Goal: Task Accomplishment & Management: Complete application form

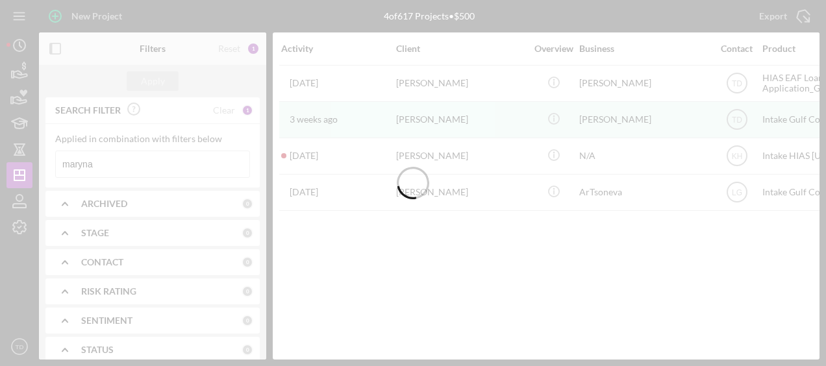
click at [137, 156] on input "maryna" at bounding box center [153, 164] width 194 height 26
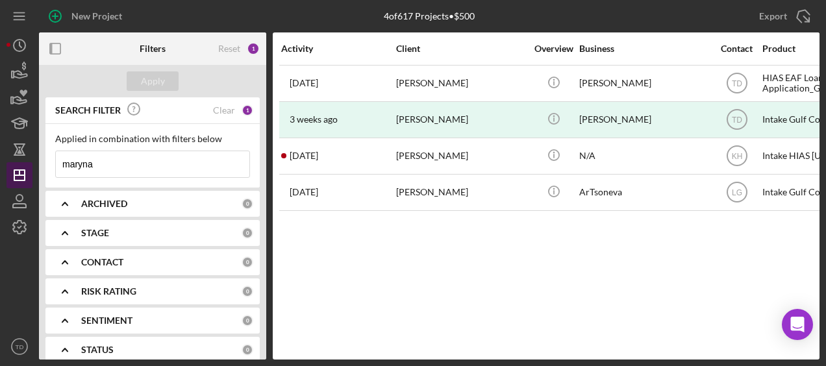
drag, startPoint x: 124, startPoint y: 164, endPoint x: 9, endPoint y: 175, distance: 115.5
click at [9, 175] on div "New Project 4 of 617 Projects • $500 maryna Export Icon/Export Filters Reset 1 …" at bounding box center [412, 180] width 813 height 360
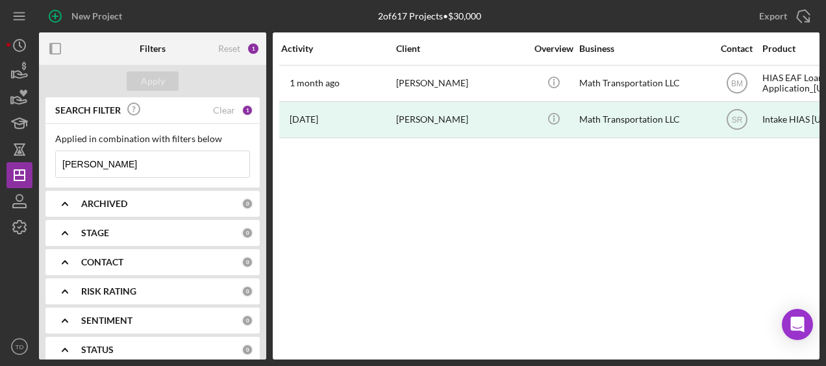
scroll to position [0, 166]
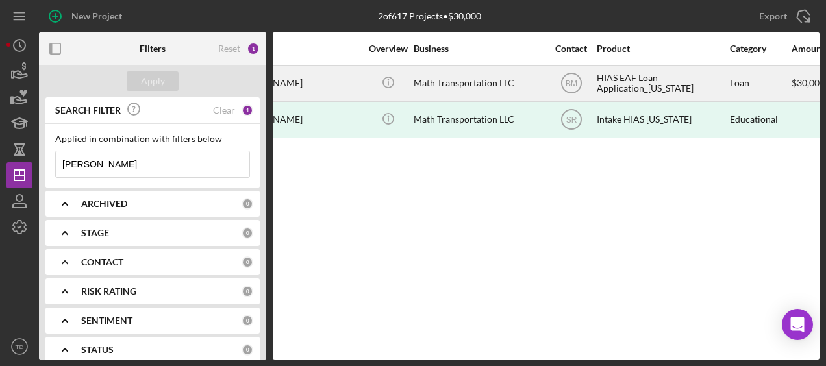
type input "hassan"
click at [464, 92] on div "Math Transportation LLC" at bounding box center [479, 83] width 130 height 34
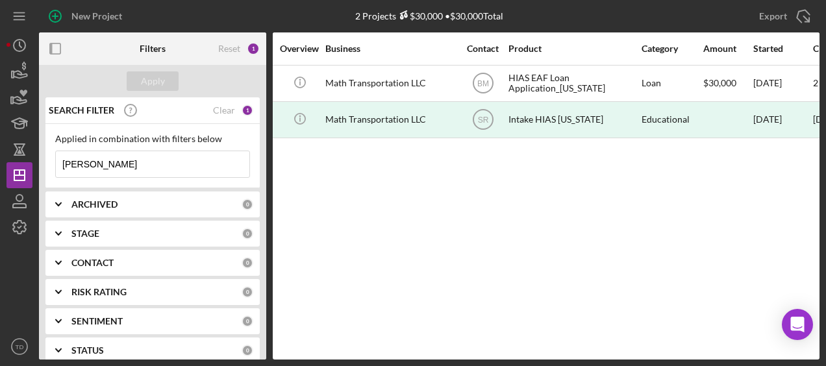
scroll to position [0, 255]
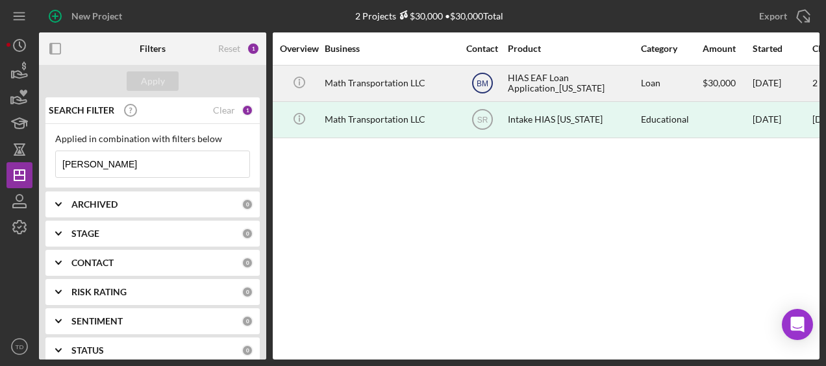
click at [482, 90] on icon "BM" at bounding box center [482, 83] width 32 height 32
click at [400, 83] on div "Math Transportation LLC" at bounding box center [390, 83] width 130 height 34
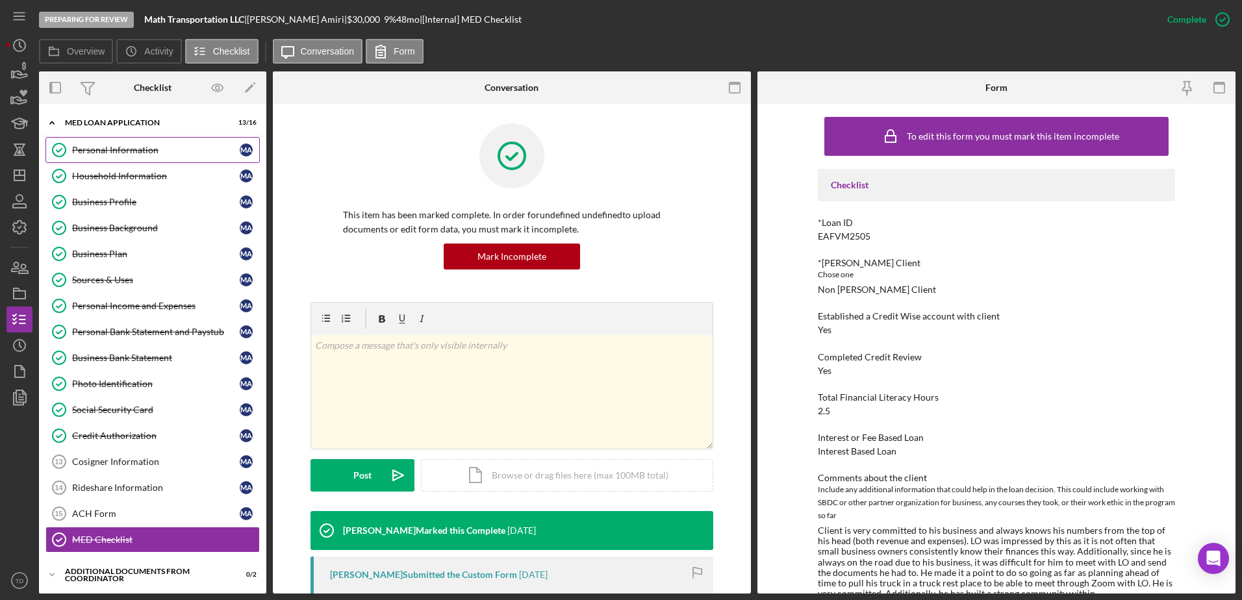
click at [118, 150] on div "Personal Information" at bounding box center [156, 150] width 168 height 10
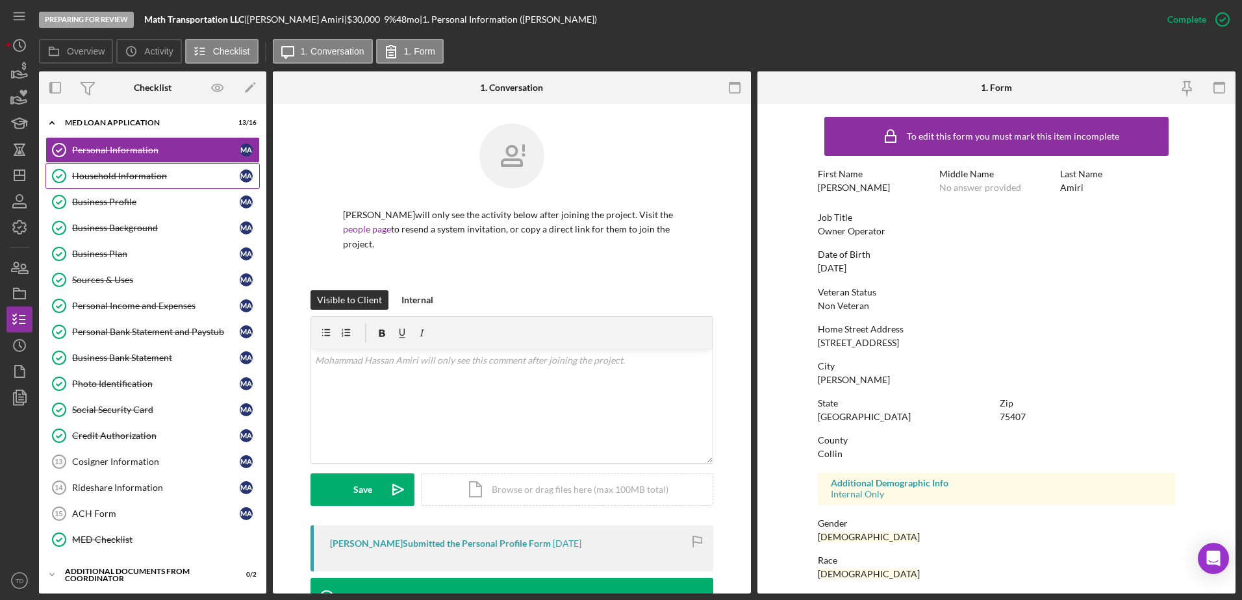
click at [118, 175] on div "Household Information" at bounding box center [156, 176] width 168 height 10
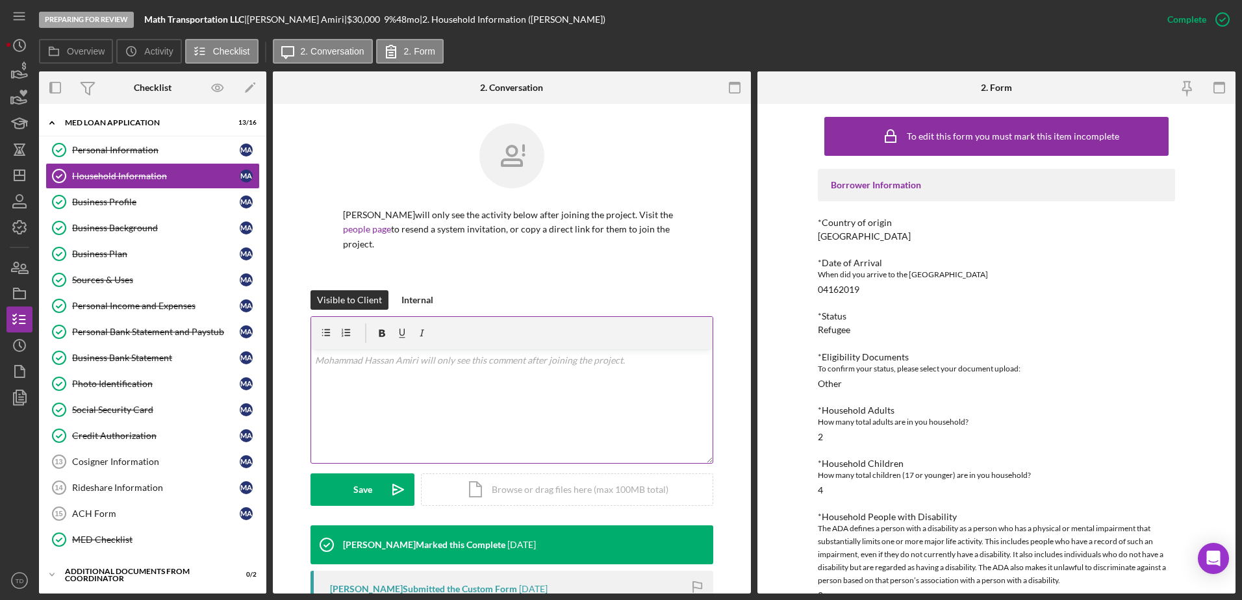
scroll to position [270, 0]
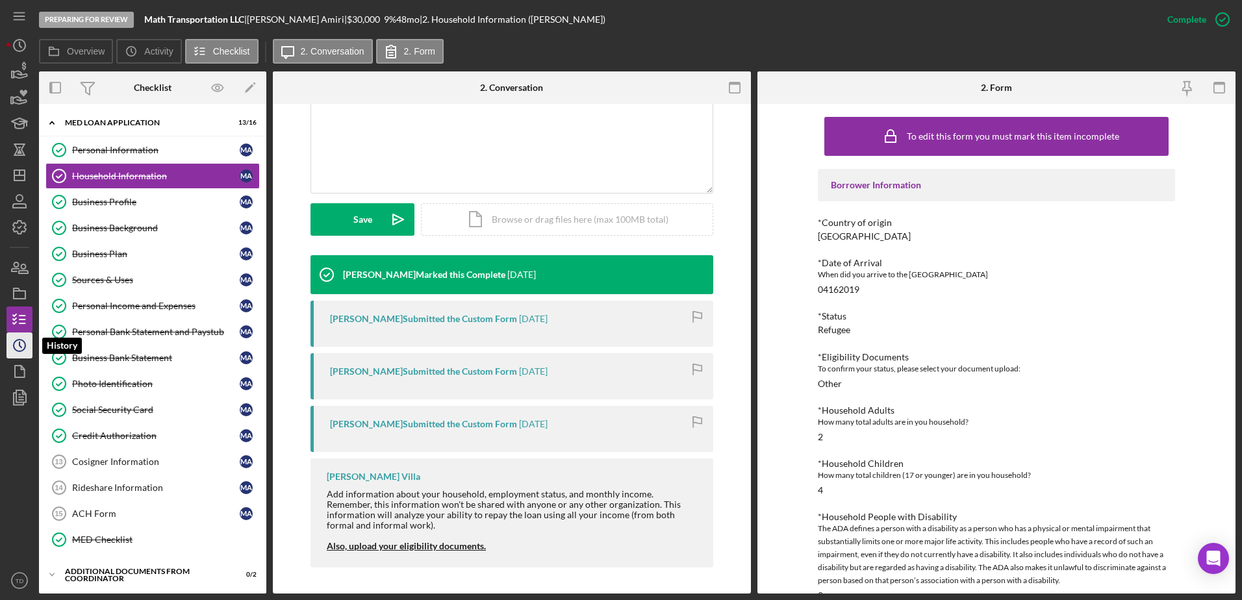
click at [22, 345] on icon "Icon/History" at bounding box center [19, 345] width 32 height 32
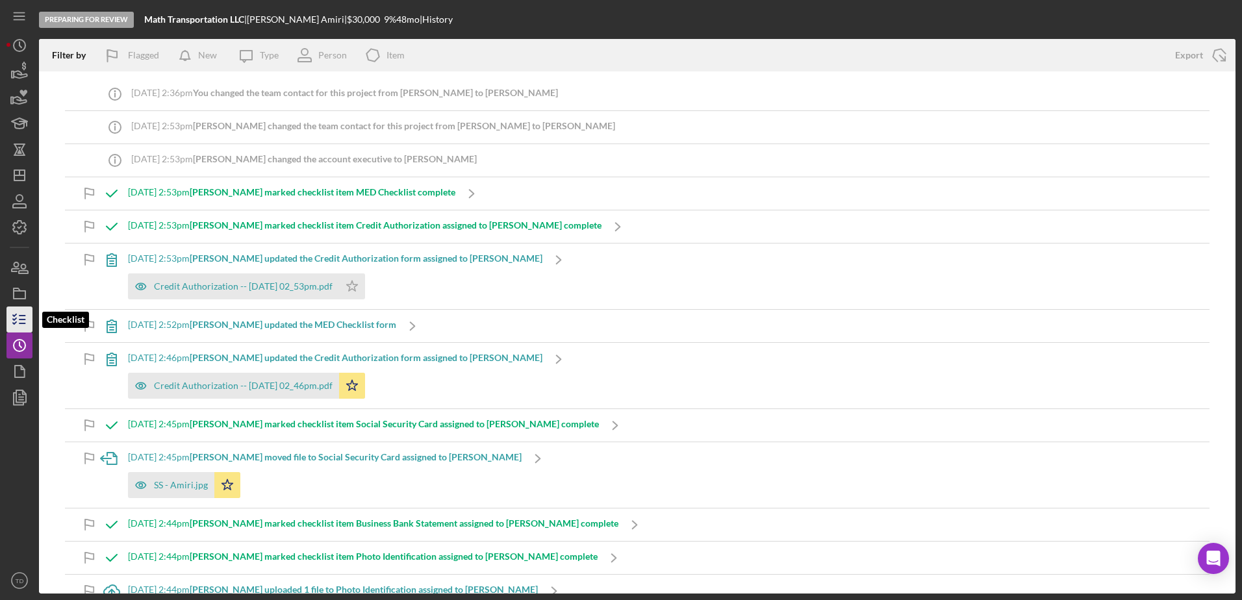
click at [25, 320] on line "button" at bounding box center [22, 320] width 6 height 0
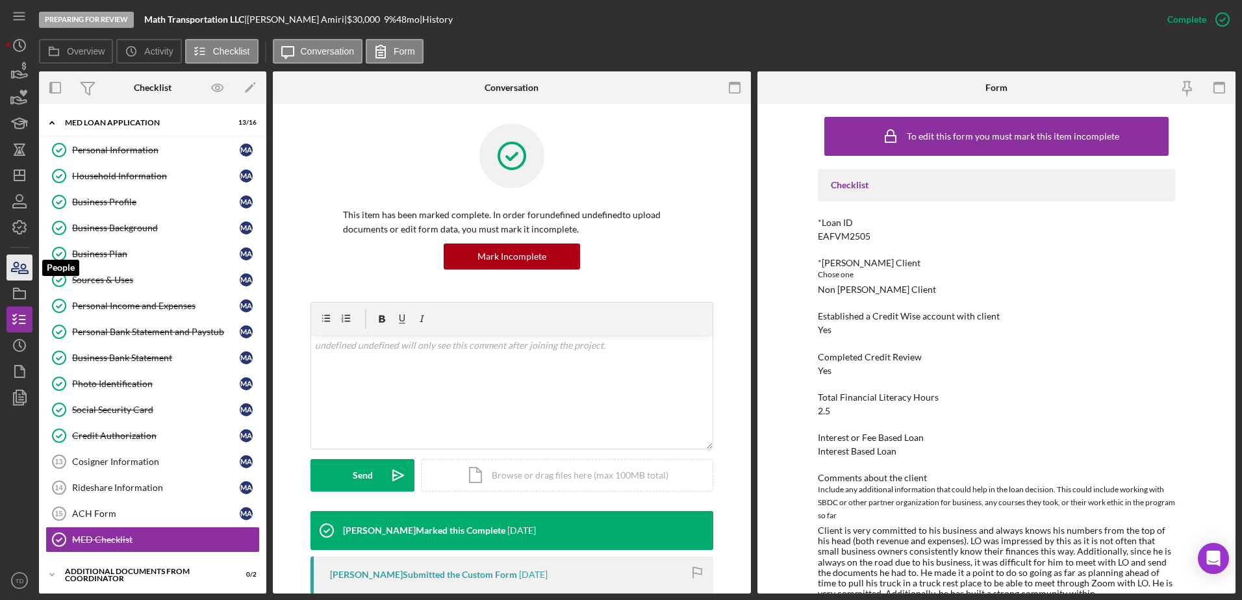
scroll to position [134, 0]
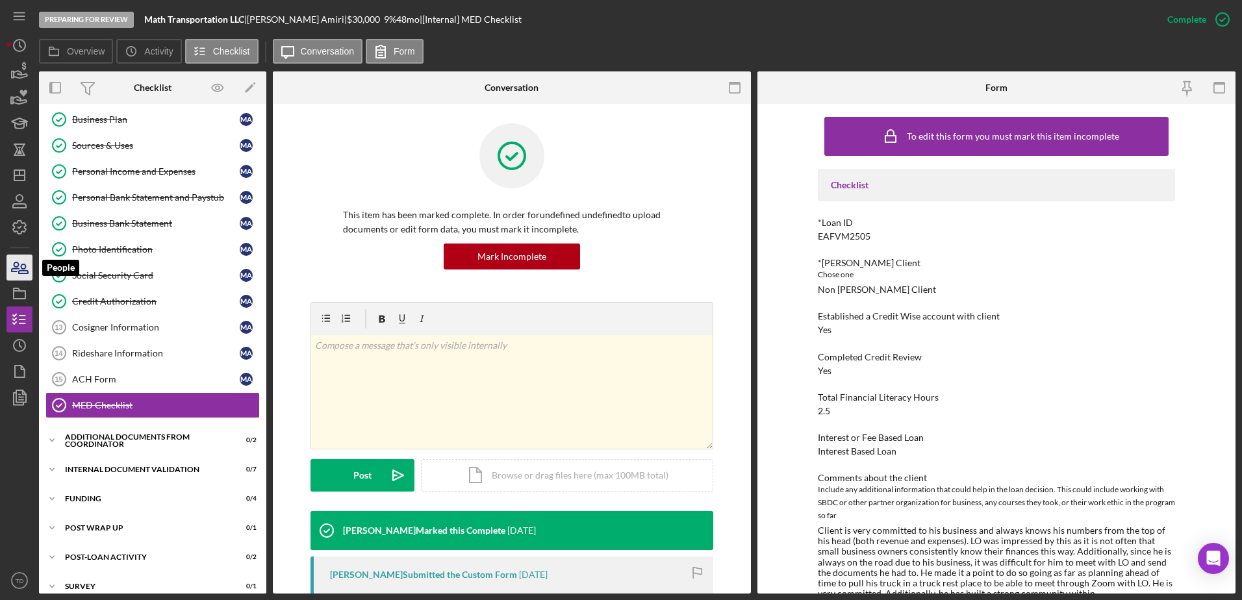
click at [23, 274] on icon "button" at bounding box center [23, 268] width 9 height 9
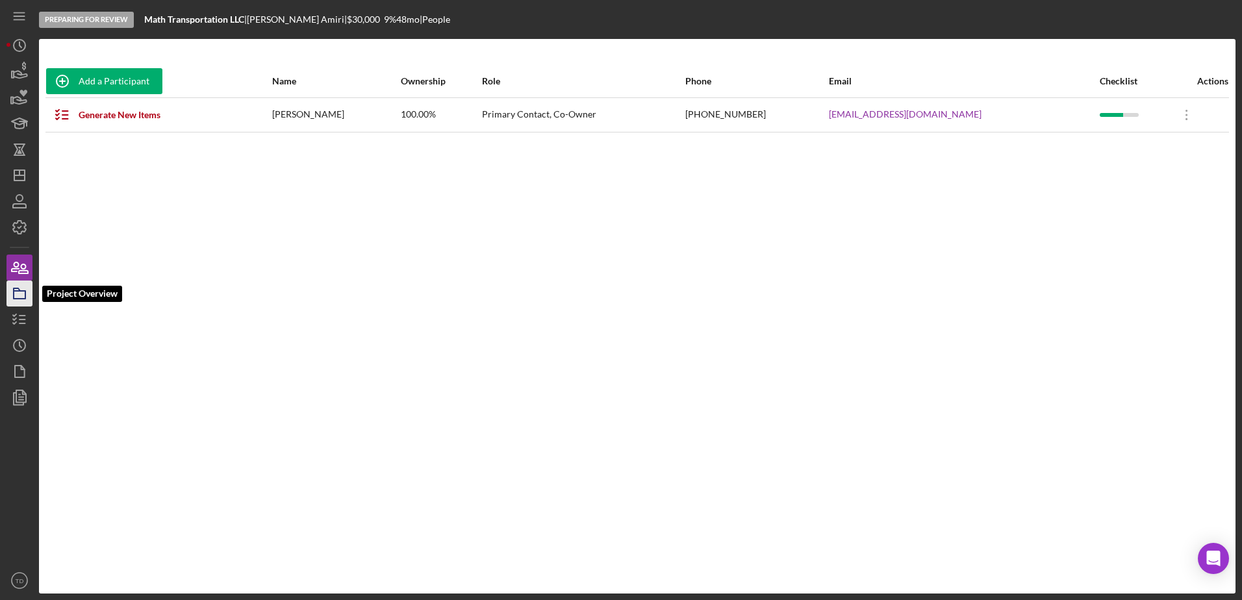
click at [21, 296] on icon "button" at bounding box center [19, 293] width 32 height 32
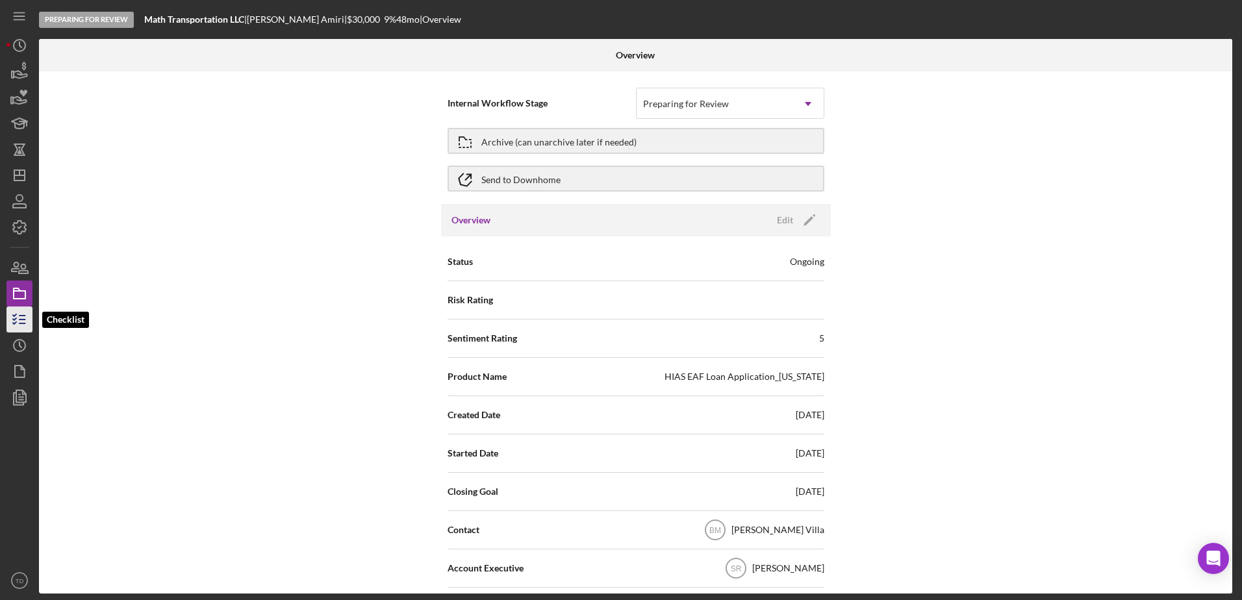
click at [18, 331] on icon "button" at bounding box center [19, 319] width 32 height 32
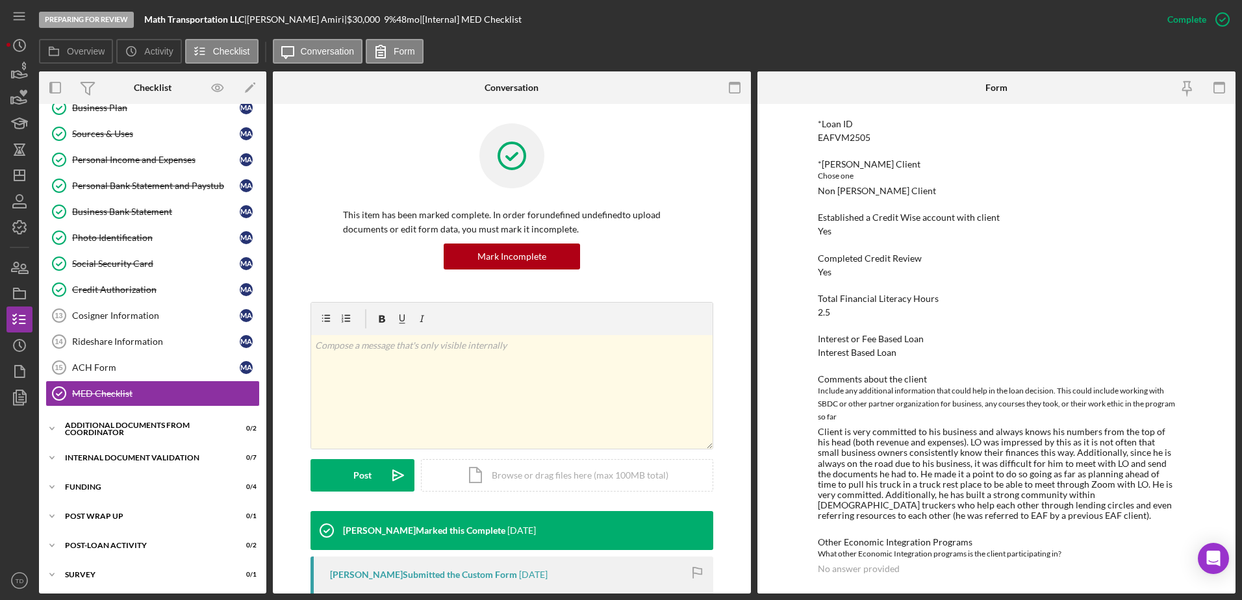
scroll to position [99, 0]
click at [26, 85] on icon "button" at bounding box center [19, 97] width 32 height 32
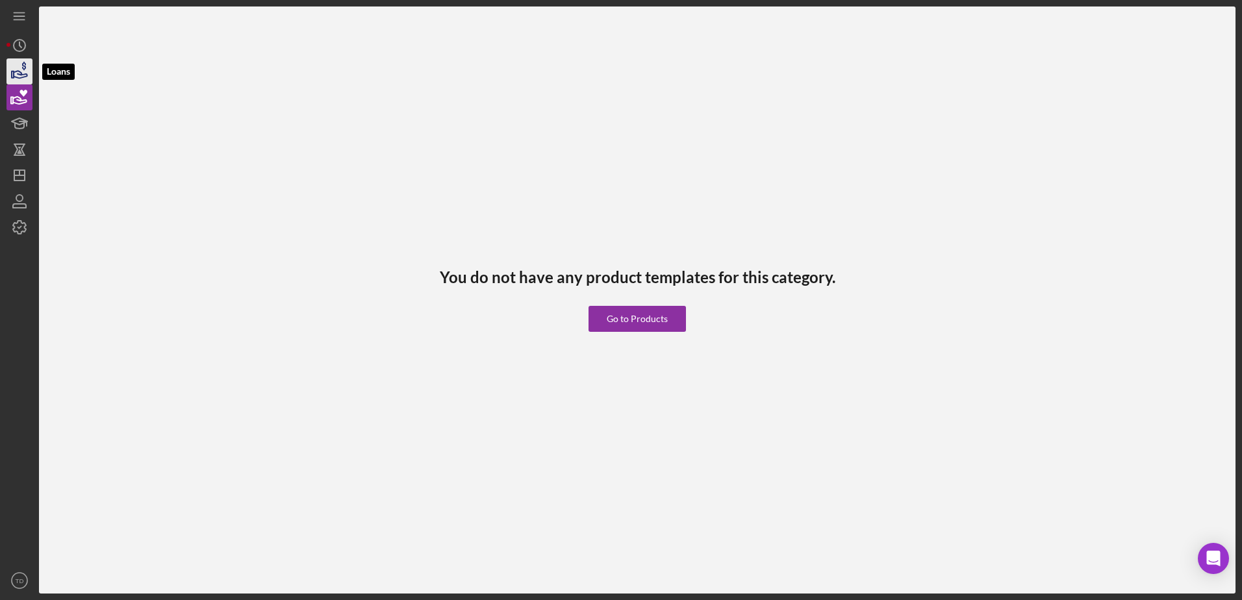
click at [23, 71] on icon "button" at bounding box center [19, 71] width 32 height 32
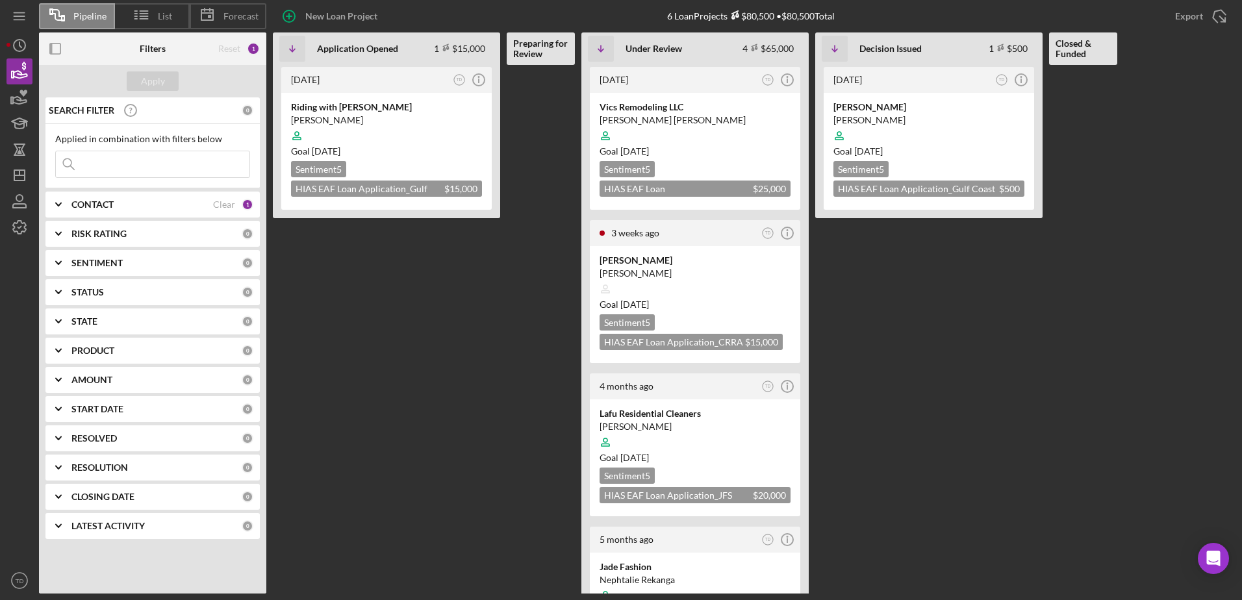
click at [120, 174] on input at bounding box center [153, 164] width 194 height 26
type input "vic"
click at [656, 112] on div "Vics Remodeling LLC" at bounding box center [695, 107] width 191 height 13
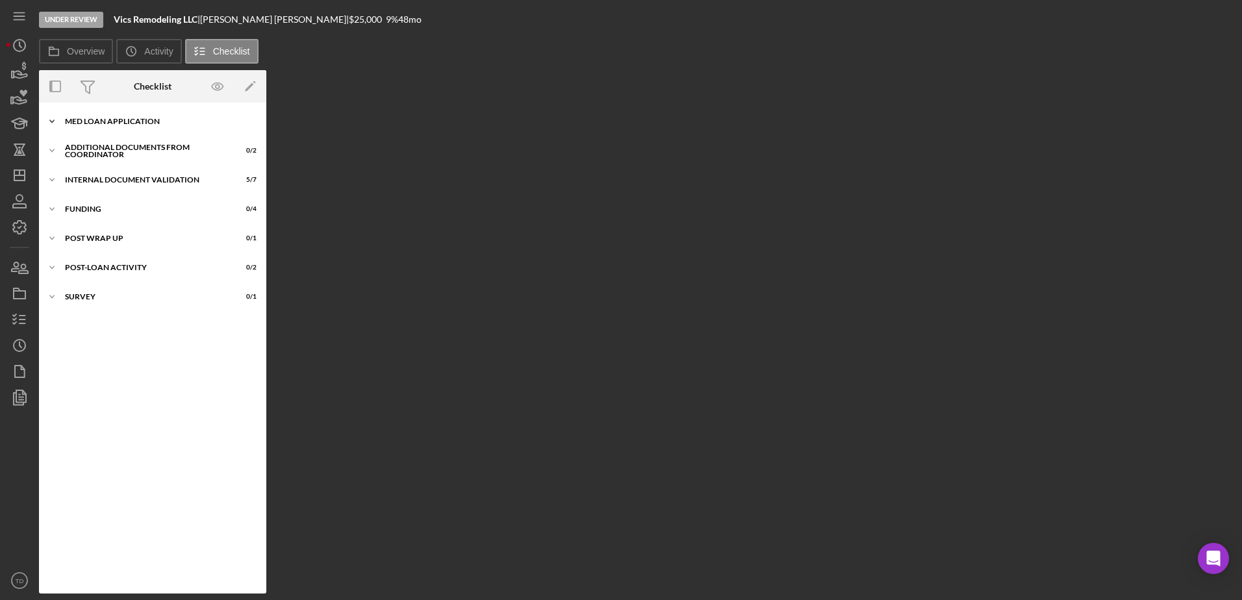
click at [127, 118] on div "MED Loan Application" at bounding box center [157, 122] width 185 height 8
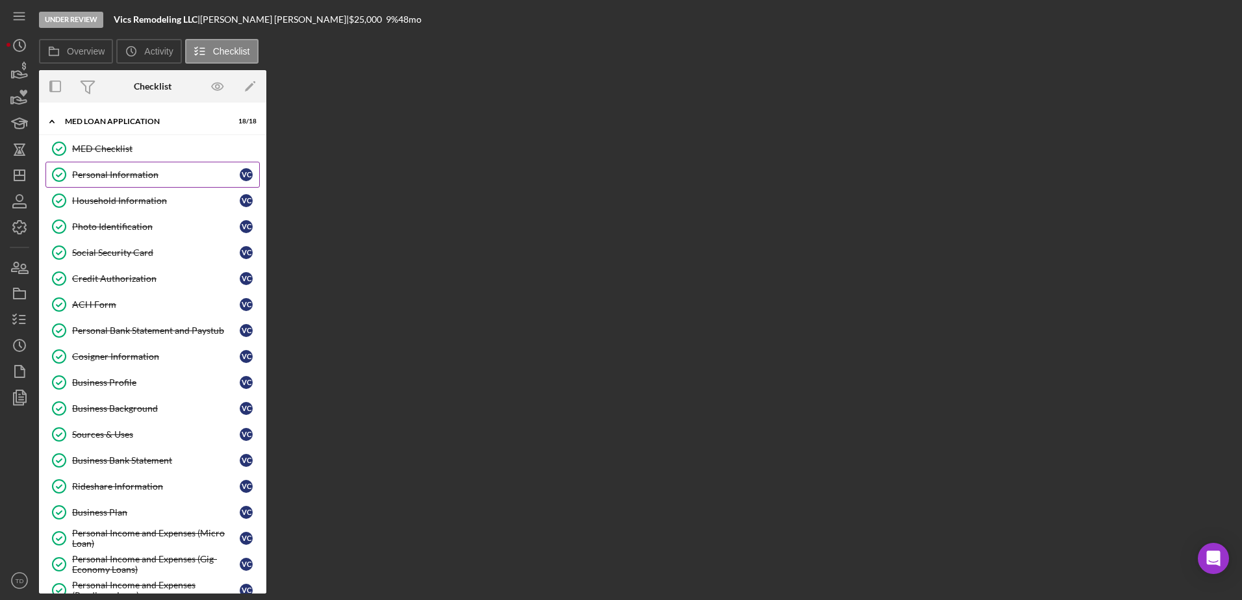
click at [118, 163] on link "Personal Information Personal Information V C" at bounding box center [152, 175] width 214 height 26
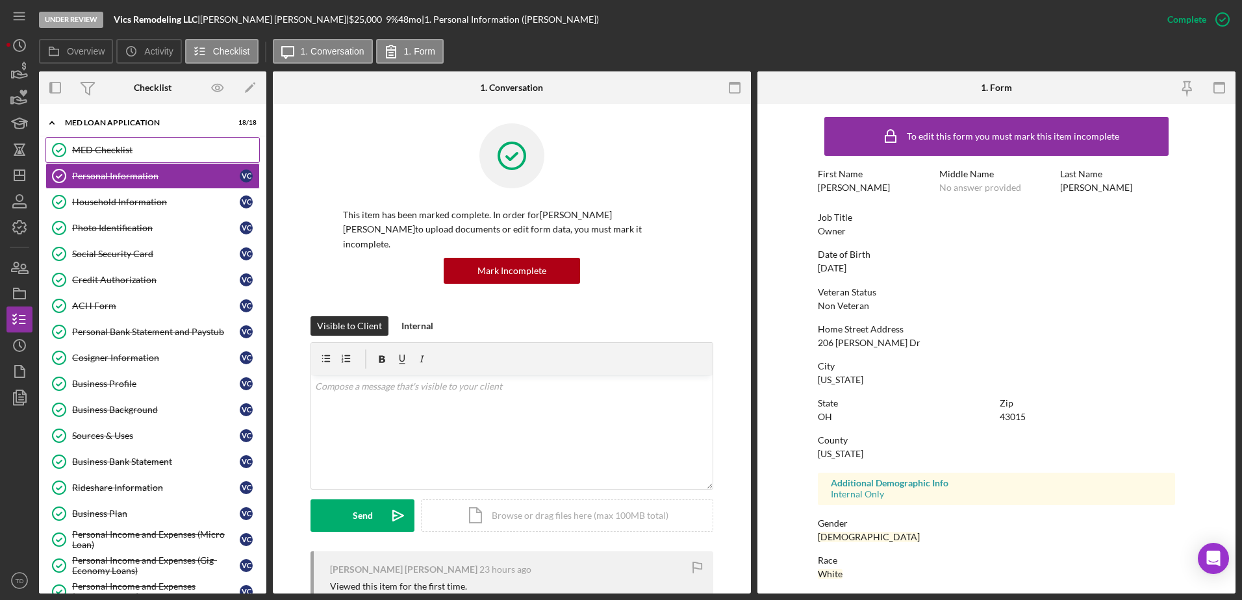
click at [108, 149] on div "MED Checklist" at bounding box center [165, 150] width 187 height 10
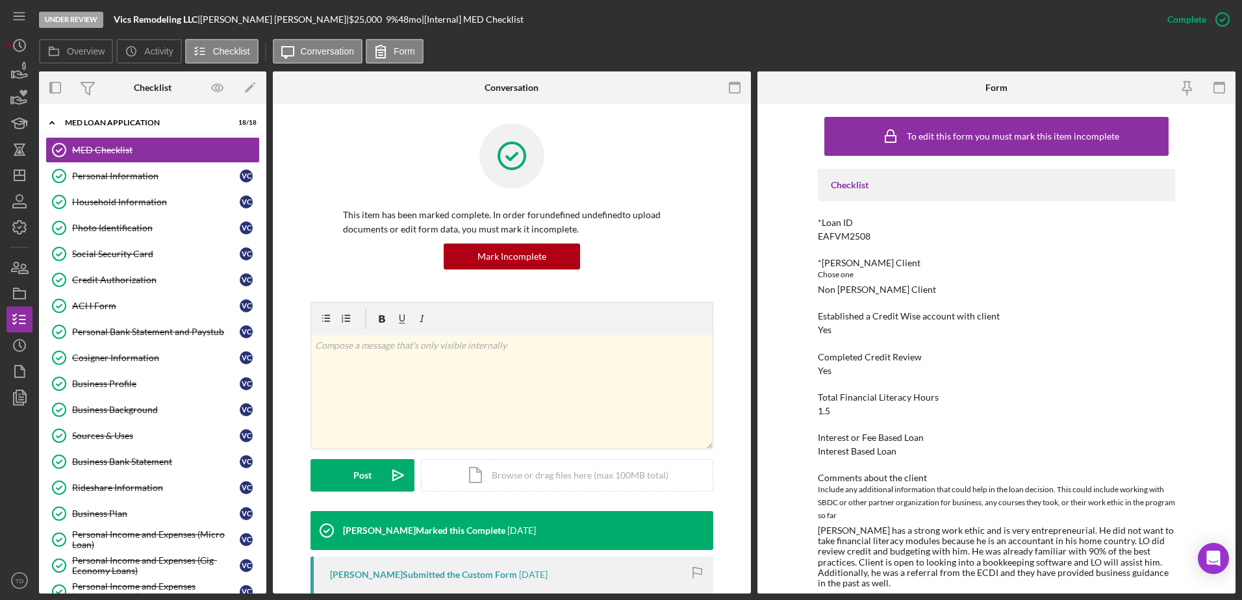
scroll to position [68, 0]
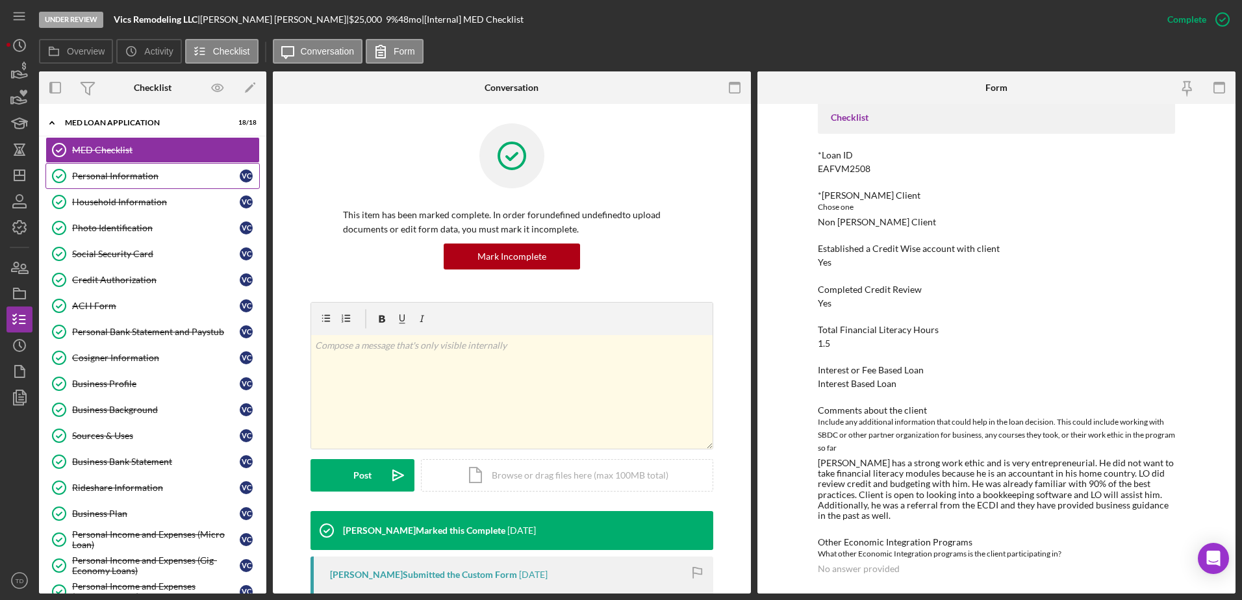
click at [127, 179] on div "Personal Information" at bounding box center [156, 176] width 168 height 10
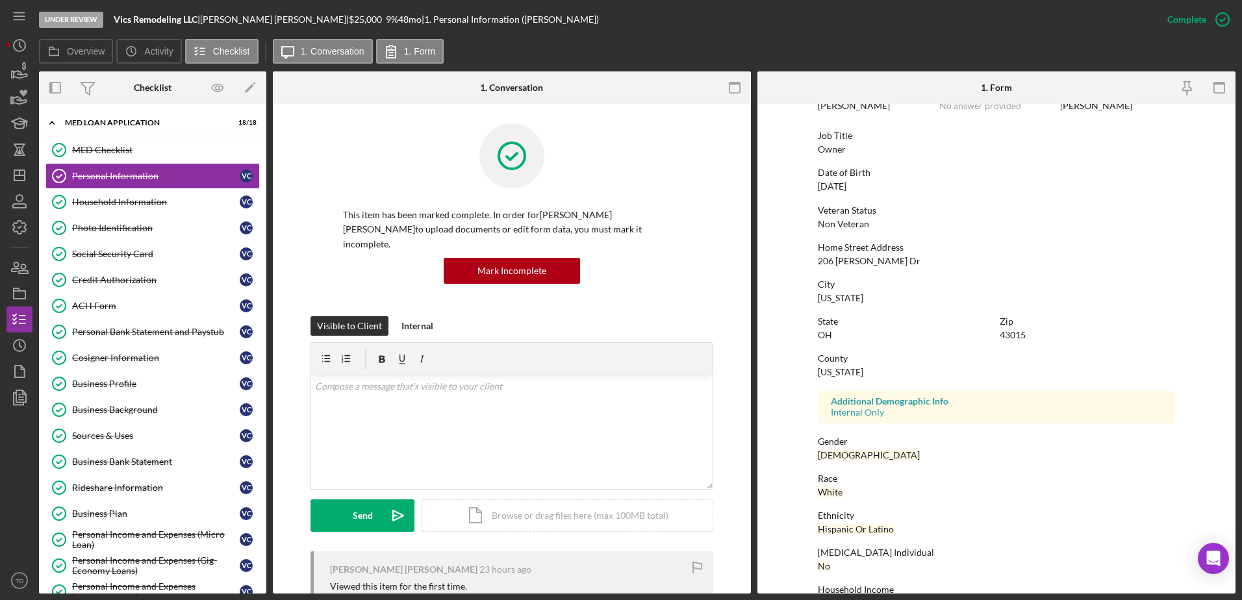
scroll to position [116, 0]
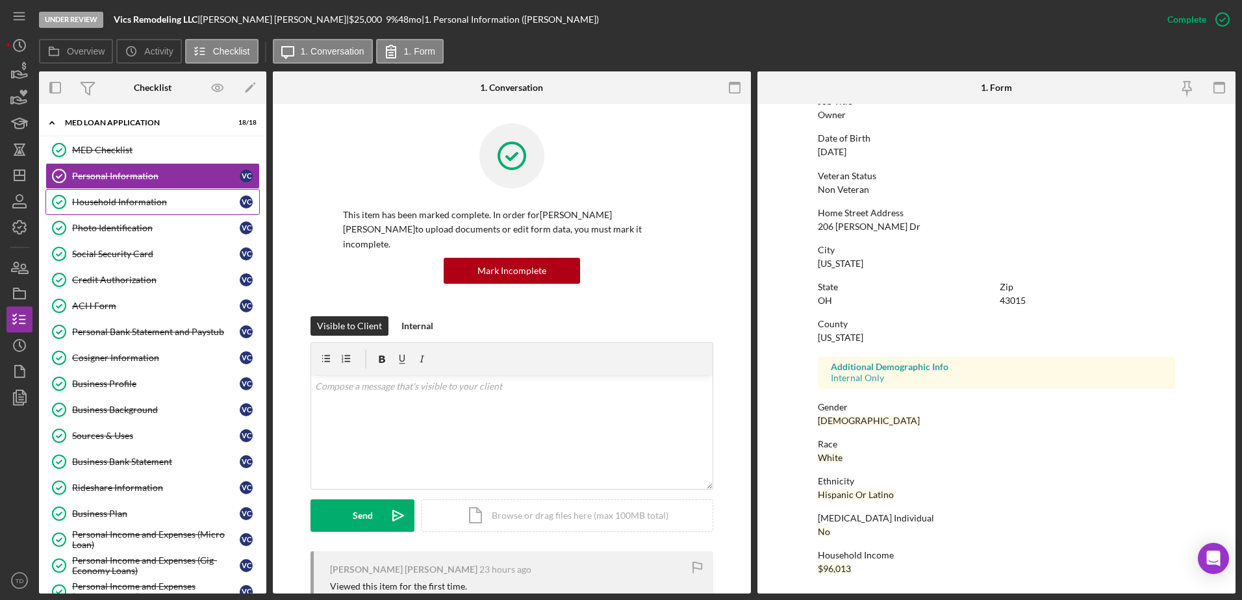
click at [135, 198] on div "Household Information" at bounding box center [156, 202] width 168 height 10
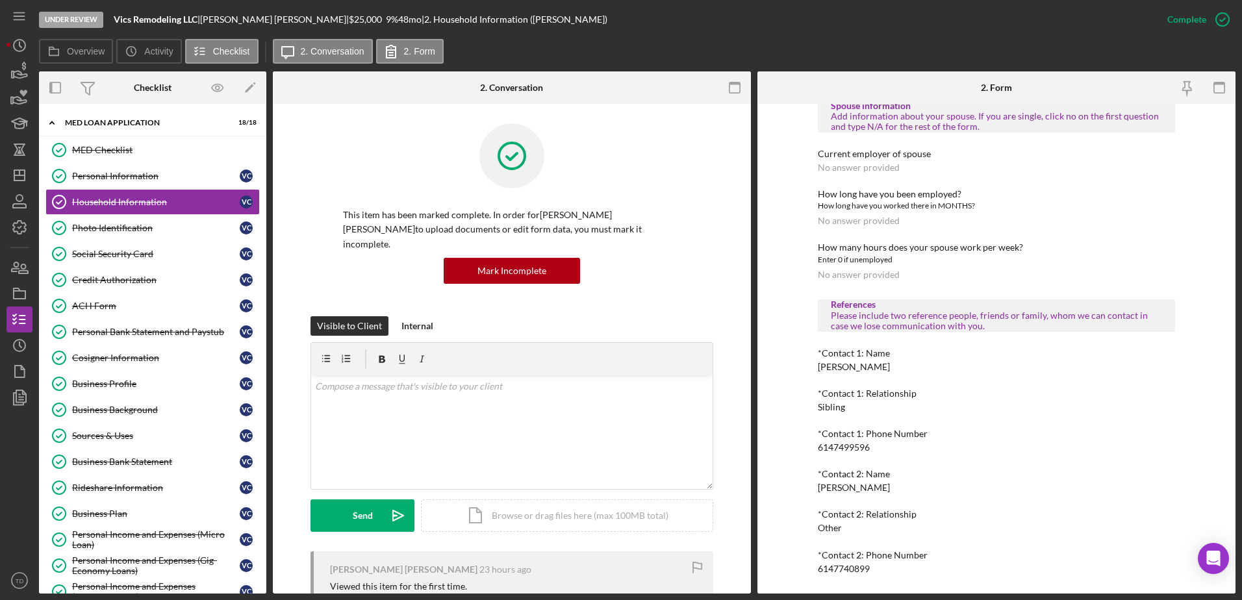
scroll to position [773, 0]
click at [140, 230] on div "Photo Identification" at bounding box center [156, 228] width 168 height 10
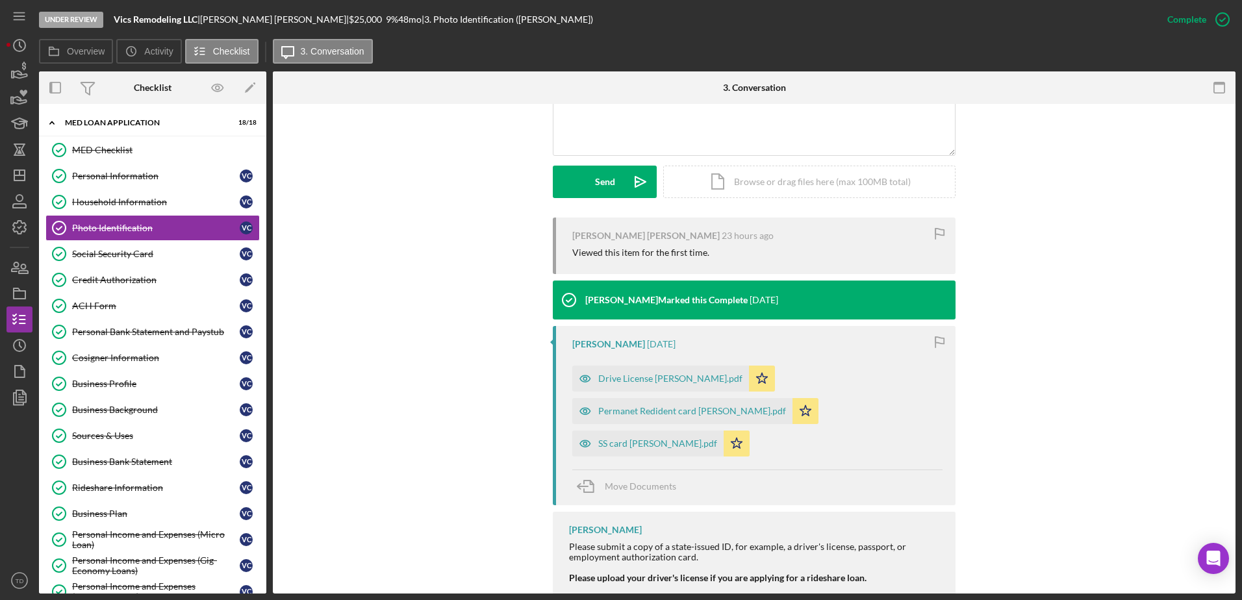
scroll to position [393, 0]
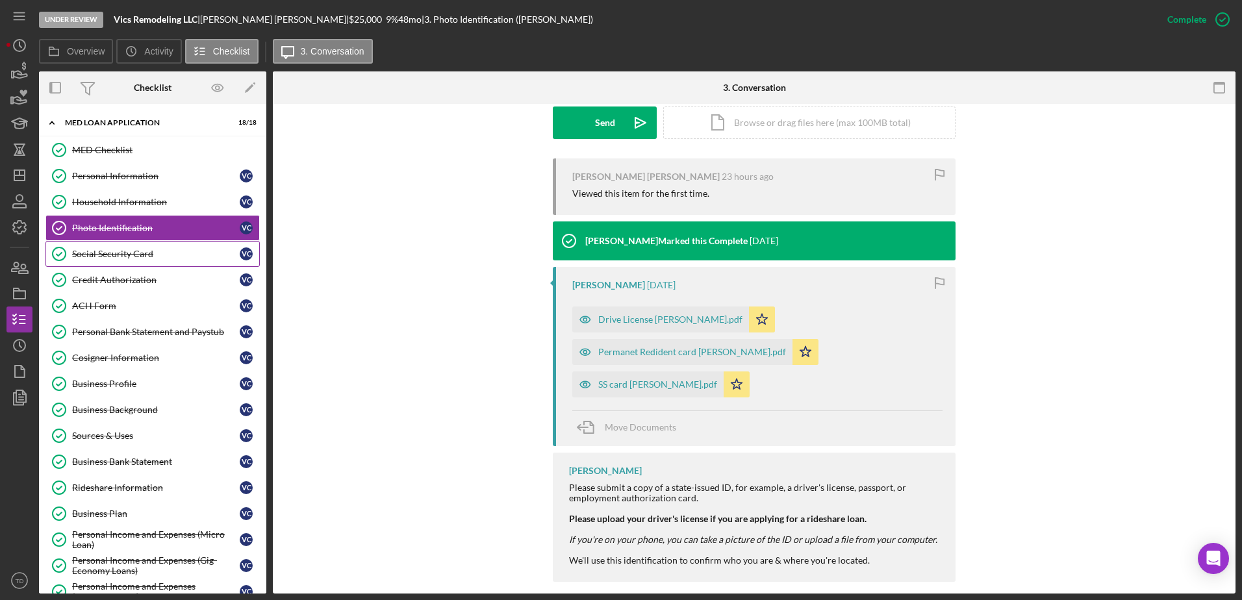
click at [147, 245] on link "Social Security Card Social Security Card V C" at bounding box center [152, 254] width 214 height 26
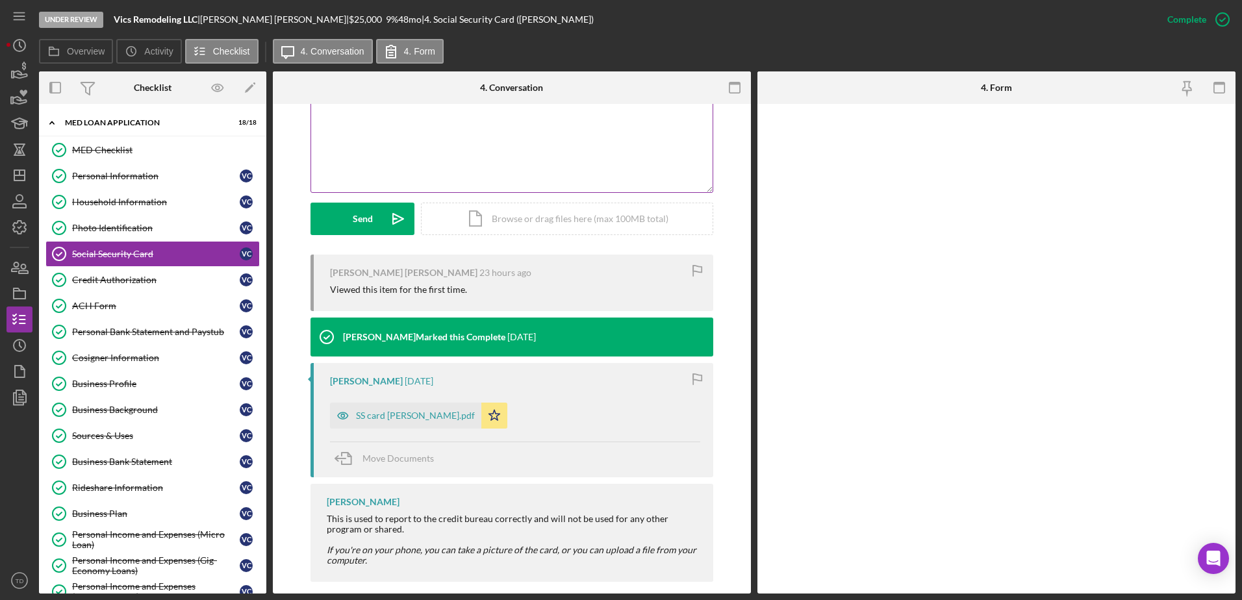
scroll to position [296, 0]
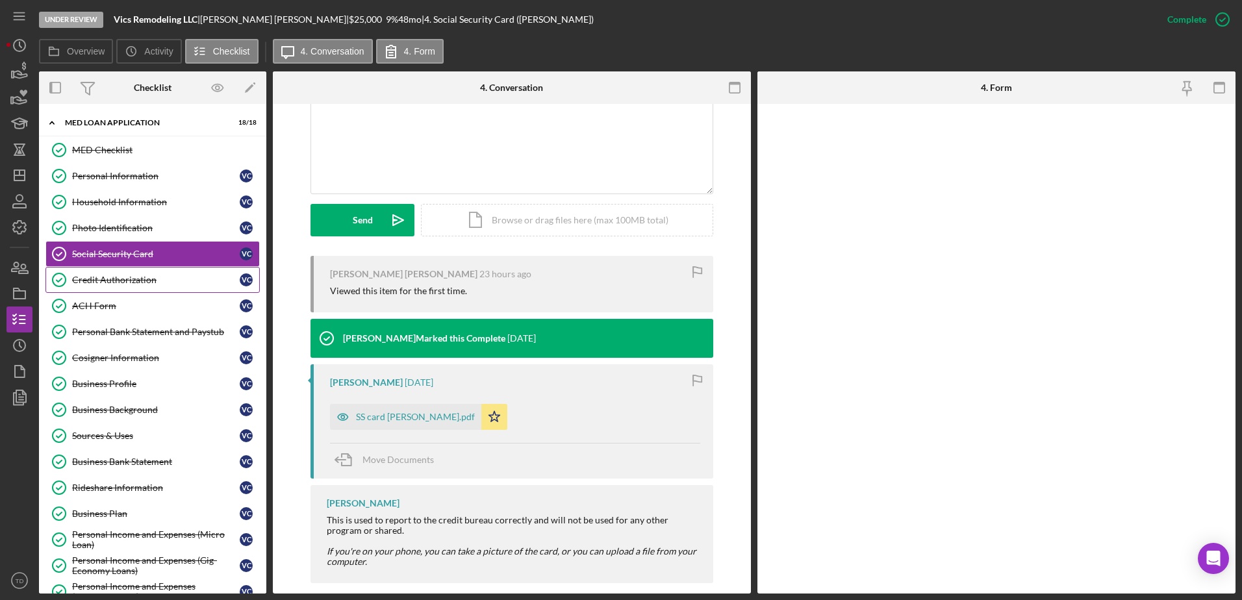
click at [168, 278] on div "Credit Authorization" at bounding box center [156, 280] width 168 height 10
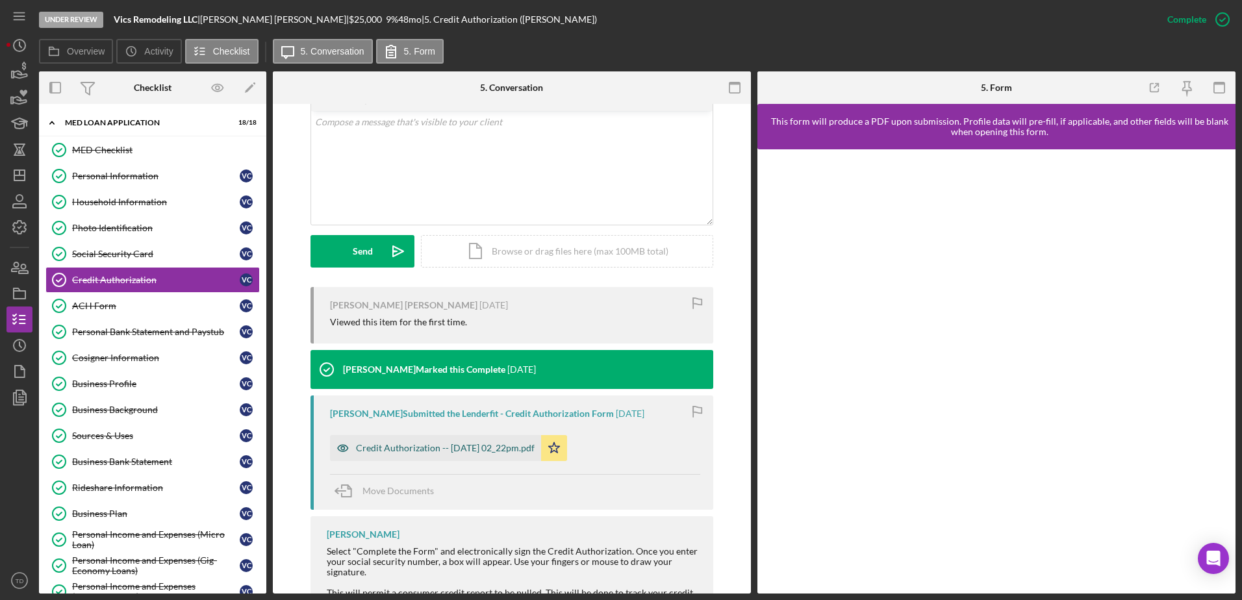
click at [394, 366] on div "Credit Authorization -- 2025-08-19 02_22pm.pdf" at bounding box center [435, 448] width 211 height 26
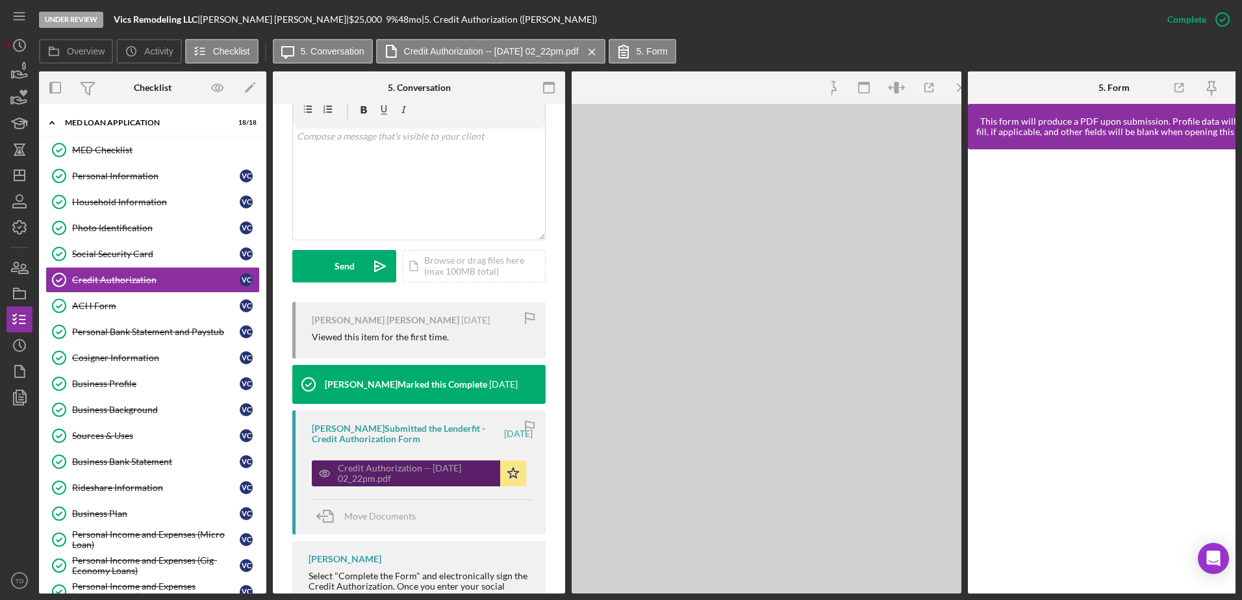
scroll to position [294, 0]
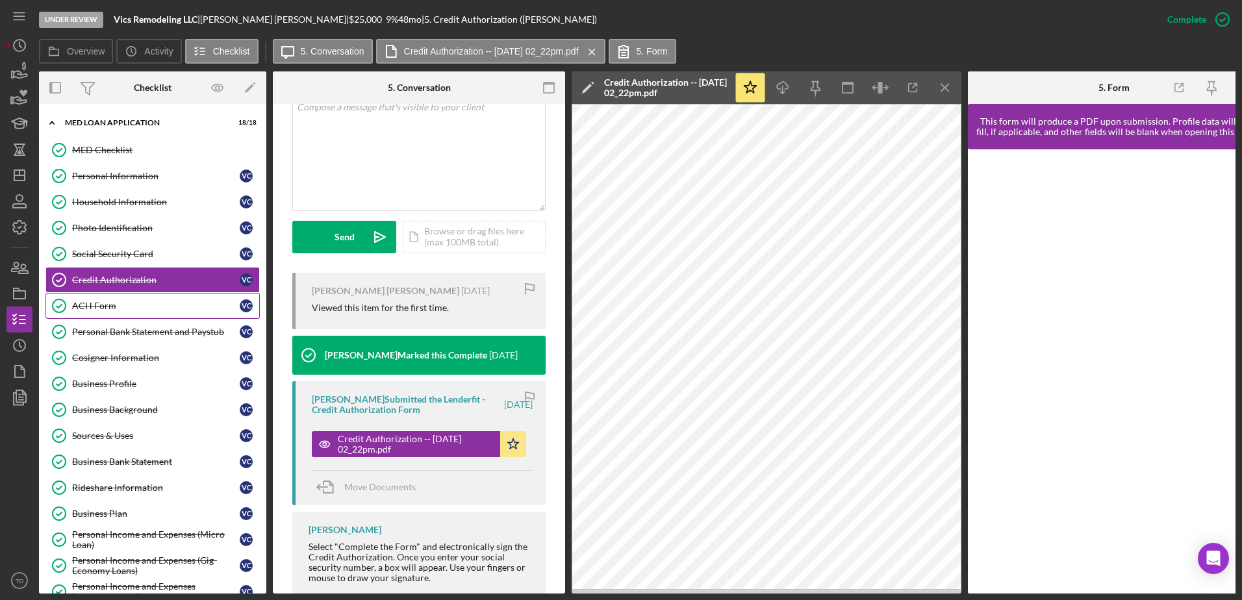
click at [151, 307] on div "ACH Form" at bounding box center [156, 306] width 168 height 10
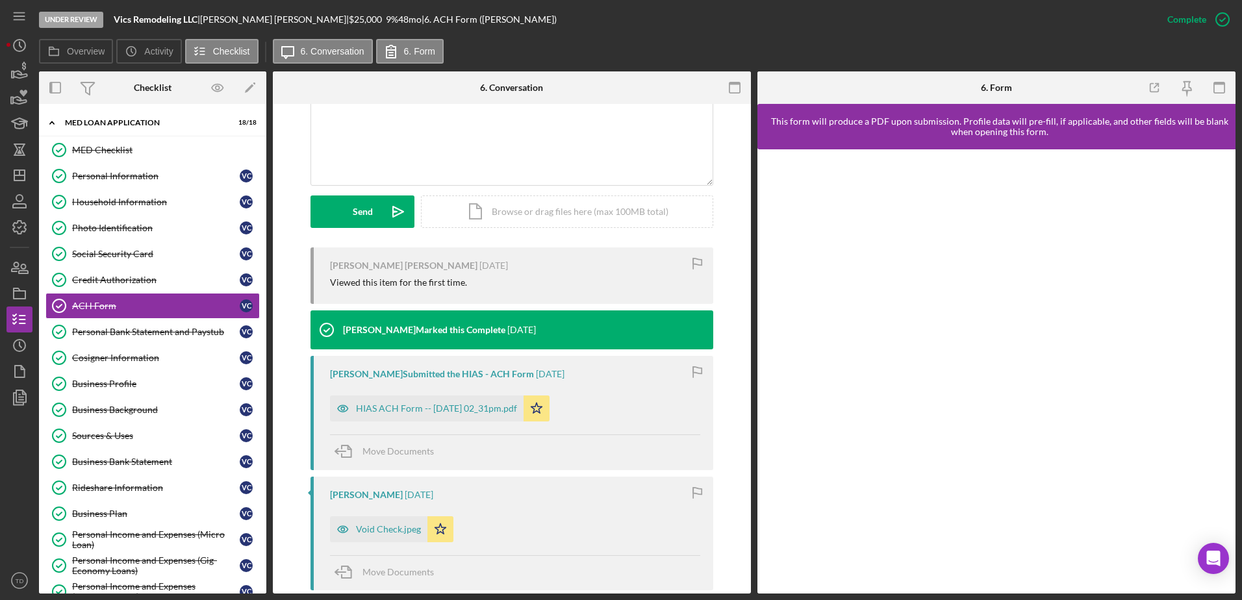
scroll to position [304, 0]
click at [112, 341] on link "Personal Bank Statement and Paystub Personal Bank Statement and Paystub V C" at bounding box center [152, 332] width 214 height 26
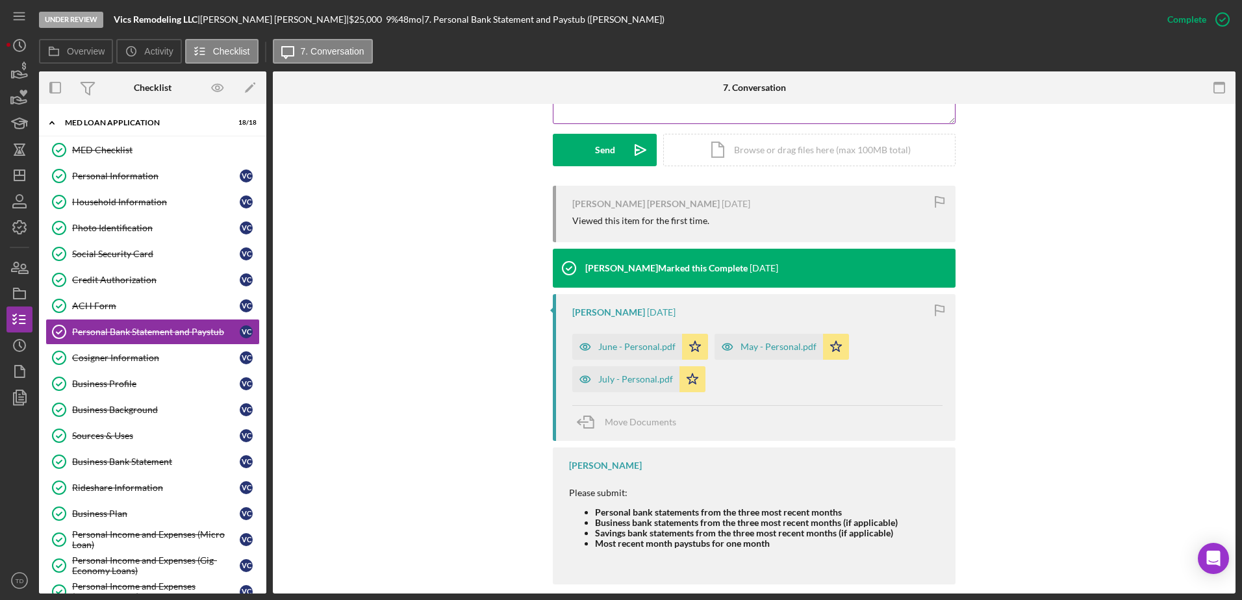
scroll to position [366, 0]
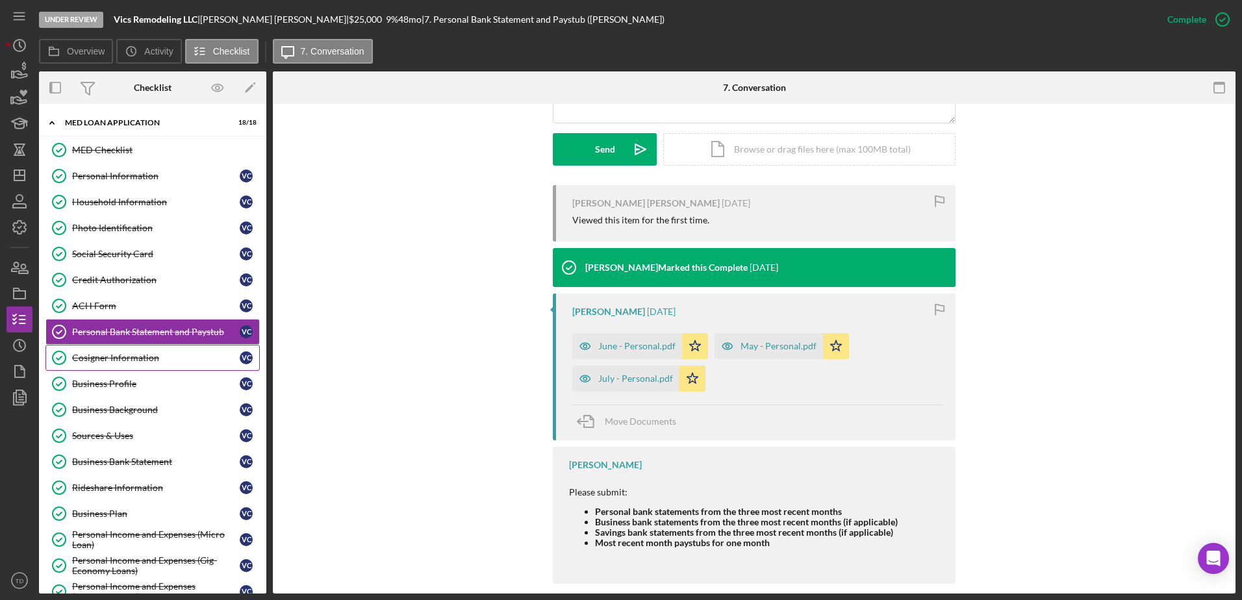
click at [151, 366] on link "Cosigner Information Cosigner Information V C" at bounding box center [152, 358] width 214 height 26
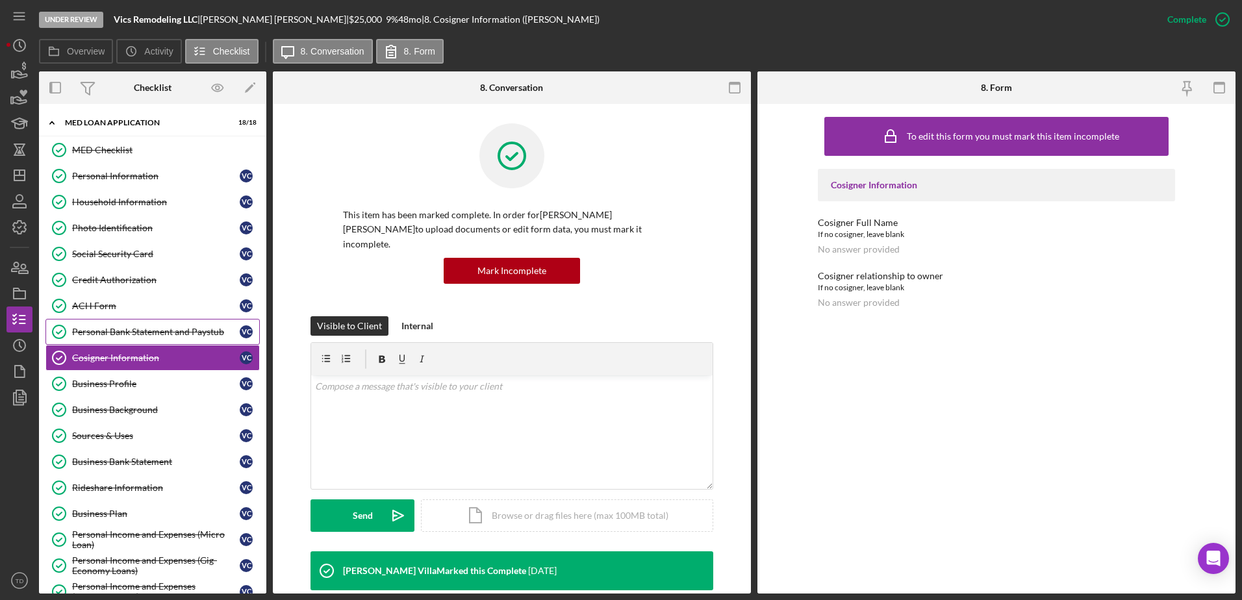
click at [146, 335] on div "Personal Bank Statement and Paystub" at bounding box center [156, 332] width 168 height 10
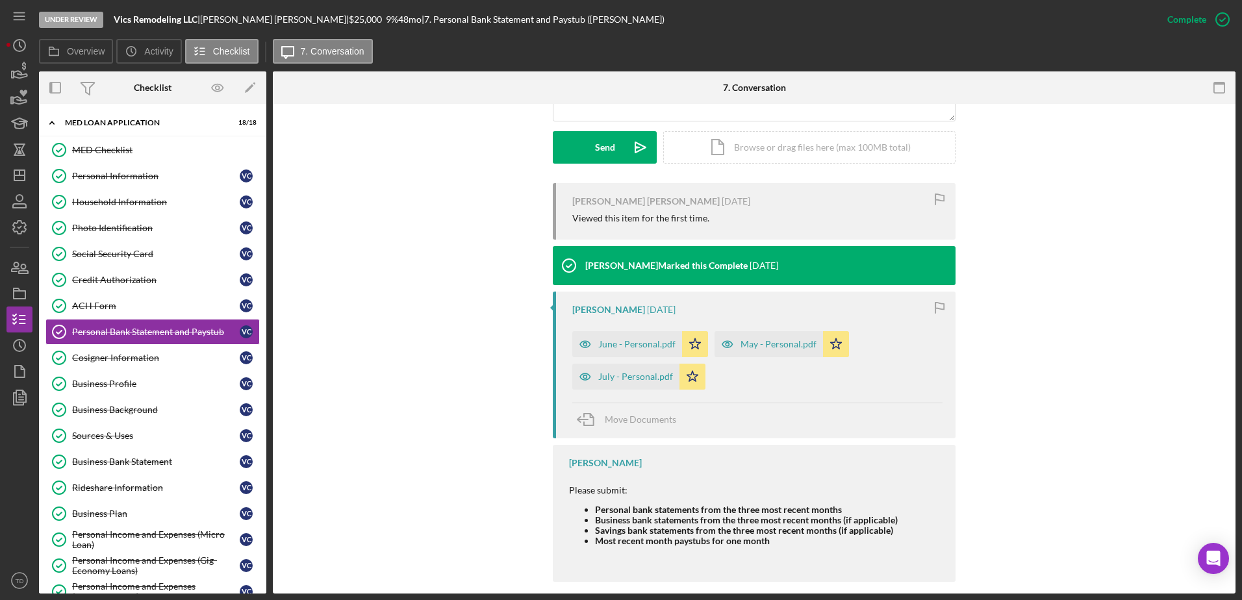
scroll to position [368, 0]
click at [134, 366] on link "Cosigner Information Cosigner Information V C" at bounding box center [152, 358] width 214 height 26
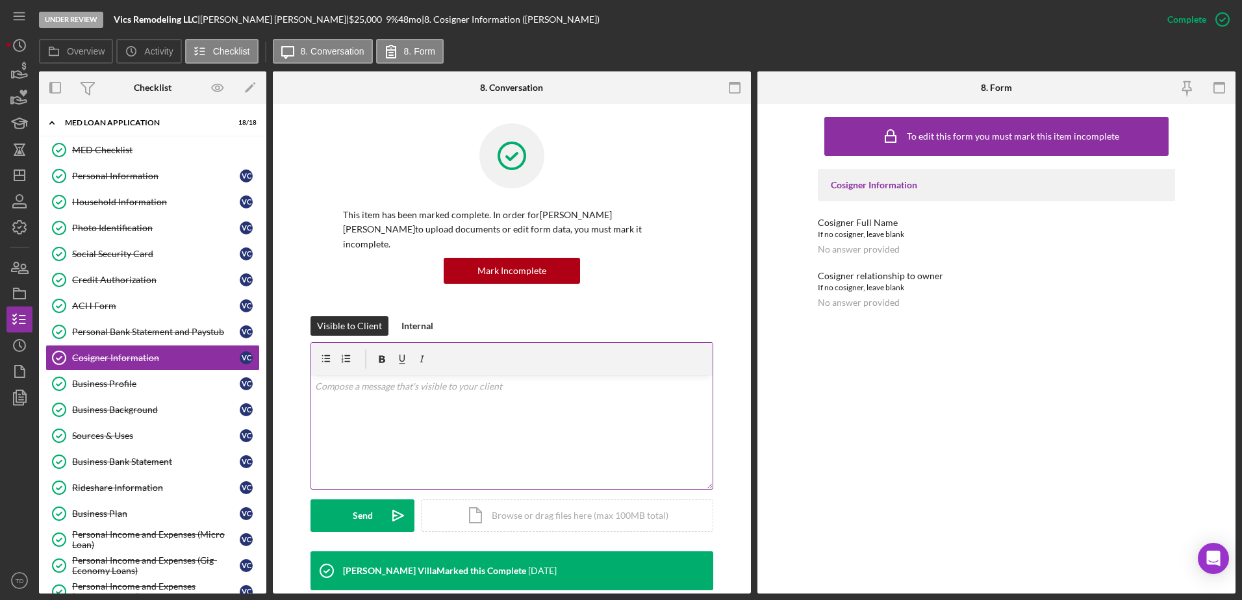
scroll to position [166, 0]
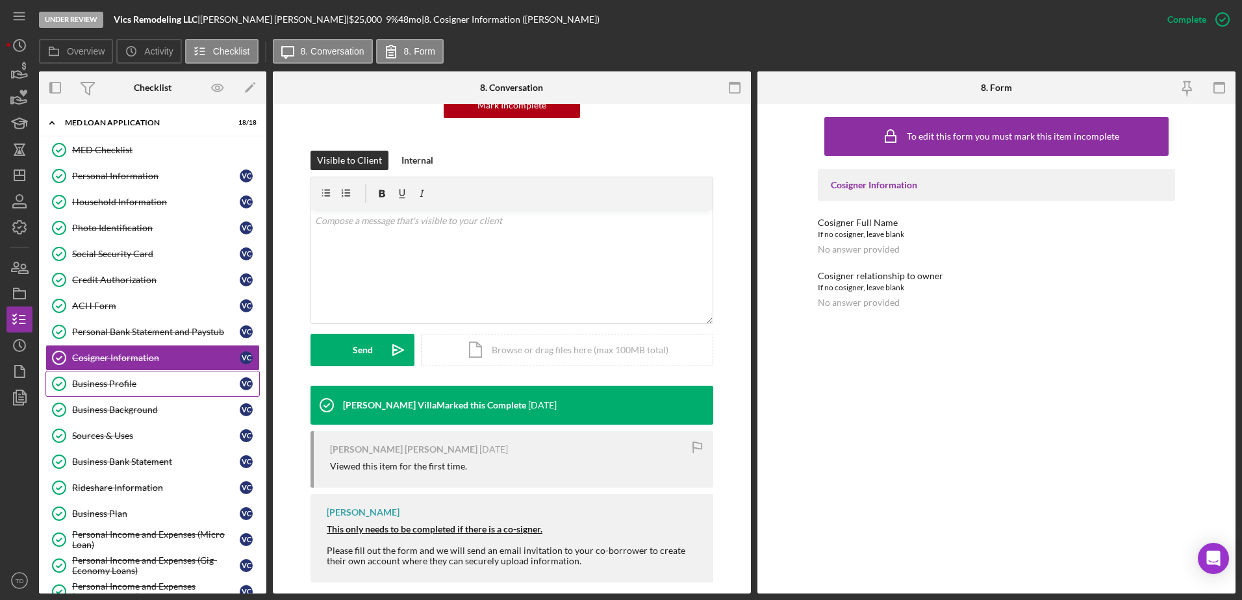
click at [124, 366] on div "Business Profile" at bounding box center [156, 384] width 168 height 10
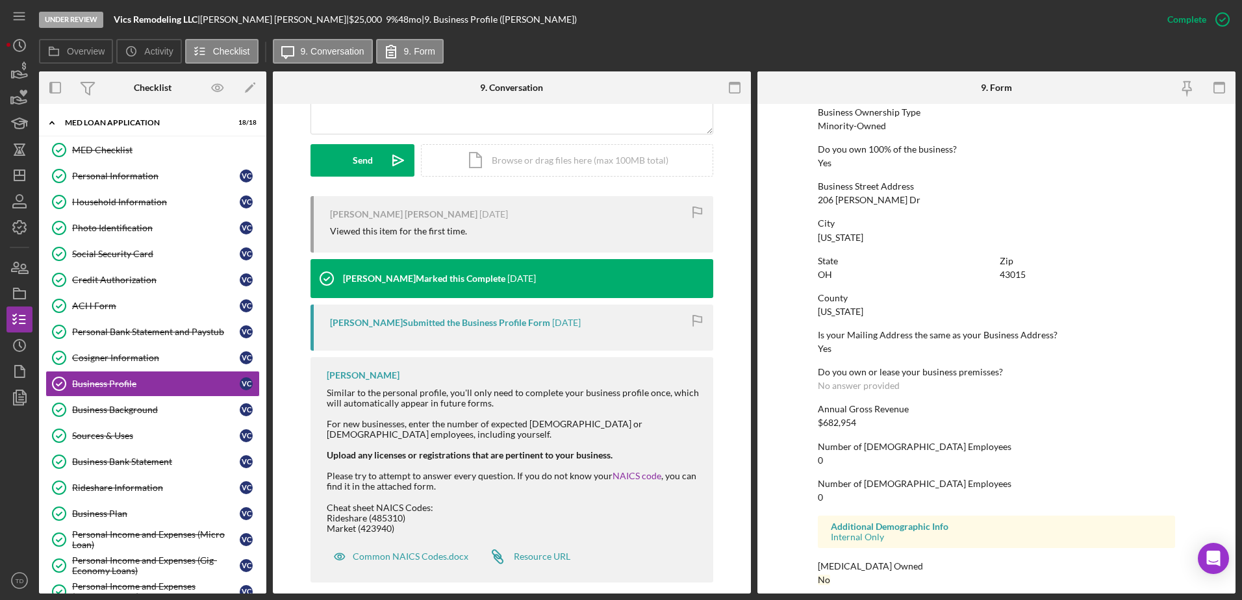
scroll to position [490, 0]
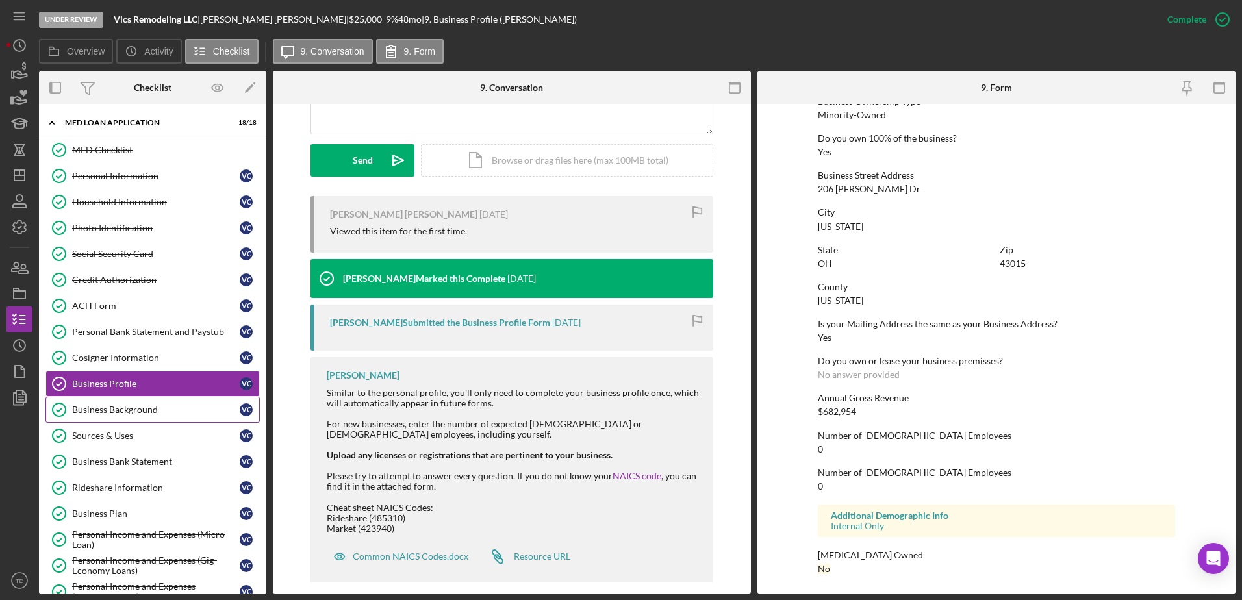
click at [170, 366] on link "Business Background Business Background V C" at bounding box center [152, 410] width 214 height 26
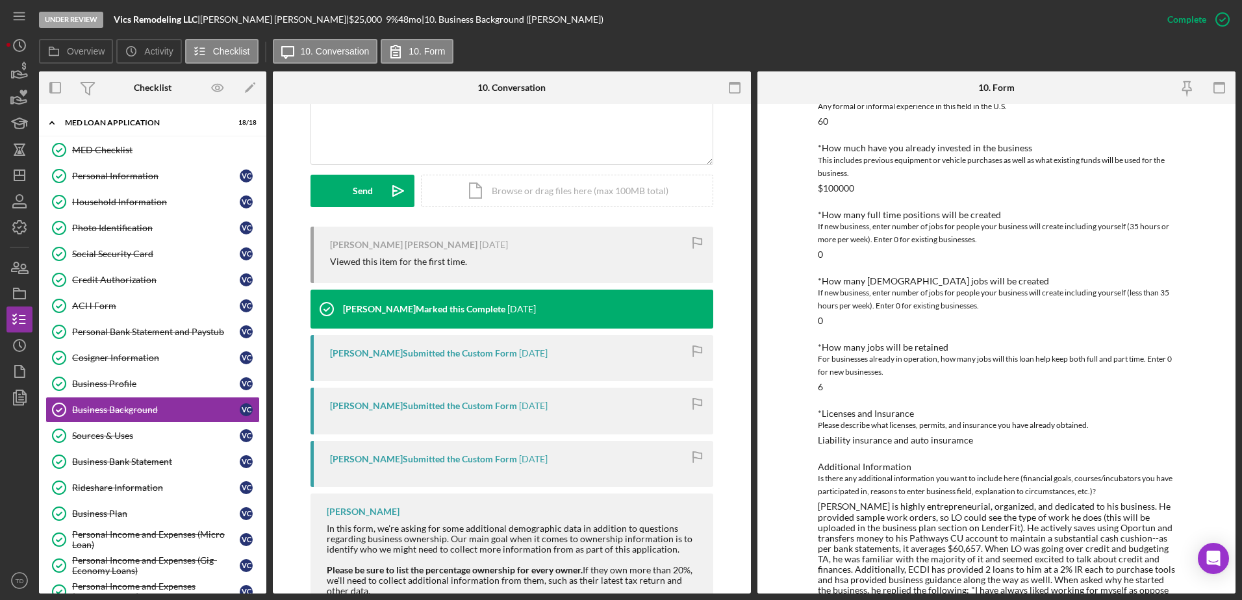
scroll to position [481, 0]
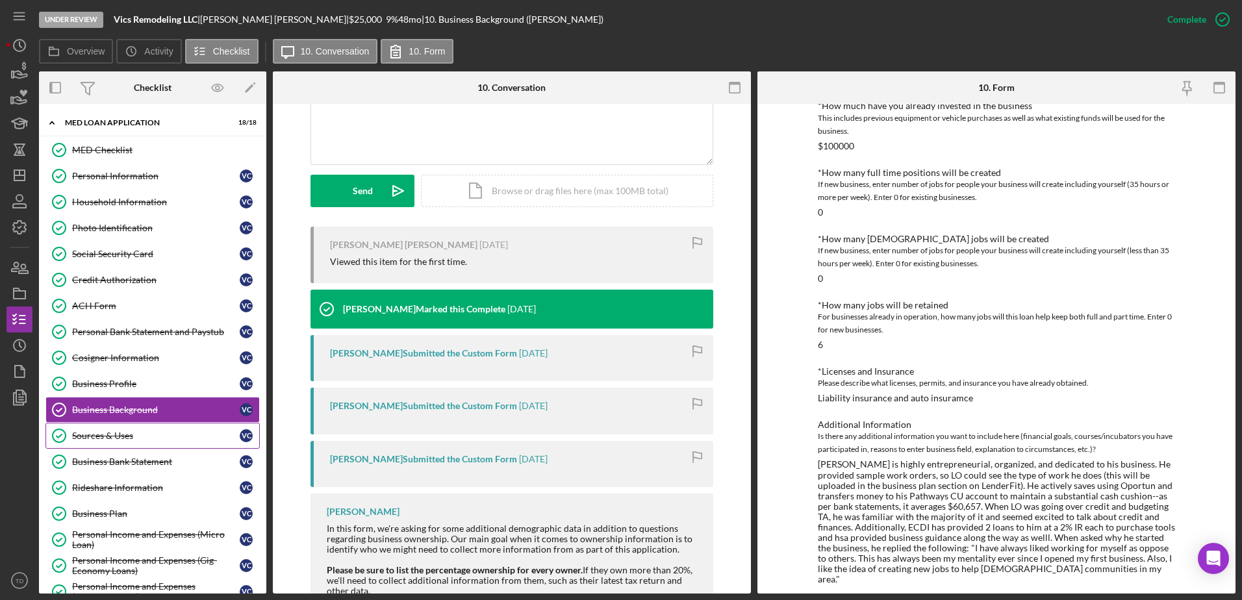
click at [132, 366] on div "Sources & Uses" at bounding box center [156, 436] width 168 height 10
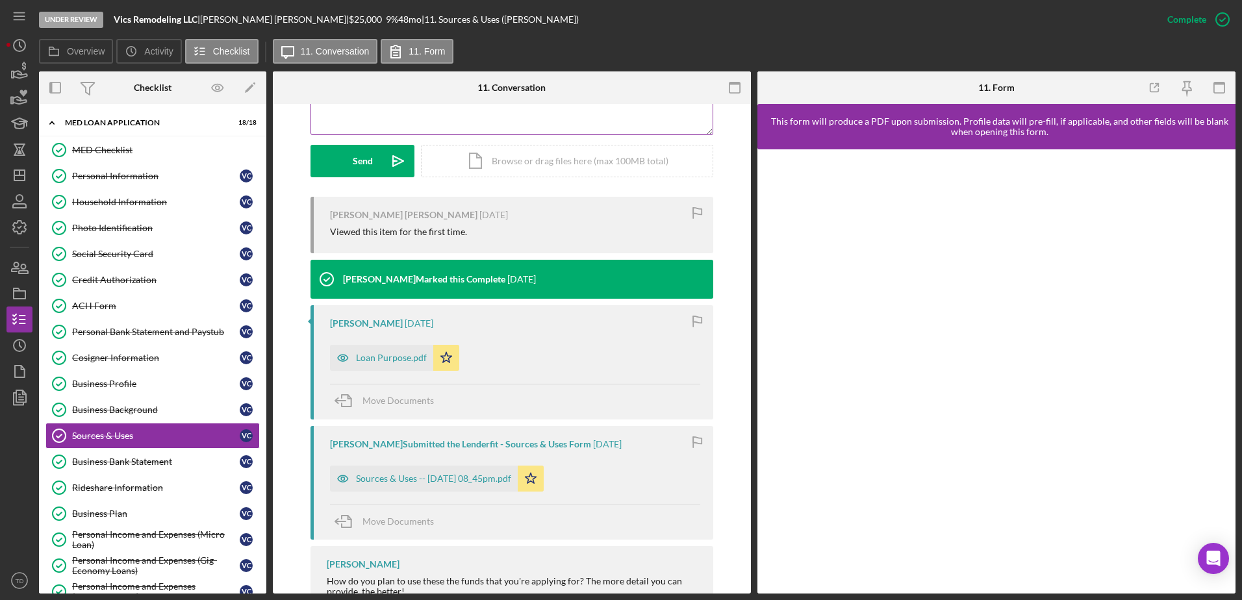
scroll to position [355, 0]
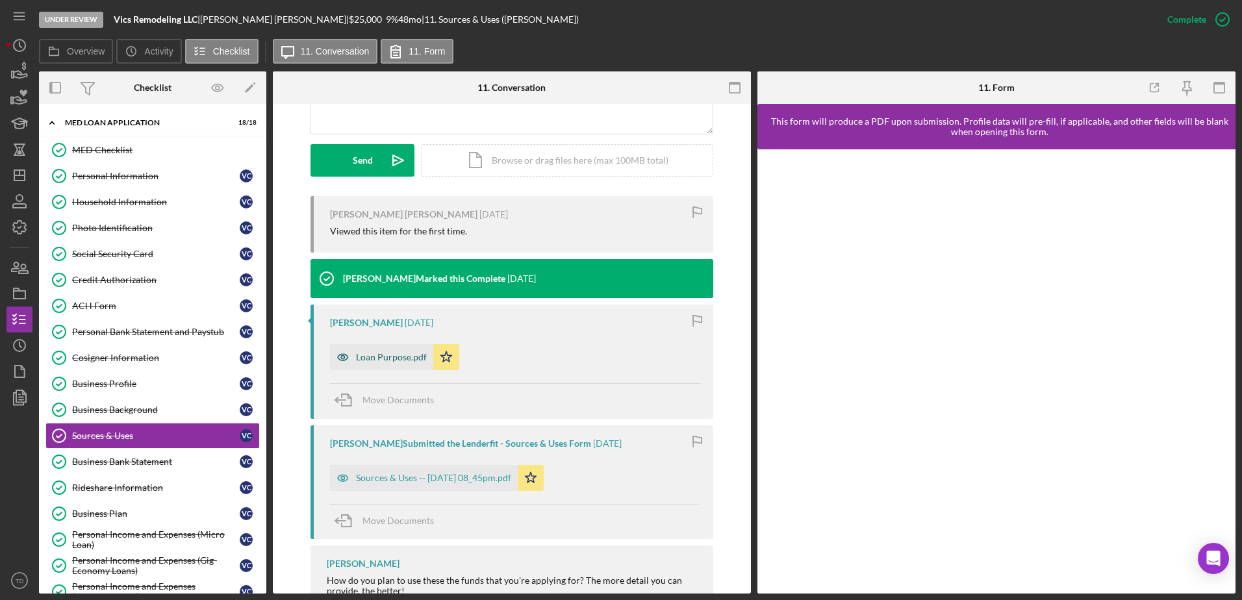
click at [383, 349] on div "Loan Purpose.pdf" at bounding box center [381, 357] width 103 height 26
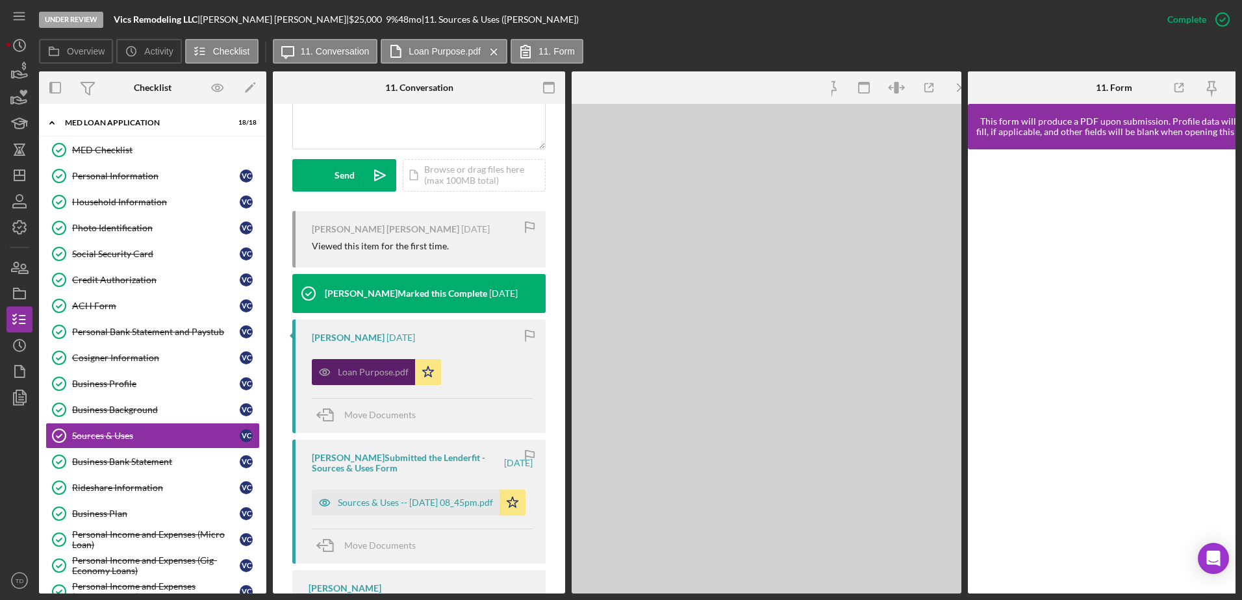
scroll to position [385, 0]
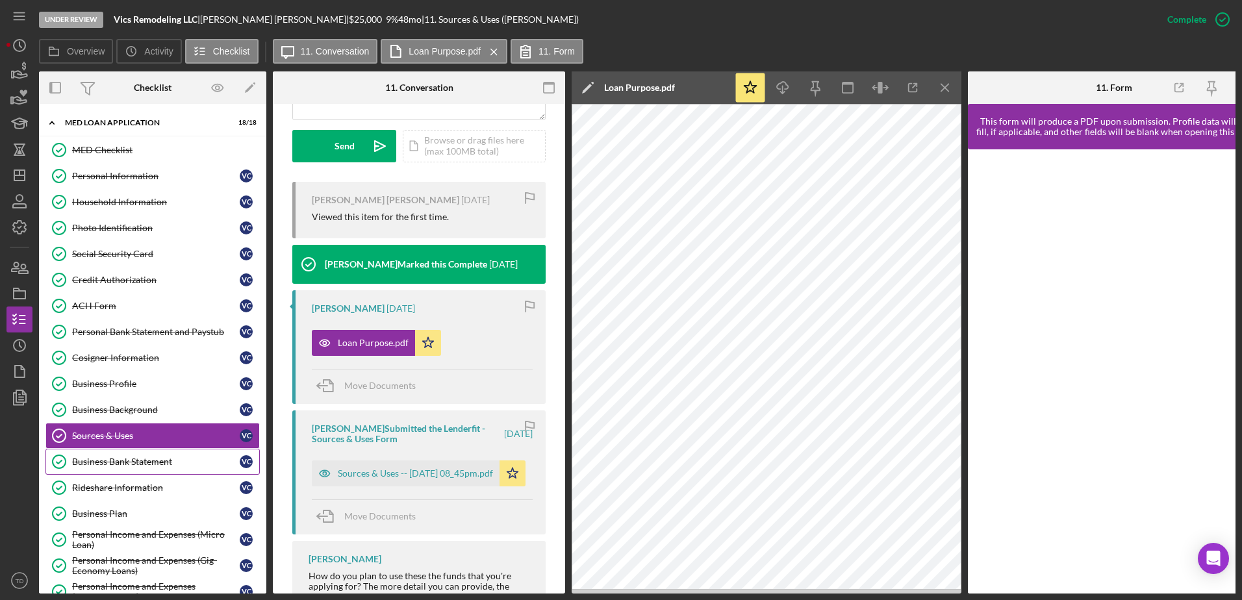
click at [147, 366] on div "Business Bank Statement" at bounding box center [156, 462] width 168 height 10
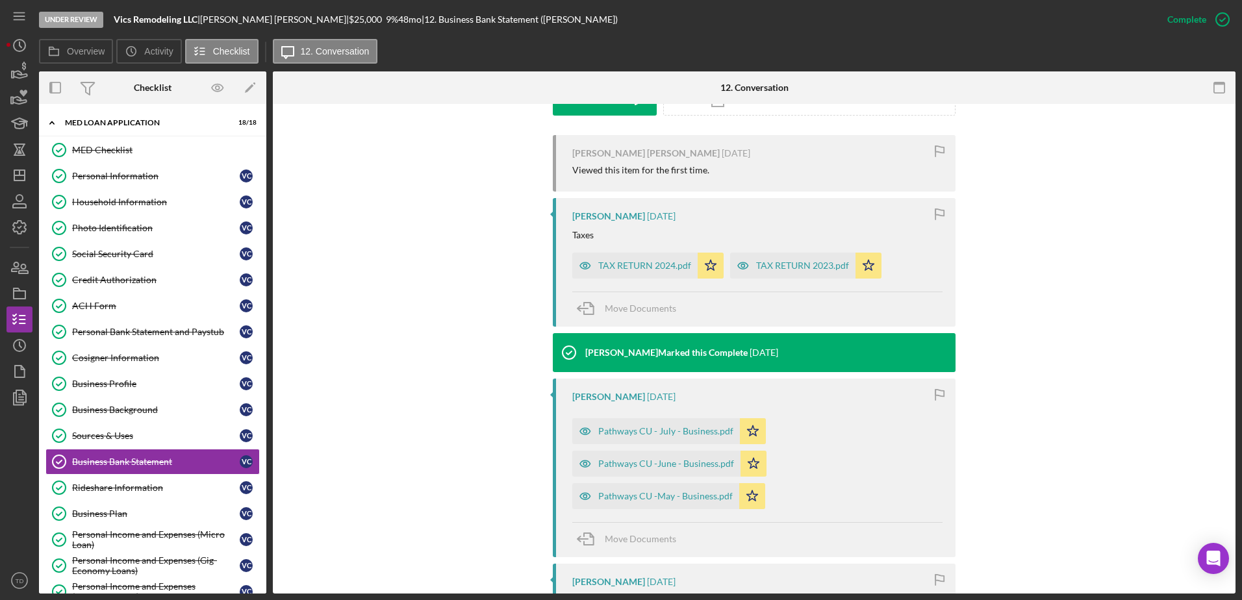
scroll to position [416, 0]
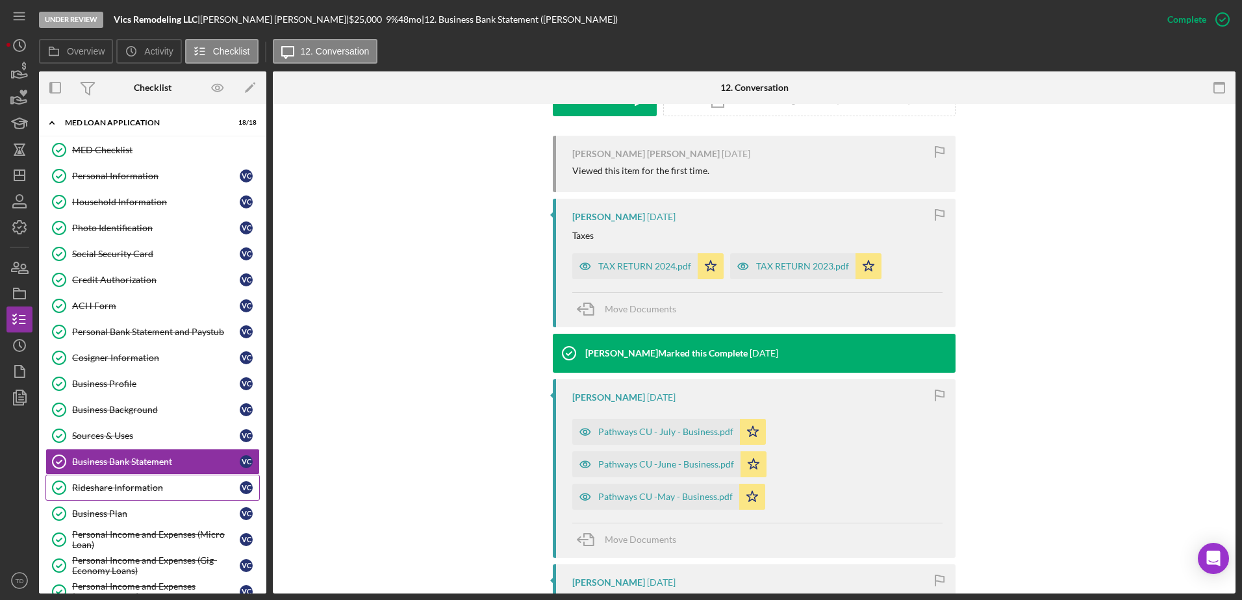
click at [174, 366] on div "Rideshare Information" at bounding box center [156, 488] width 168 height 10
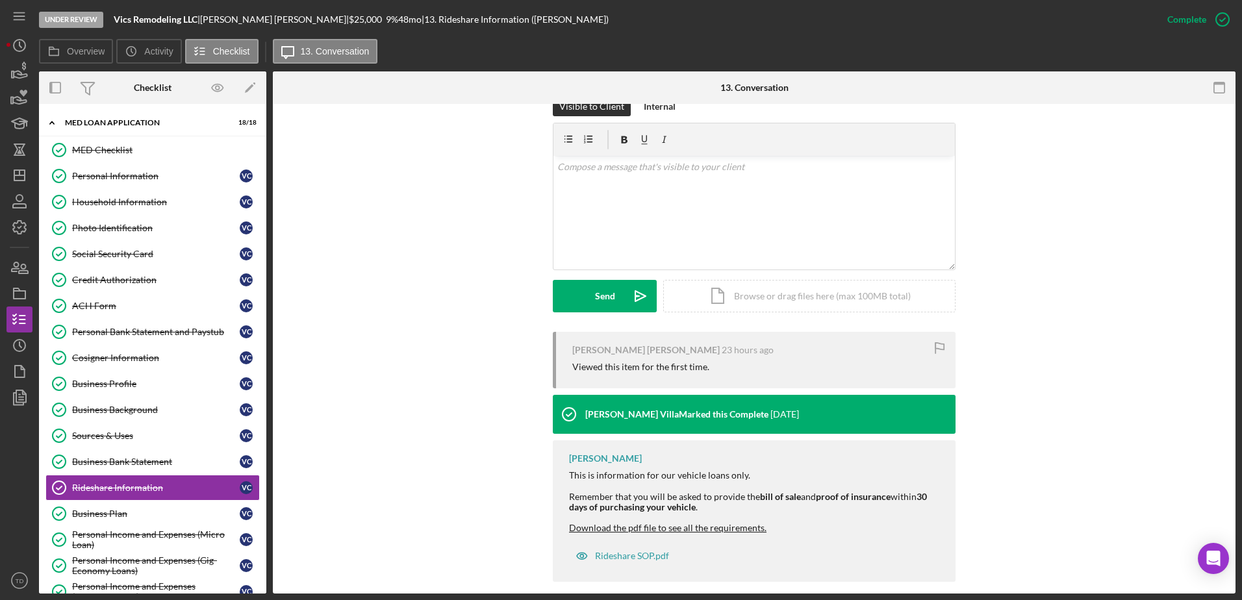
scroll to position [220, 0]
click at [140, 366] on link "Personal Income and Expenses (Micro Loan) Personal Income and Expenses (Micro L…" at bounding box center [152, 540] width 214 height 26
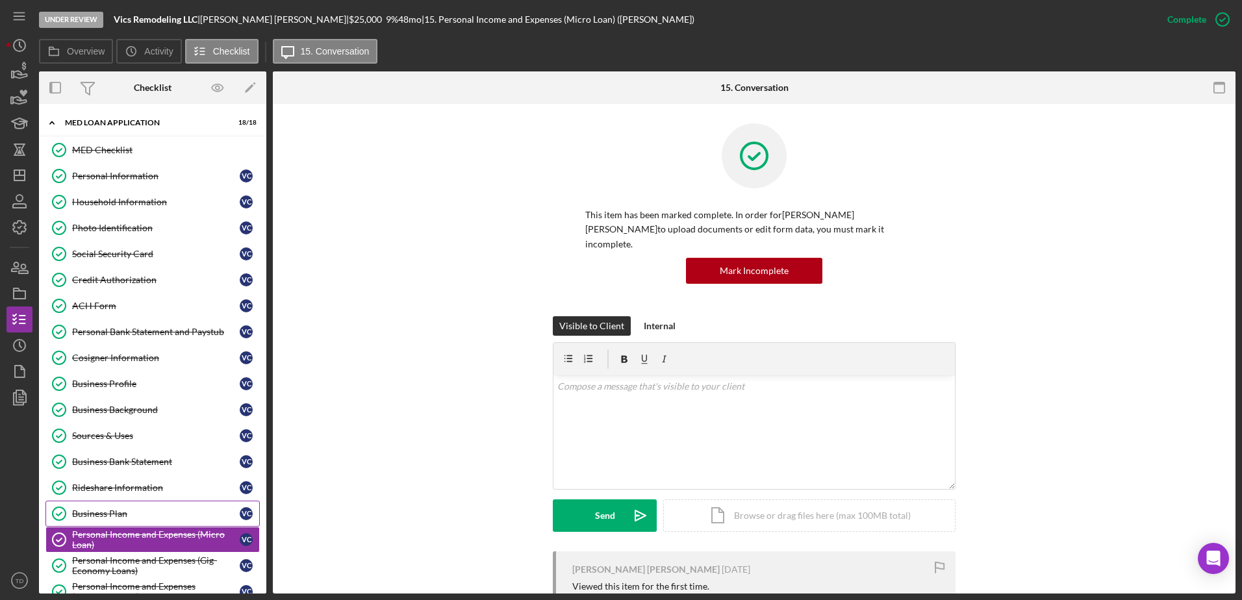
click at [132, 366] on div "Business Plan" at bounding box center [156, 514] width 168 height 10
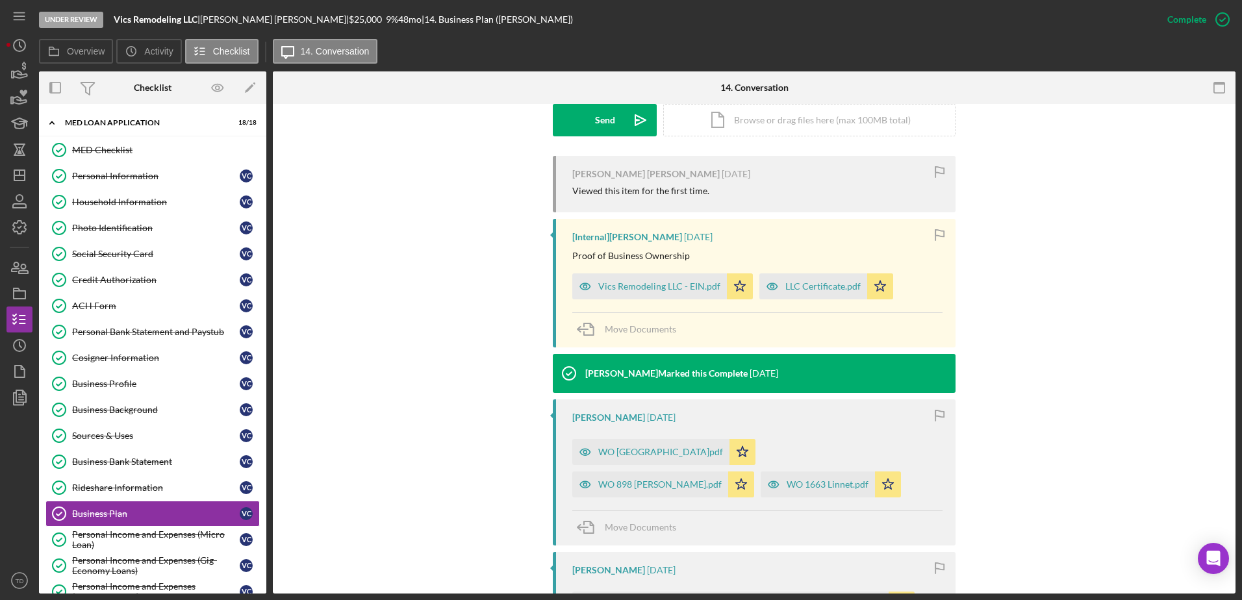
scroll to position [430, 0]
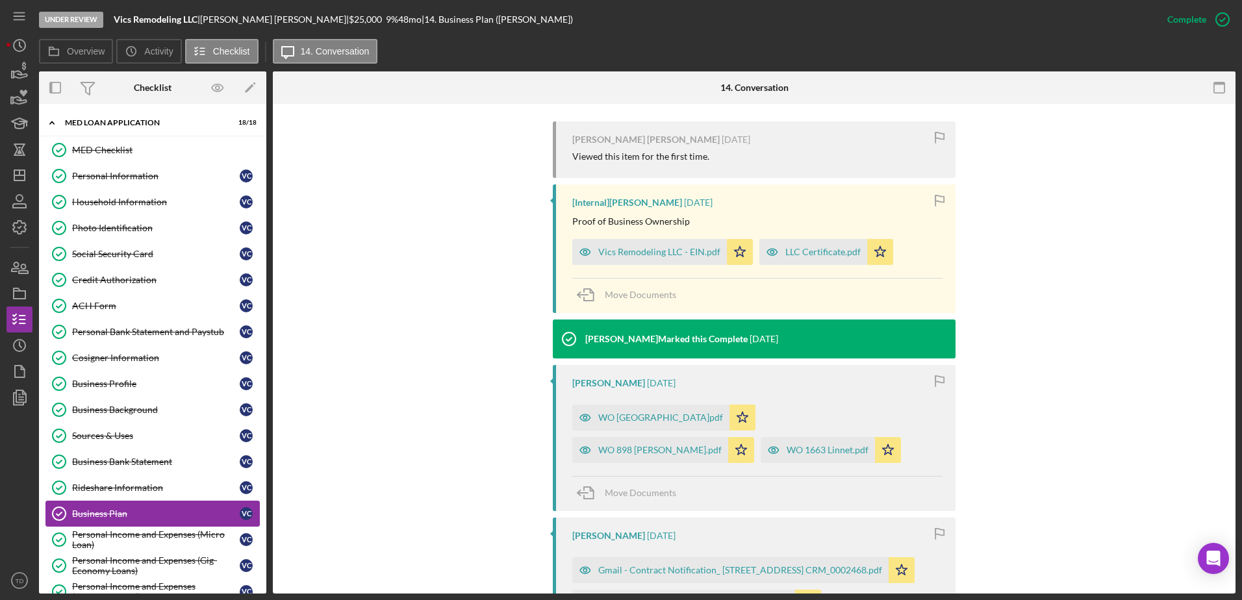
click at [168, 366] on link "Business Plan Business Plan V C" at bounding box center [152, 514] width 214 height 26
click at [164, 366] on div "Personal Income and Expenses (Micro Loan)" at bounding box center [156, 539] width 168 height 21
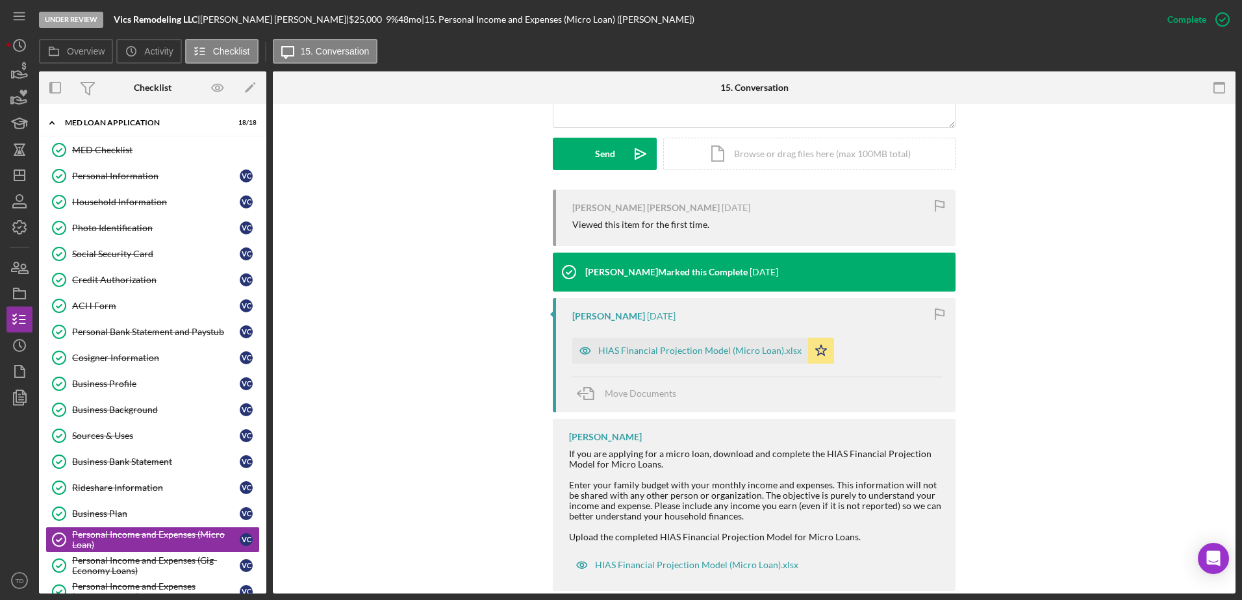
scroll to position [371, 0]
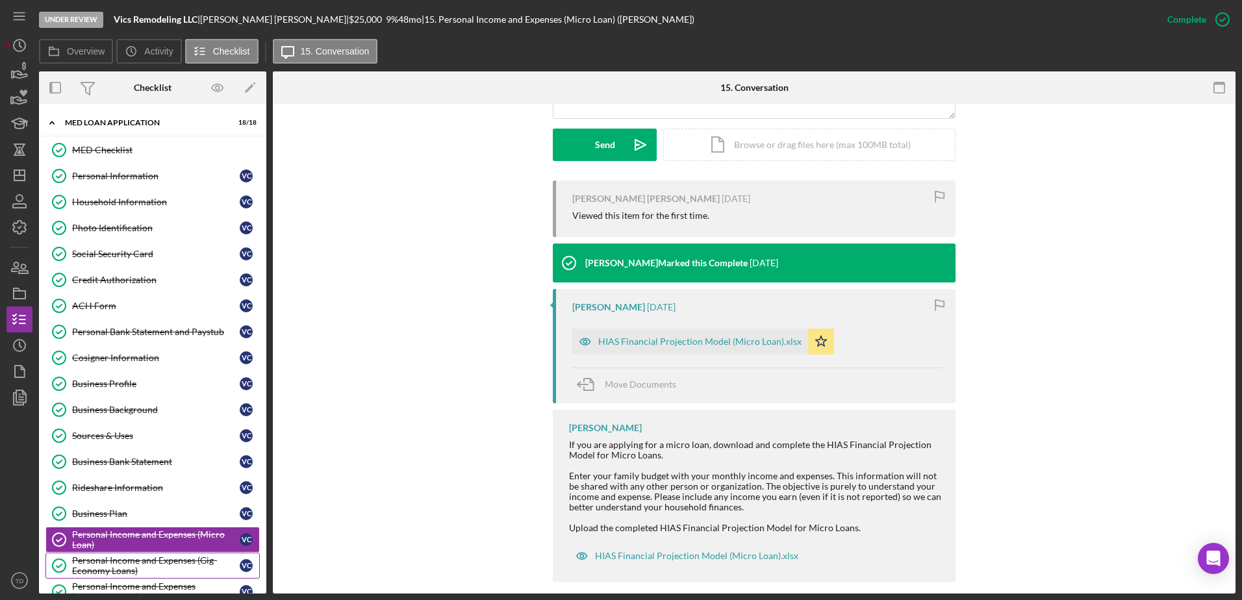
click at [180, 366] on div "Personal Income and Expenses (Gig-Economy Loans)" at bounding box center [156, 565] width 168 height 21
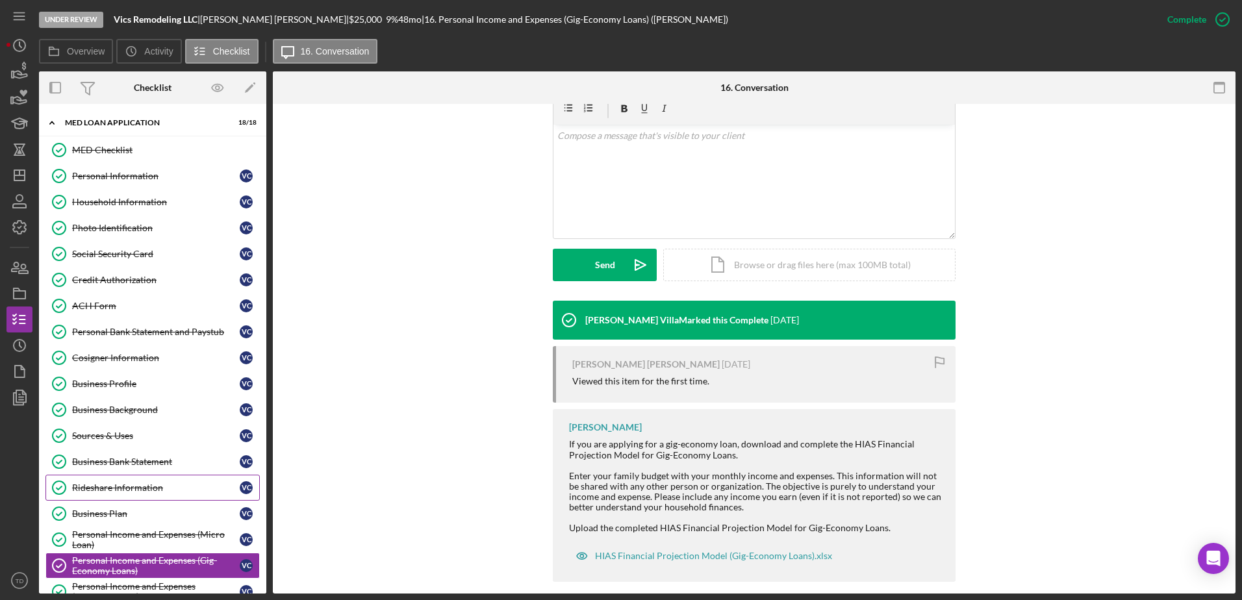
scroll to position [143, 0]
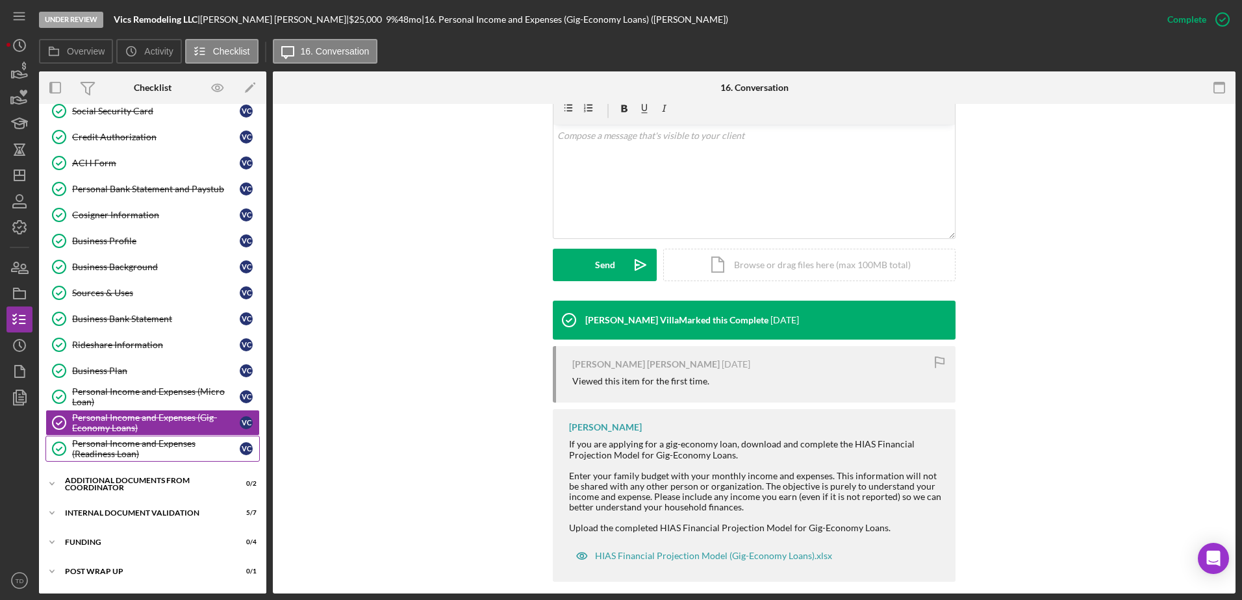
click at [139, 366] on div "Personal Income and Expenses (Readiness Loan)" at bounding box center [156, 449] width 168 height 21
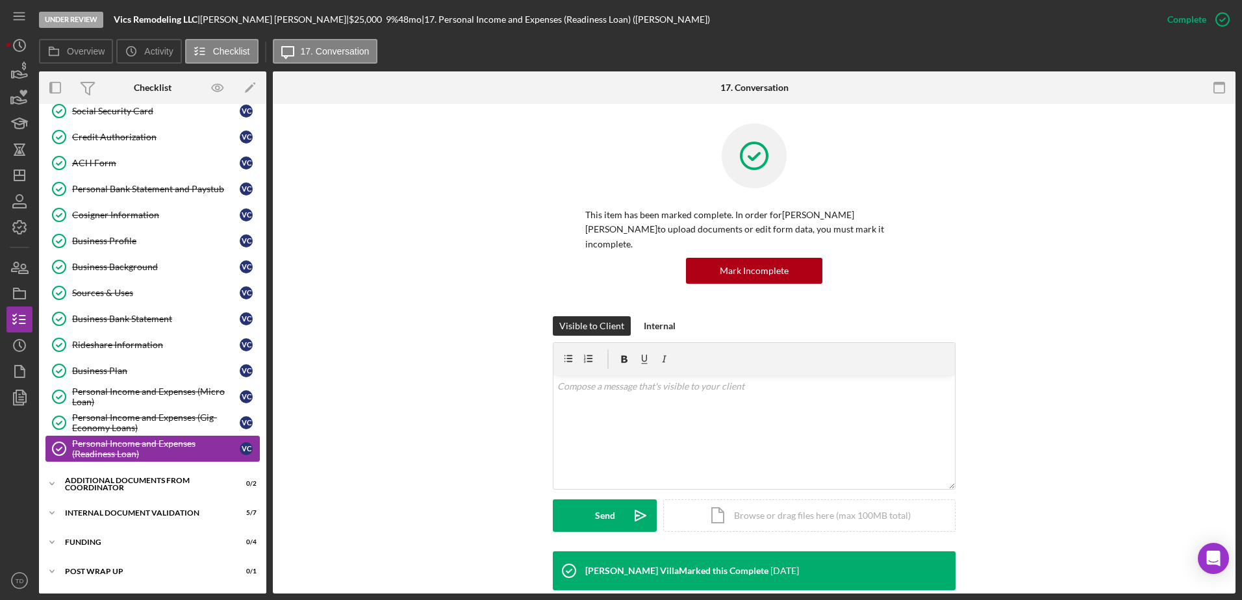
scroll to position [199, 0]
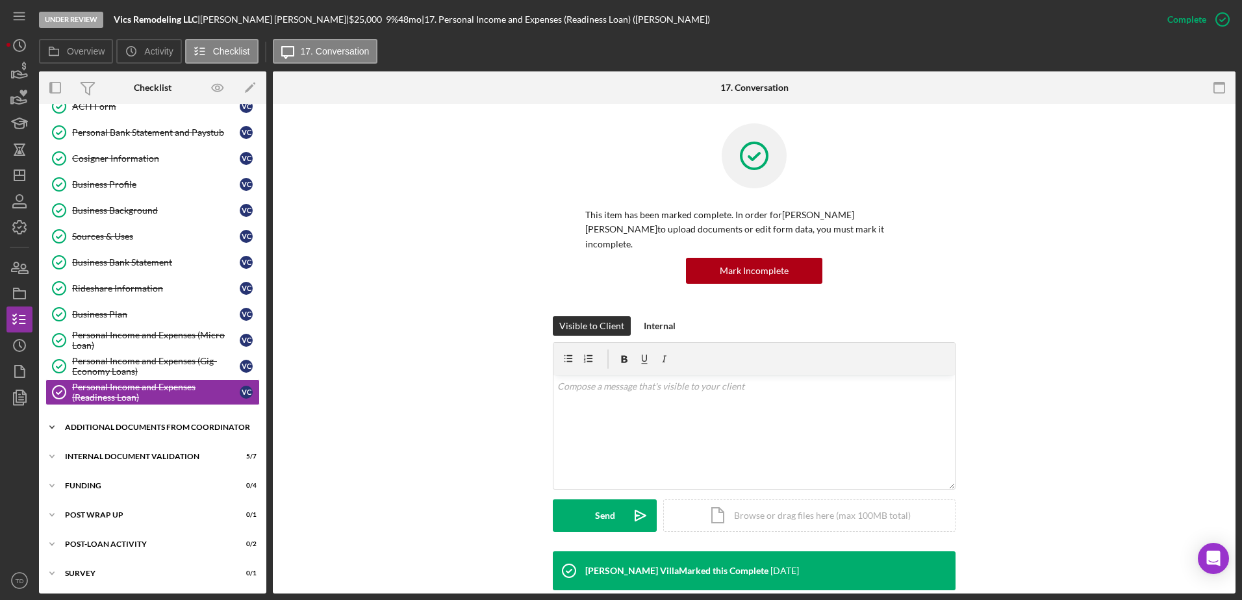
click at [101, 366] on div "Additional Documents from Coordinator" at bounding box center [157, 428] width 185 height 8
click at [127, 366] on div "Internal Document Validation" at bounding box center [157, 516] width 185 height 8
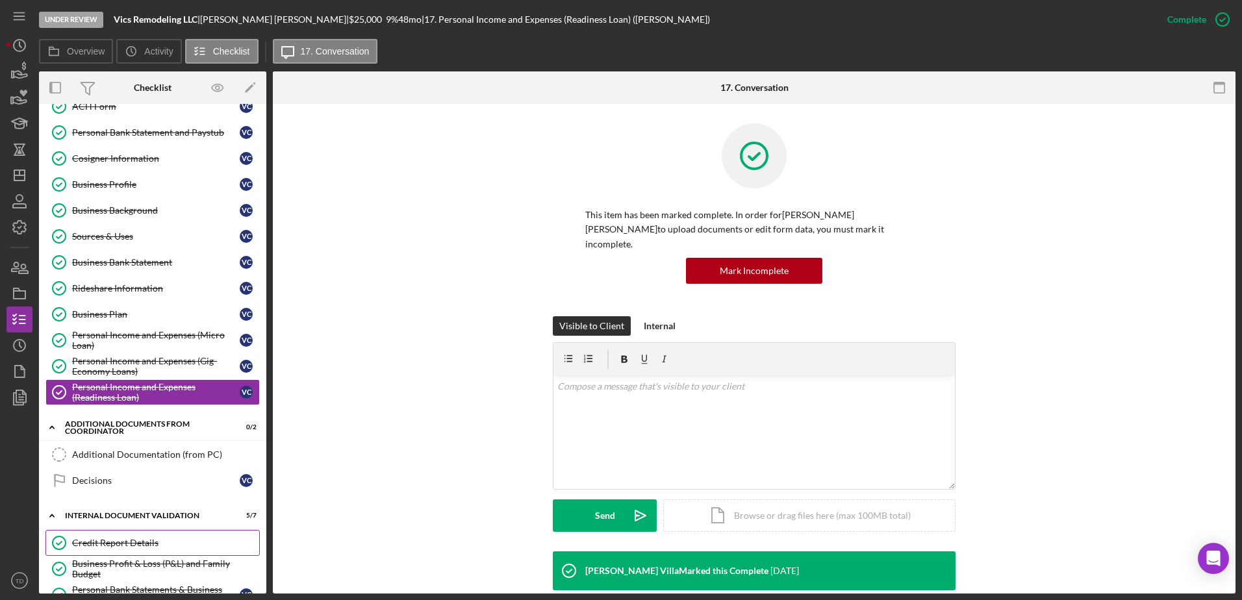
click at [119, 366] on div "Credit Report Details" at bounding box center [165, 543] width 187 height 10
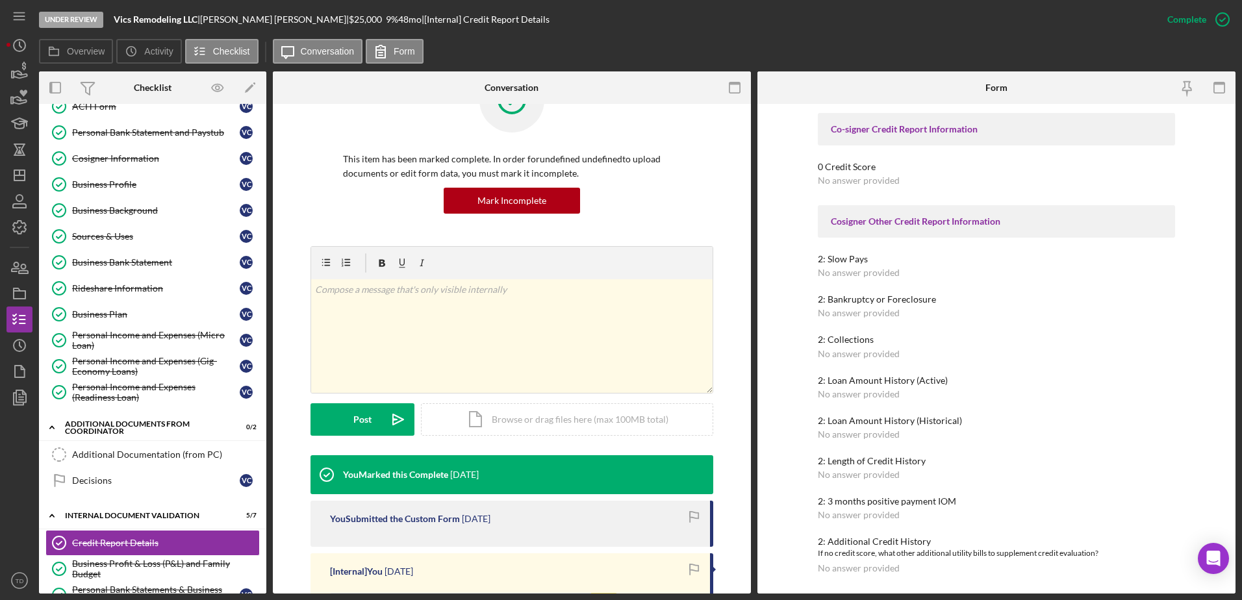
scroll to position [294, 0]
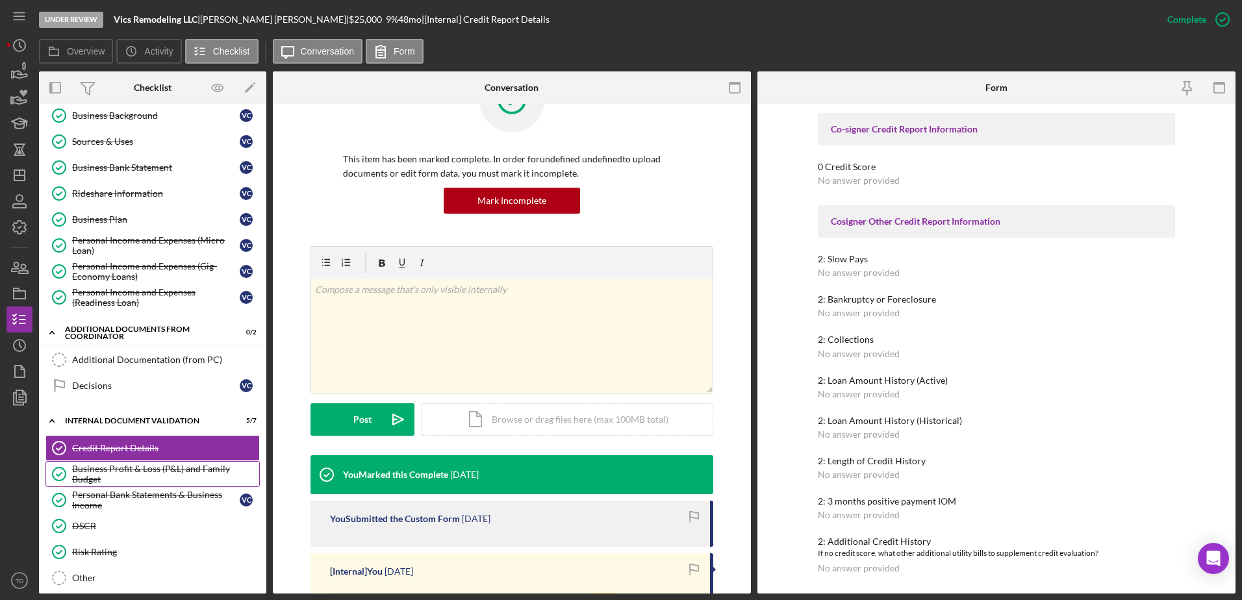
click at [144, 366] on div "Business Profit & Loss (P&L) and Family Budget" at bounding box center [165, 474] width 187 height 21
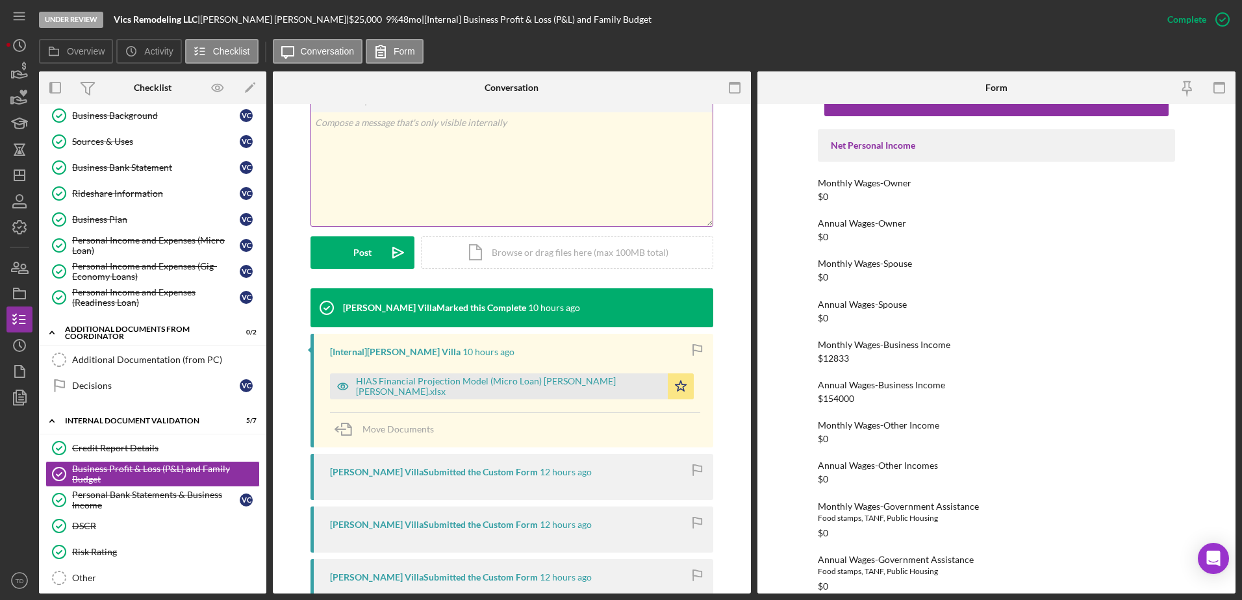
scroll to position [222, 0]
click at [519, 366] on div "HIAS Financial Projection Model (Micro Loan) Victor Castillo Gonzalez.xlsx" at bounding box center [508, 387] width 305 height 21
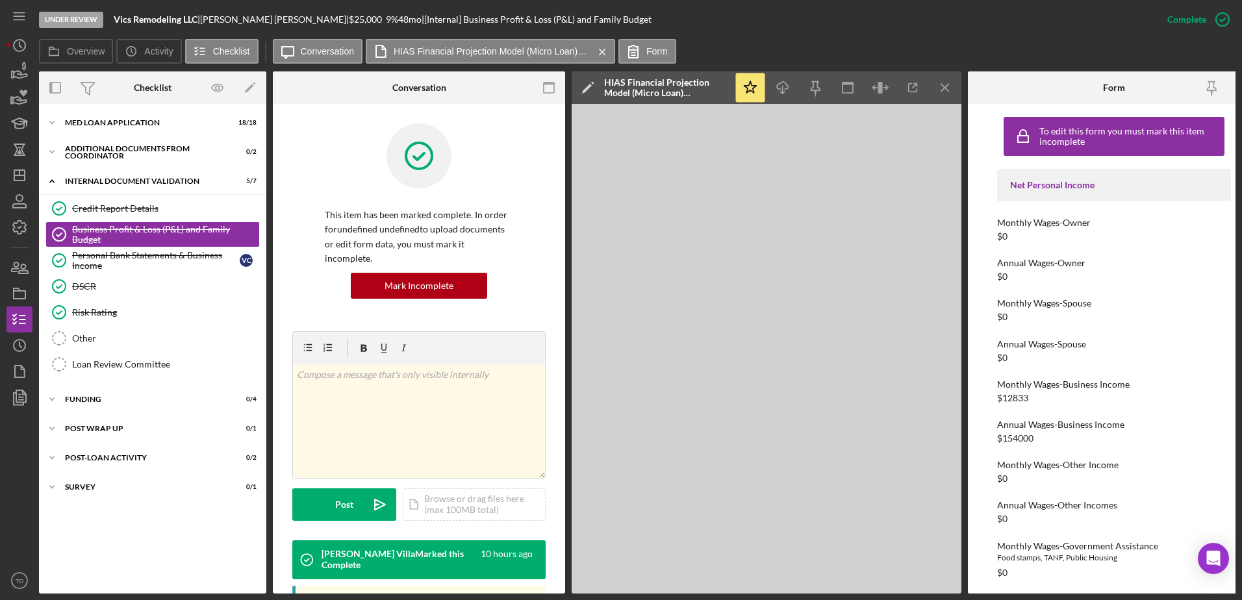
scroll to position [0, 0]
click at [826, 88] on icon "button" at bounding box center [913, 87] width 29 height 29
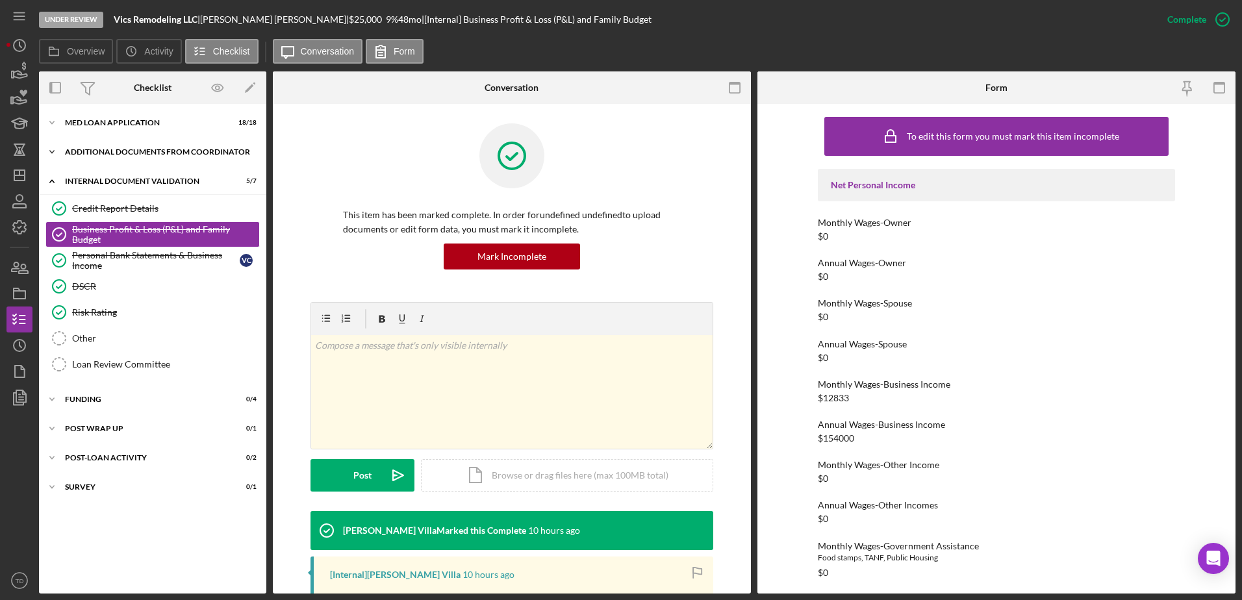
click at [124, 149] on div "Additional Documents from Coordinator" at bounding box center [157, 152] width 185 height 8
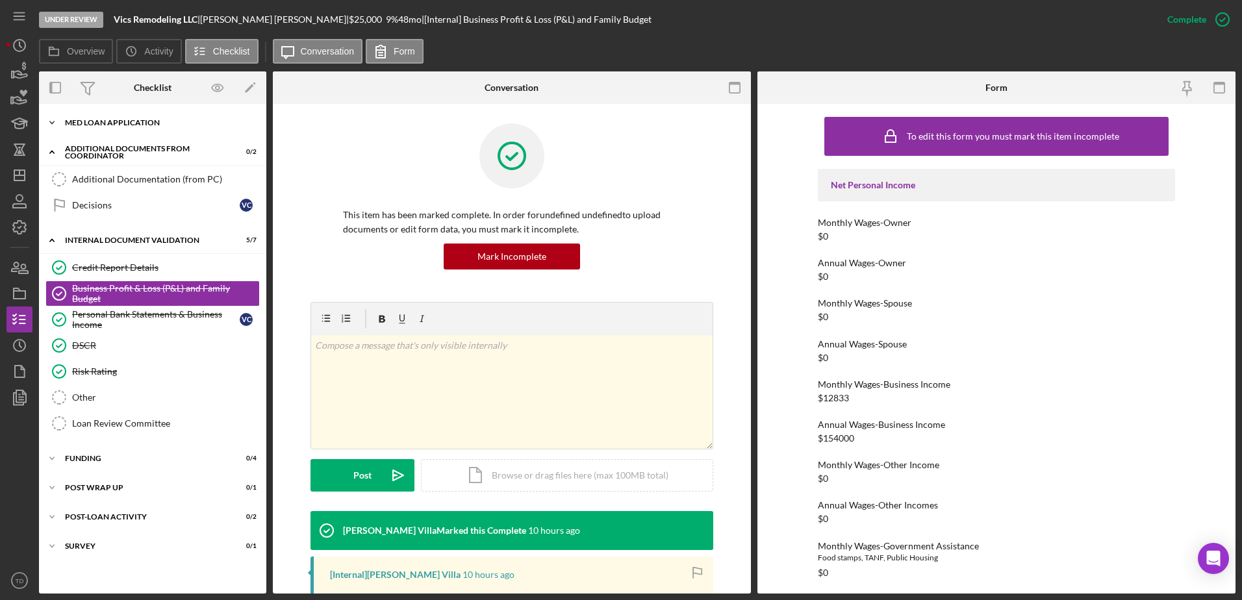
click at [121, 131] on div "Icon/Expander MED Loan Application 18 / 18" at bounding box center [152, 123] width 227 height 26
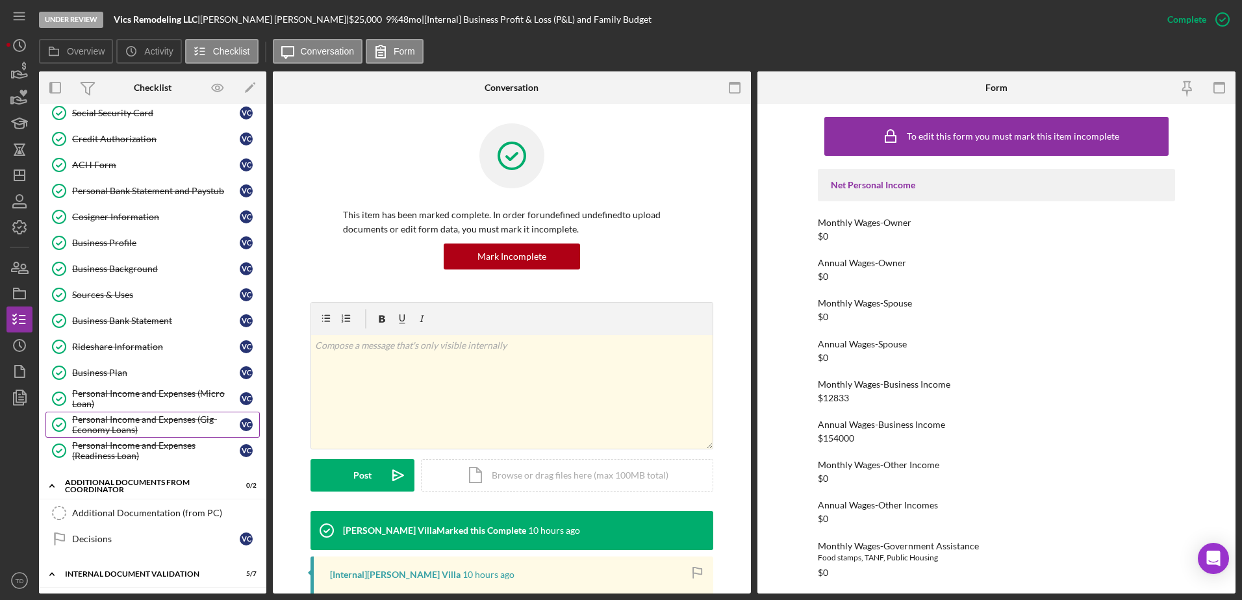
scroll to position [140, 0]
click at [138, 194] on div "Personal Bank Statement and Paystub" at bounding box center [156, 191] width 168 height 10
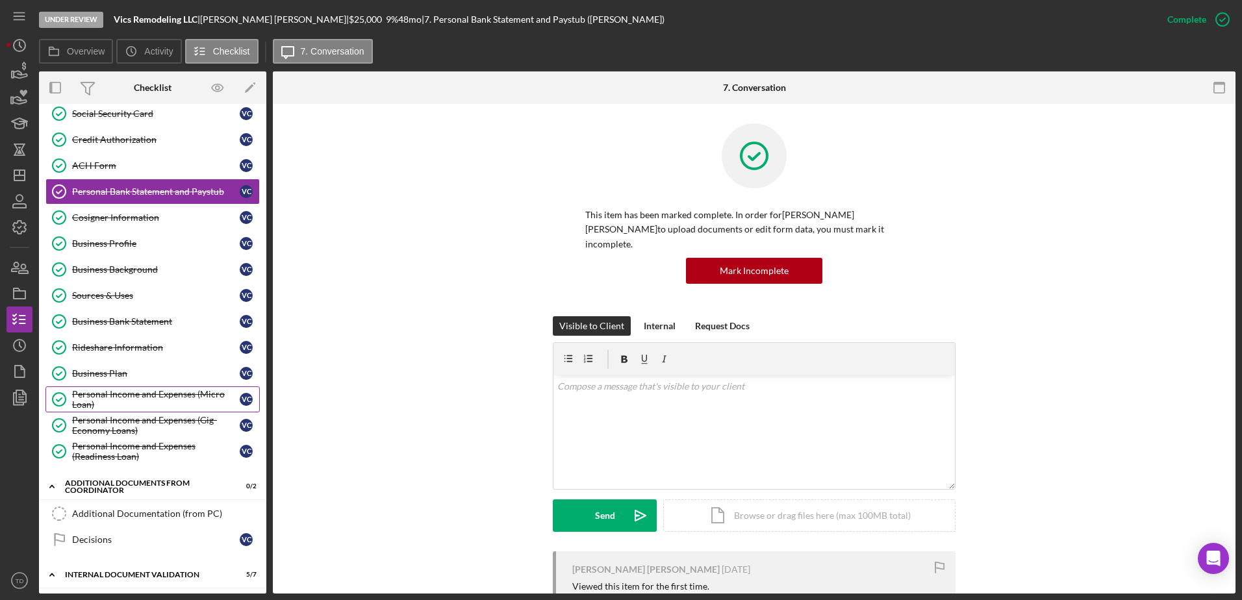
click at [177, 394] on div "Personal Income and Expenses (Micro Loan)" at bounding box center [156, 399] width 168 height 21
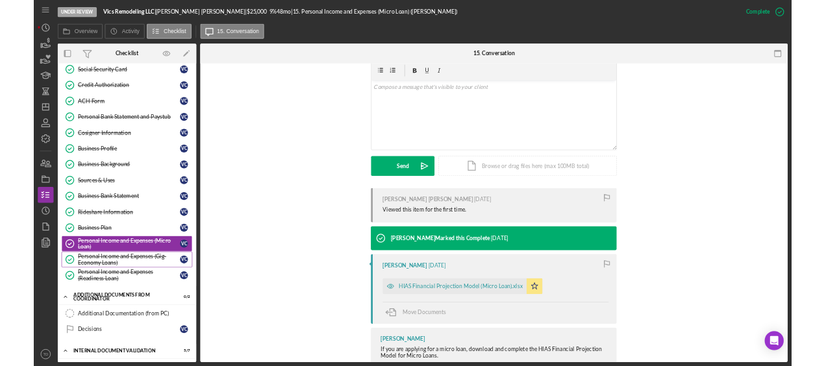
scroll to position [272, 0]
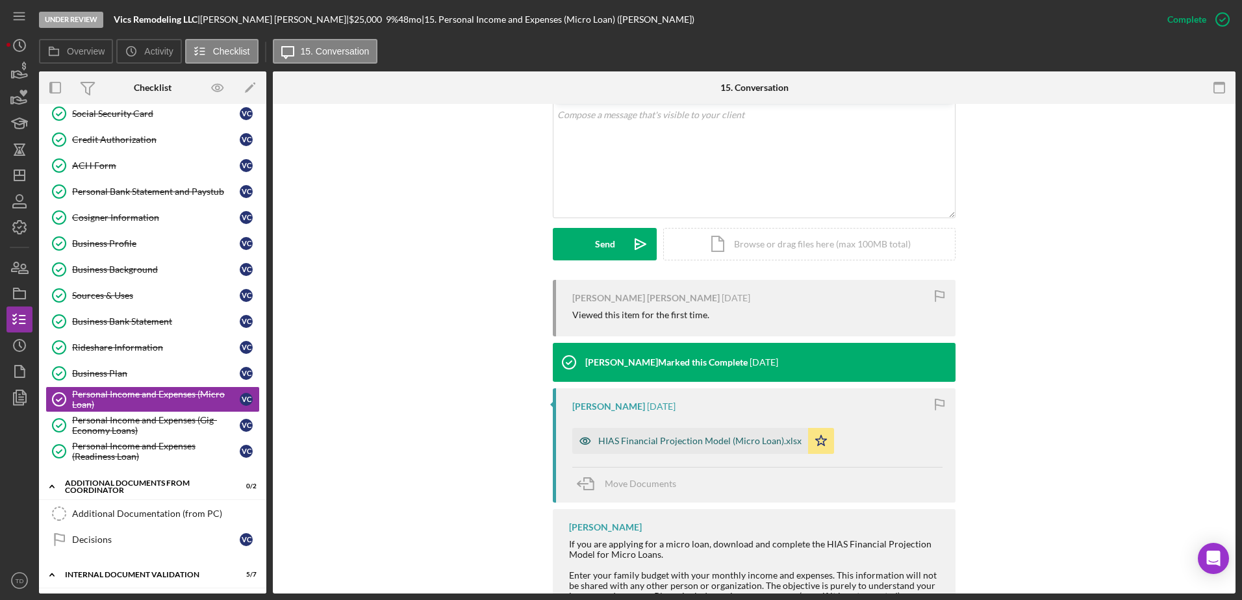
click at [674, 436] on div "HIAS Financial Projection Model (Micro Loan).xlsx" at bounding box center [699, 441] width 203 height 10
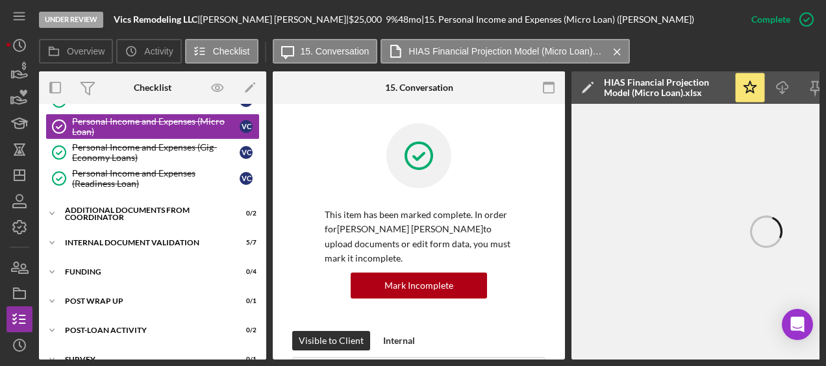
scroll to position [0, 142]
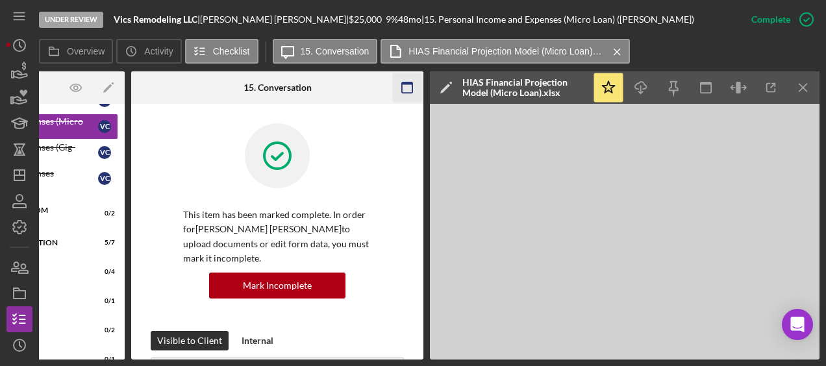
click at [409, 80] on icon "button" at bounding box center [407, 87] width 29 height 29
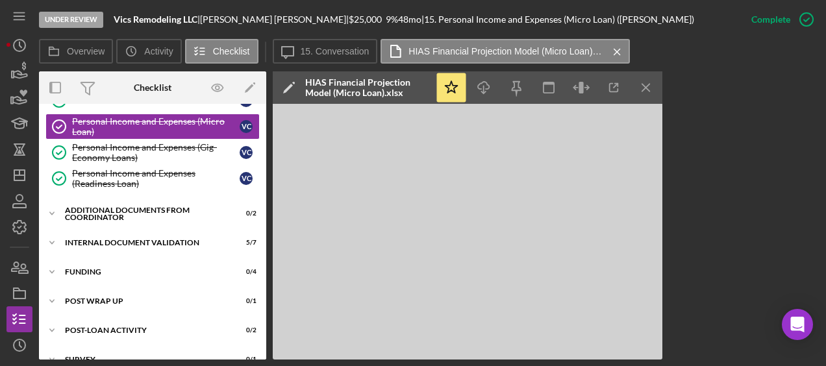
scroll to position [0, 0]
click at [617, 96] on icon "button" at bounding box center [614, 87] width 29 height 29
click at [108, 142] on div "Personal Income and Expenses (Gig-Economy Loans)" at bounding box center [156, 152] width 168 height 21
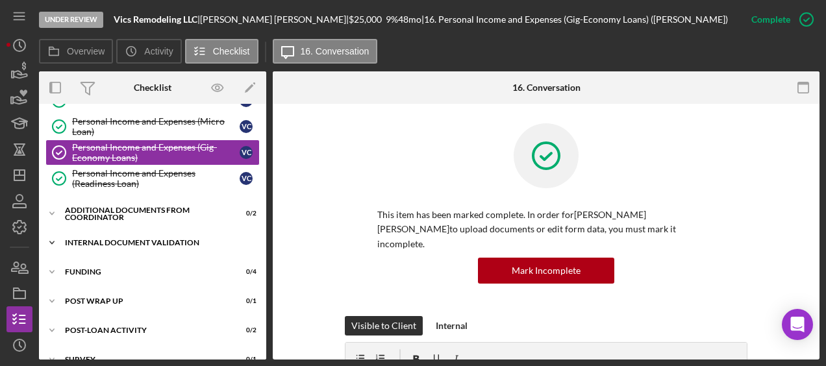
click at [109, 239] on div "Internal Document Validation" at bounding box center [157, 243] width 185 height 8
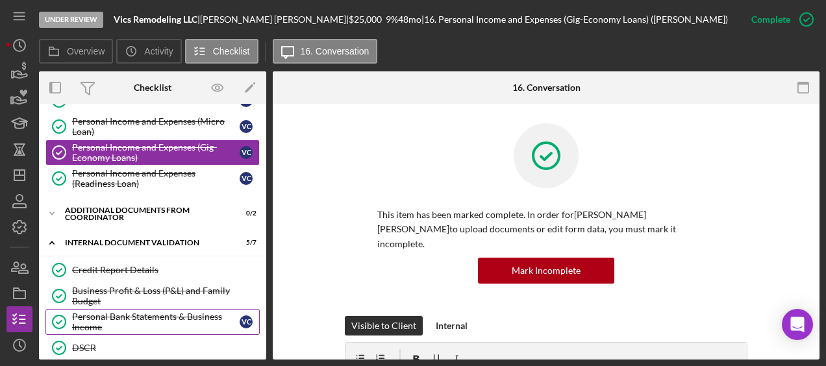
click at [116, 312] on div "Personal Bank Statements & Business Income" at bounding box center [156, 322] width 168 height 21
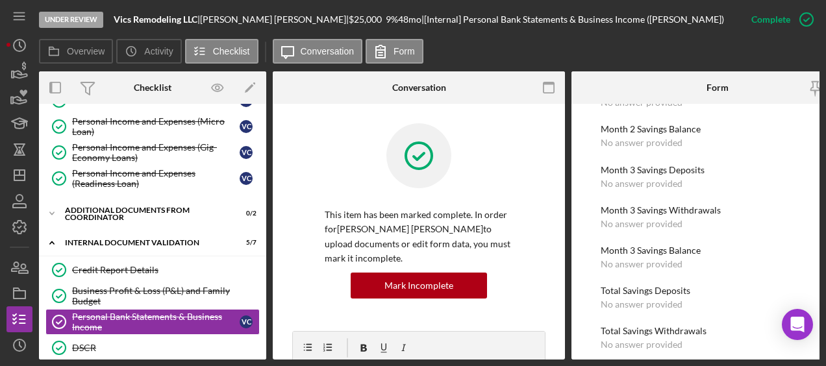
scroll to position [1624, 0]
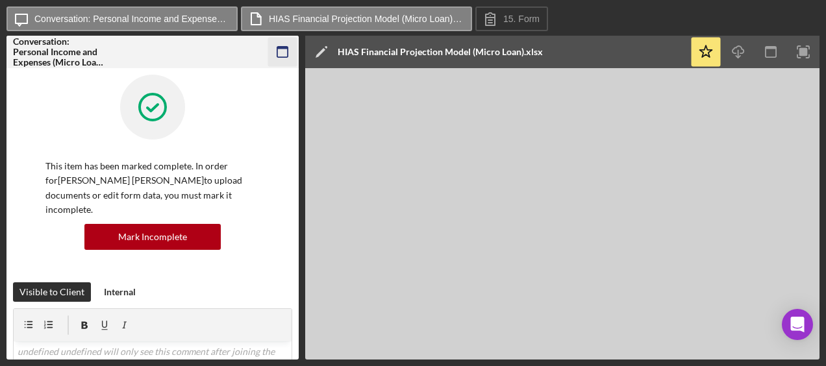
click at [285, 51] on icon "button" at bounding box center [282, 52] width 29 height 29
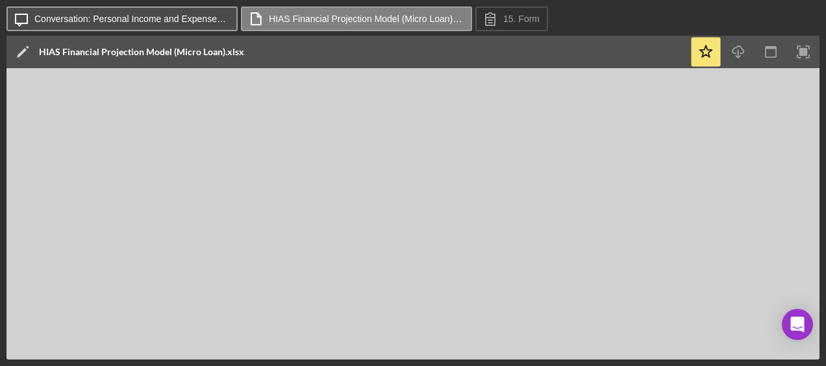
click at [183, 21] on label "Conversation: Personal Income and Expenses (Micro Loan) ([PERSON_NAME])" at bounding box center [131, 19] width 195 height 10
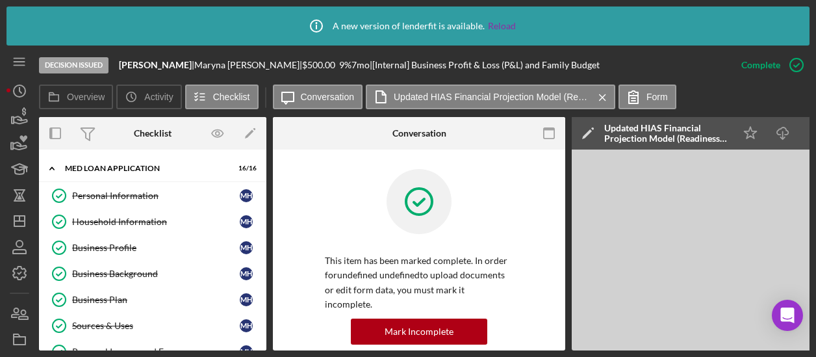
scroll to position [692, 0]
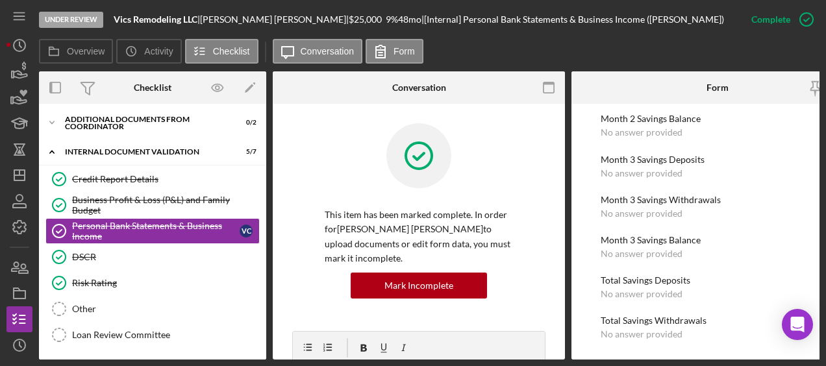
scroll to position [1622, 0]
click at [160, 256] on div "DSCR" at bounding box center [165, 257] width 187 height 10
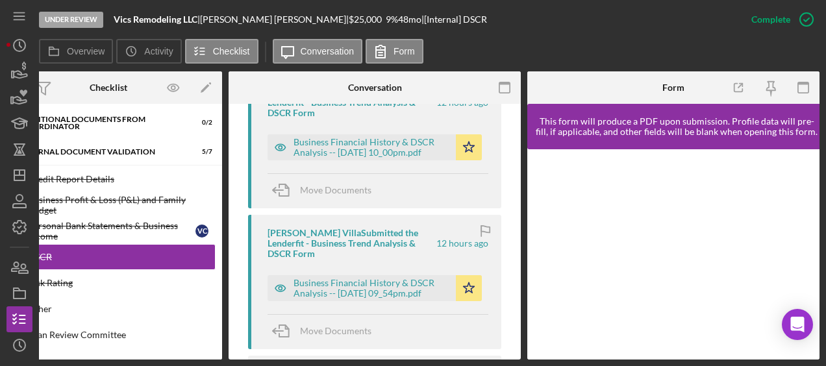
scroll to position [421, 0]
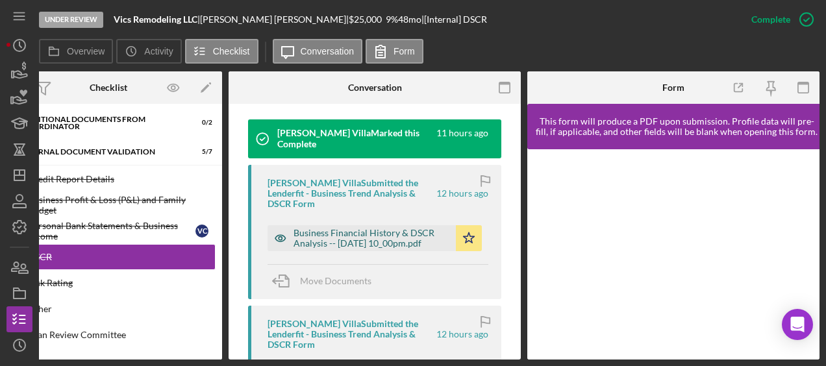
click at [390, 228] on div "Business Financial History & DSCR Analysis -- [DATE] 10_00pm.pdf" at bounding box center [372, 238] width 156 height 21
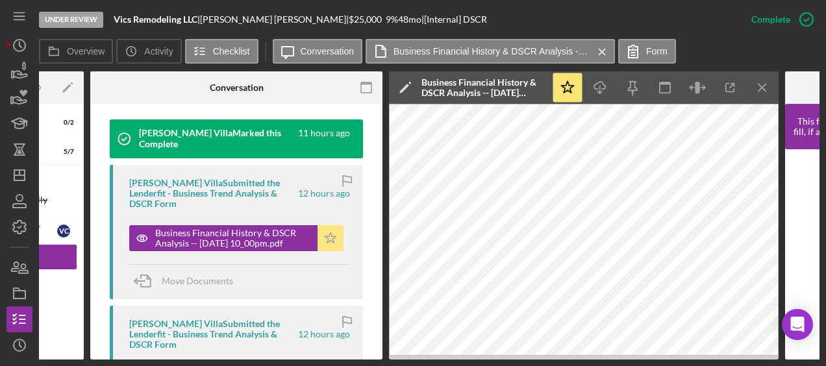
scroll to position [0, 198]
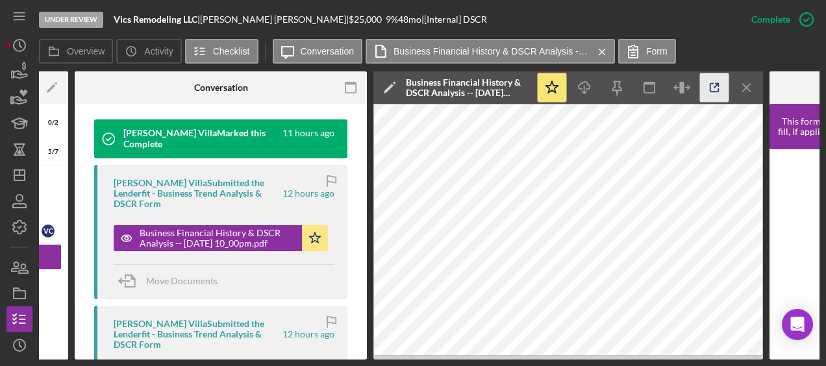
click at [717, 91] on icon "button" at bounding box center [714, 87] width 29 height 29
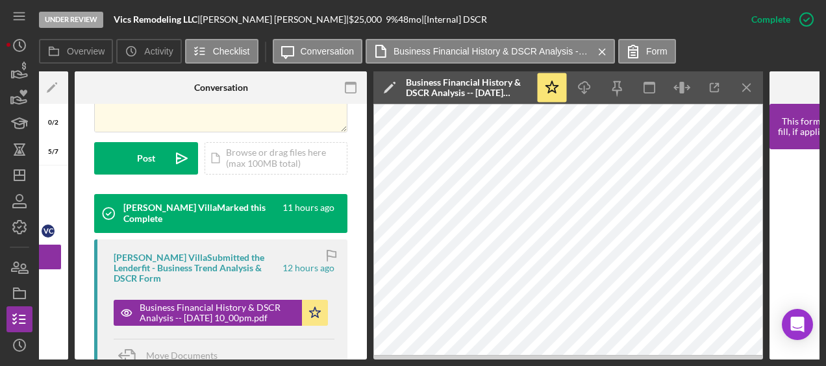
scroll to position [325, 0]
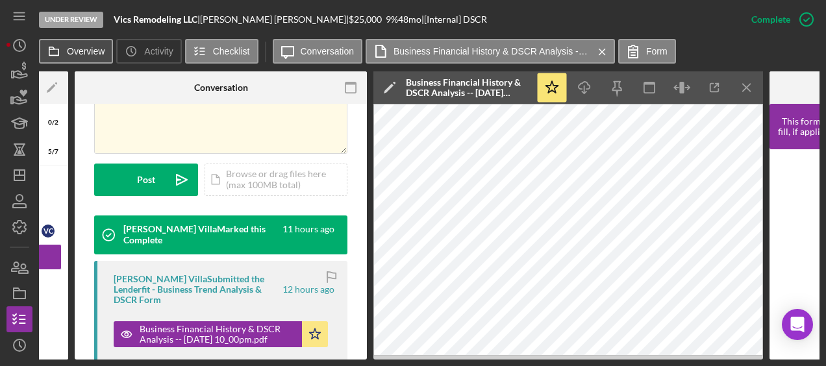
click at [85, 56] on label "Overview" at bounding box center [86, 51] width 38 height 10
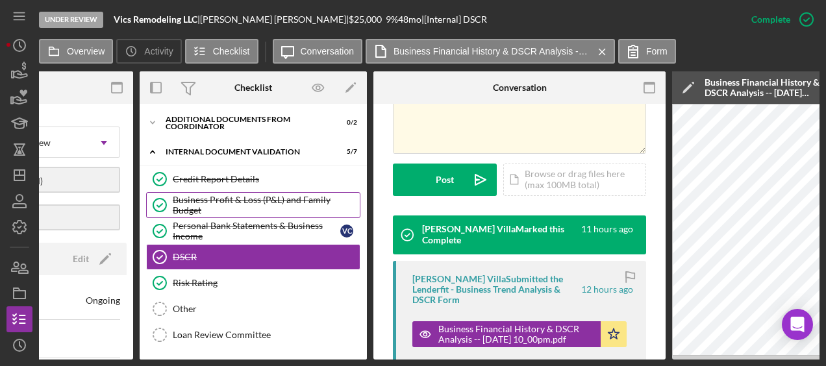
scroll to position [0, 0]
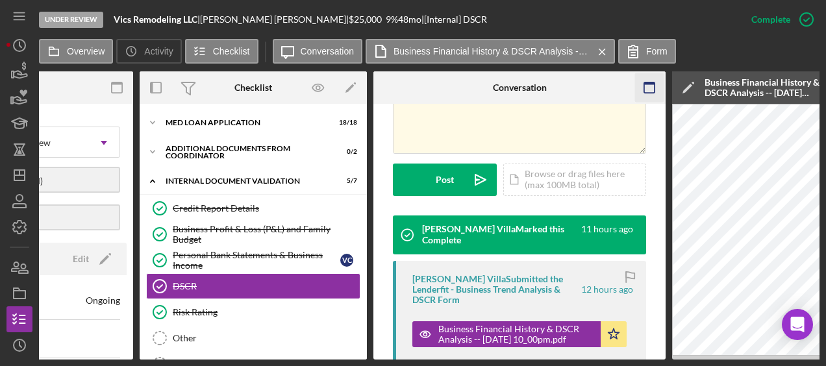
click at [645, 89] on icon "button" at bounding box center [649, 87] width 29 height 29
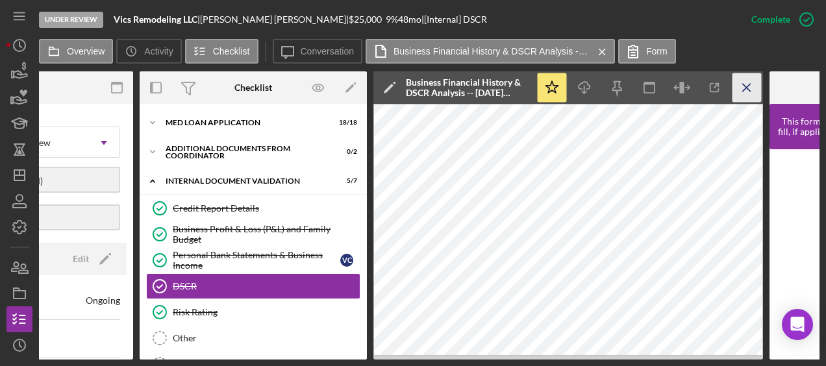
click at [748, 90] on line "button" at bounding box center [746, 87] width 7 height 7
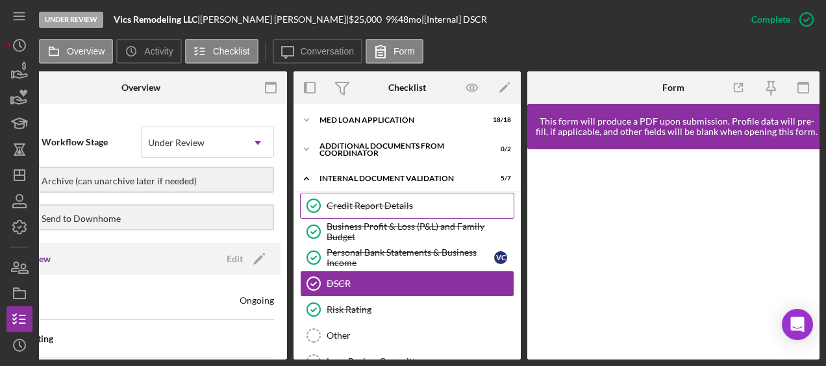
scroll to position [4, 0]
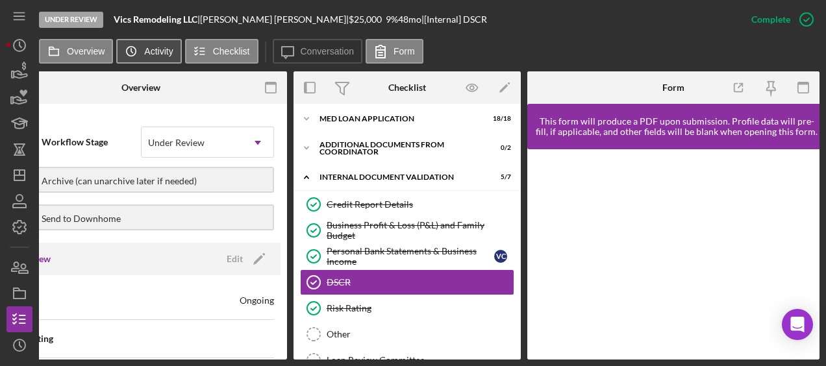
click at [168, 61] on button "Icon/History Activity" at bounding box center [148, 51] width 65 height 25
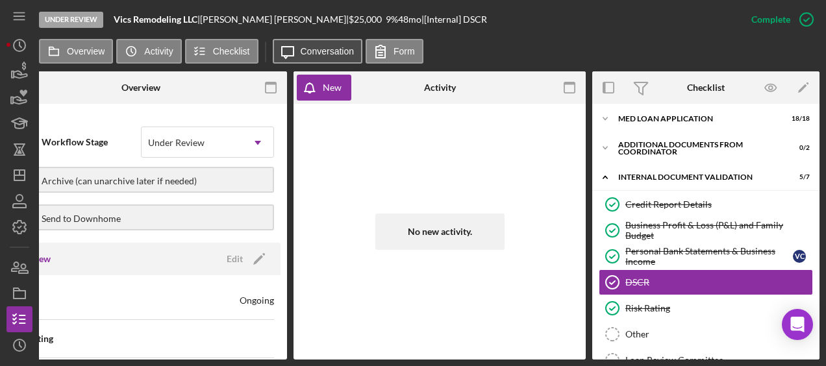
click at [298, 39] on icon "Icon/Message" at bounding box center [288, 51] width 32 height 32
click at [81, 37] on div "Under Review Vics Remodeling LLC | Victor Castillo Gonzalez | $25,000 $25,000 9…" at bounding box center [389, 19] width 700 height 39
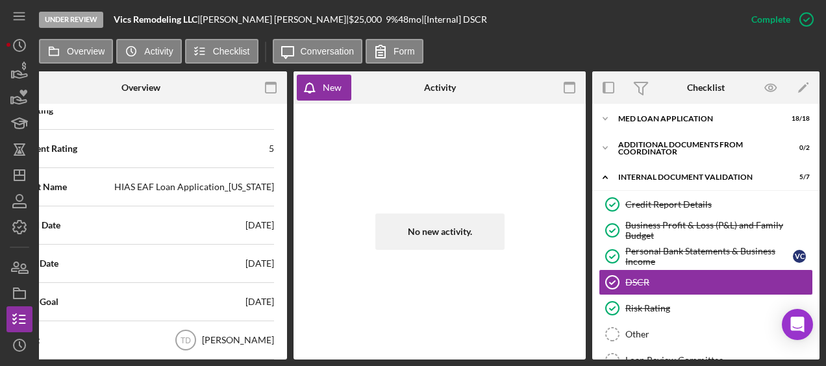
click at [84, 14] on div "Under Review" at bounding box center [71, 20] width 64 height 16
click at [18, 101] on icon "button" at bounding box center [19, 97] width 32 height 32
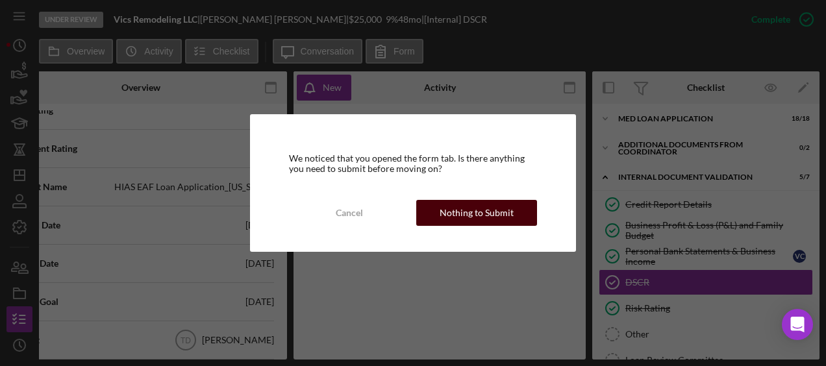
click at [445, 208] on div "Nothing to Submit" at bounding box center [477, 213] width 74 height 26
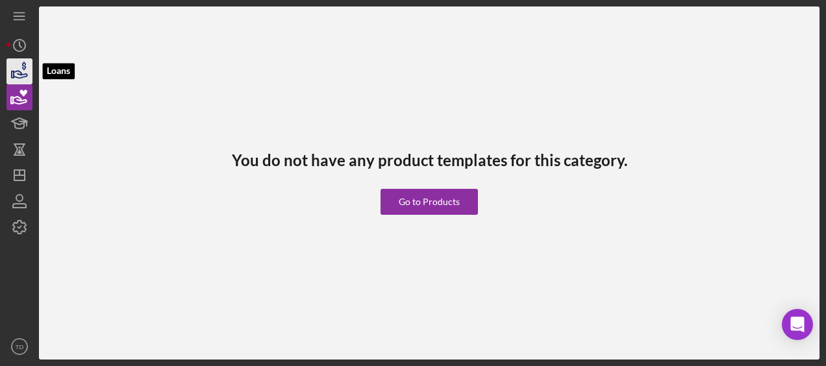
click at [20, 70] on icon "button" at bounding box center [19, 71] width 32 height 32
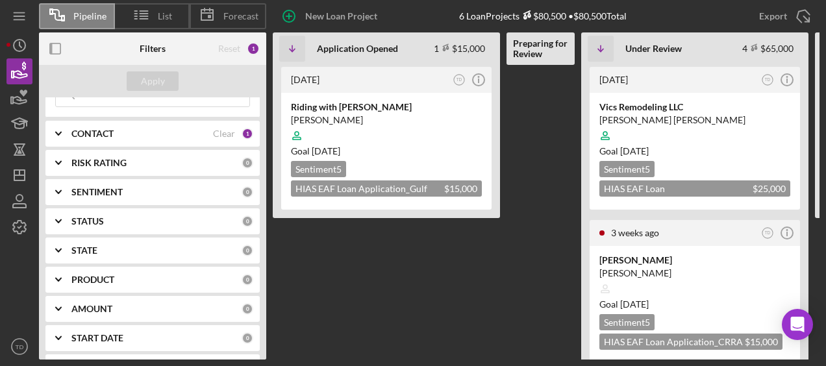
scroll to position [71, 0]
click at [633, 111] on div "Vics Remodeling LLC" at bounding box center [695, 107] width 191 height 13
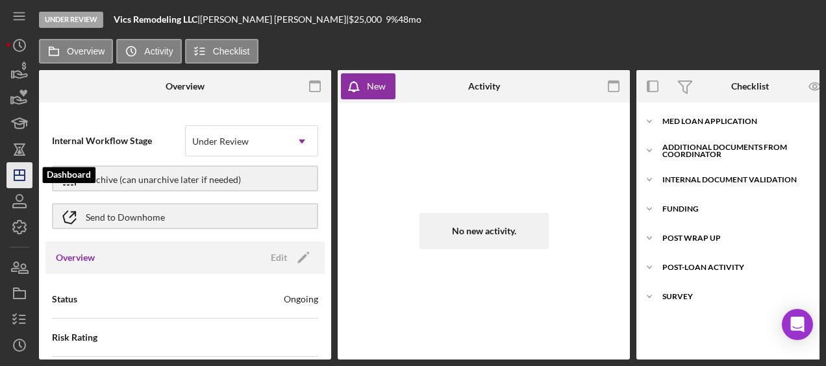
click at [26, 167] on icon "Icon/Dashboard" at bounding box center [19, 175] width 32 height 32
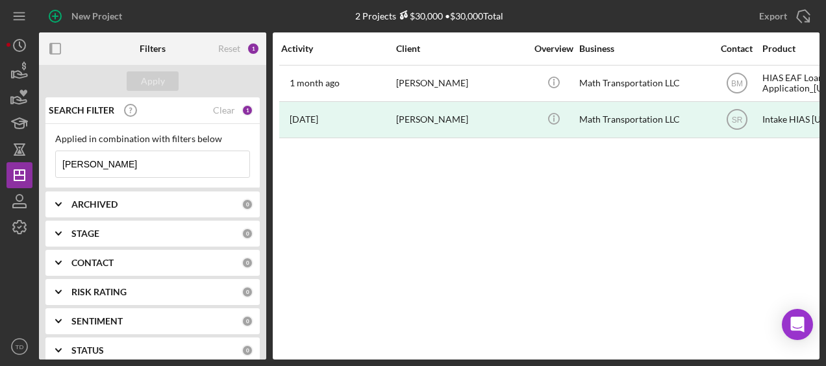
drag, startPoint x: 133, startPoint y: 172, endPoint x: -3, endPoint y: 173, distance: 135.8
click at [0, 173] on html "New Project 2 Projects $30,000 • $30,000 Total hassan Export Icon/Export Filter…" at bounding box center [413, 183] width 826 height 366
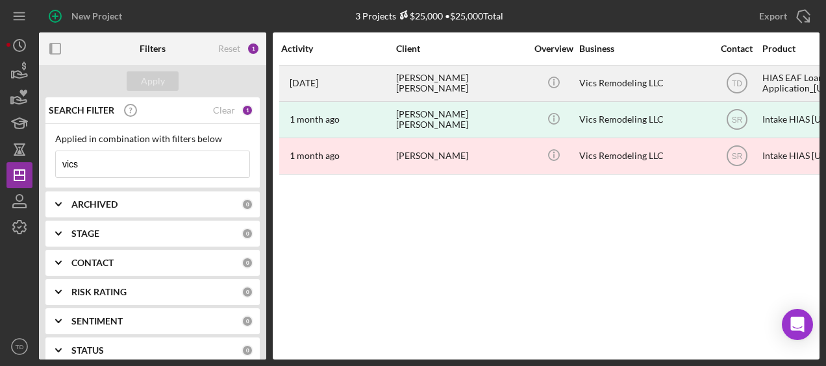
type input "vics"
click at [449, 87] on div "Victor Castillo Gonzalez" at bounding box center [461, 83] width 130 height 34
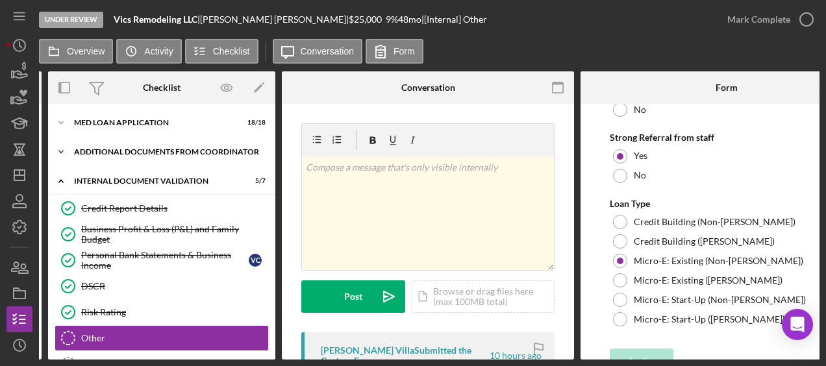
click at [111, 142] on div "Icon/Expander Additional Documents from Coordinator 0 / 2" at bounding box center [161, 152] width 227 height 26
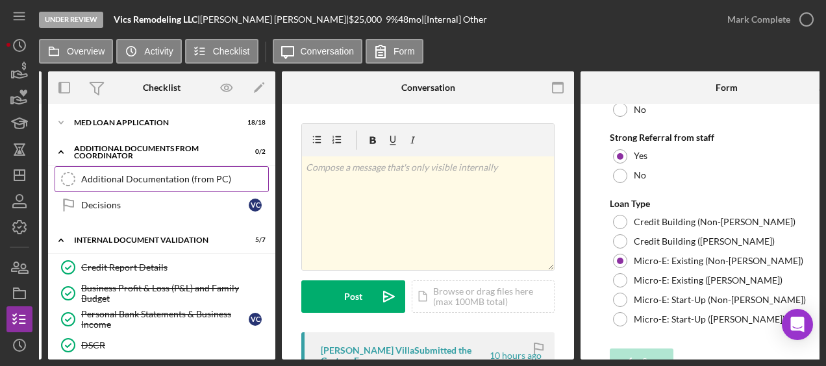
click at [112, 179] on div "Additional Documentation (from PC)" at bounding box center [174, 179] width 187 height 10
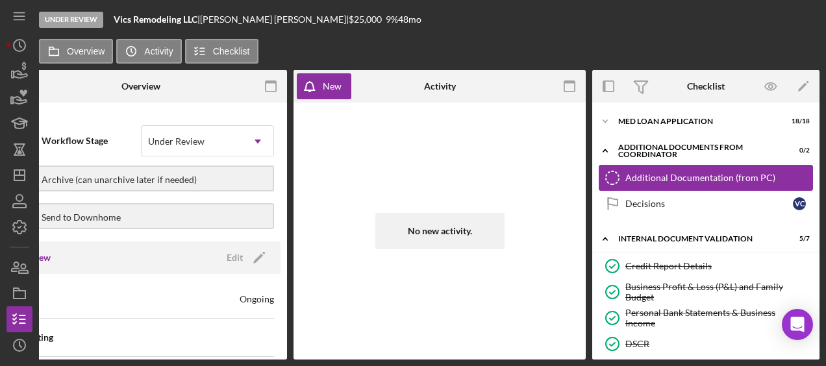
scroll to position [0, 44]
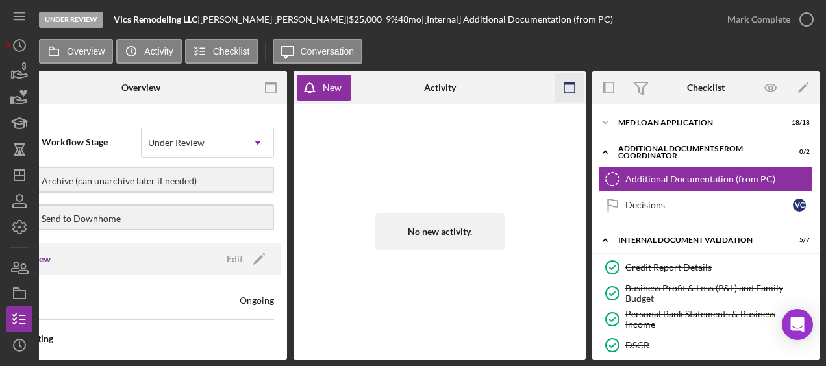
click at [577, 88] on icon "button" at bounding box center [569, 87] width 29 height 29
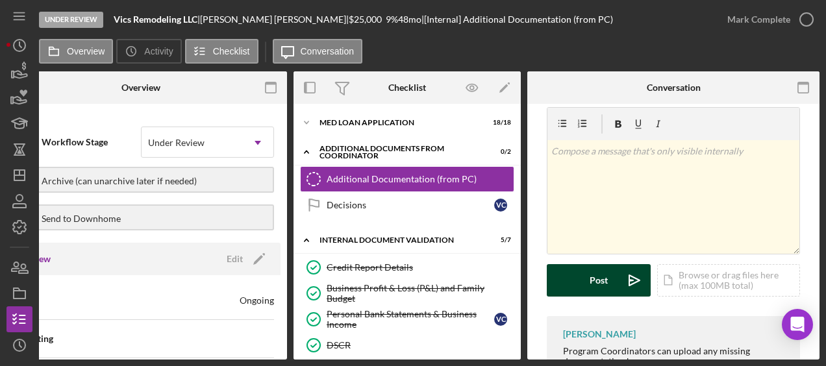
scroll to position [95, 0]
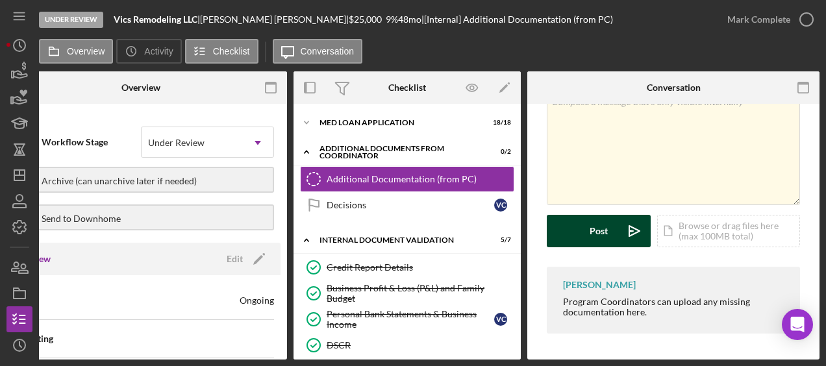
click at [610, 337] on div "Message Request Docs v Color teal Color pink Remove color Add row above Add row…" at bounding box center [674, 186] width 292 height 348
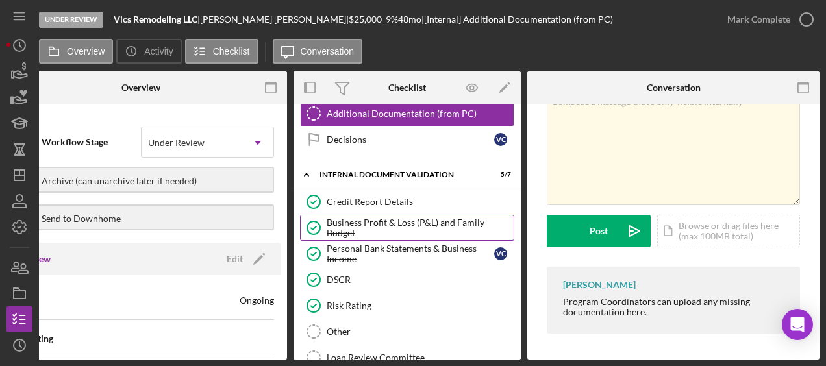
scroll to position [87, 0]
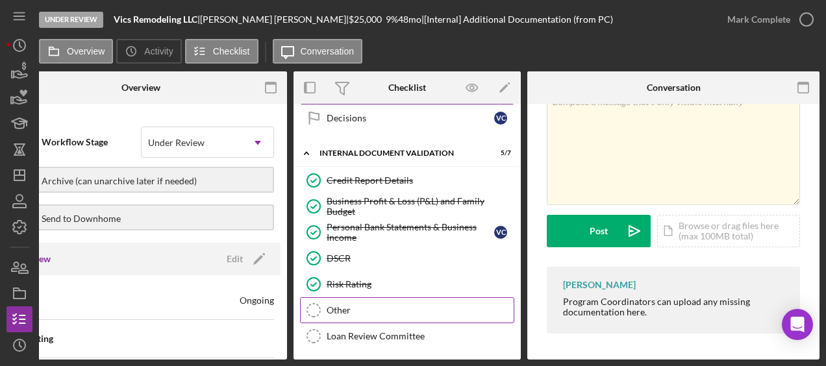
click at [349, 305] on div "Other" at bounding box center [420, 310] width 187 height 10
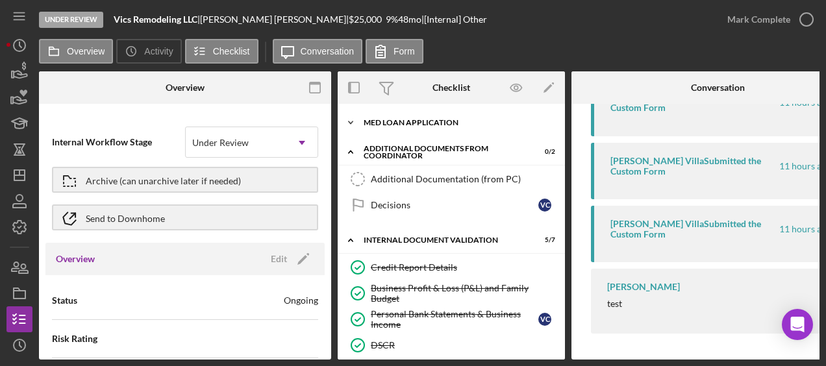
click at [389, 112] on div "Icon/Expander MED Loan Application 18 / 18" at bounding box center [451, 123] width 227 height 26
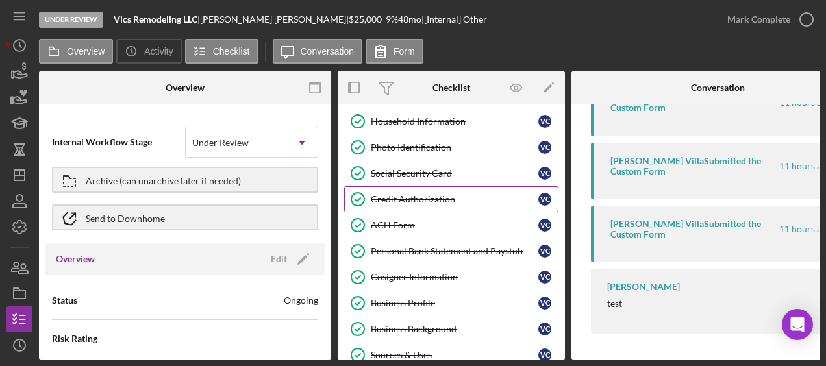
scroll to position [96, 0]
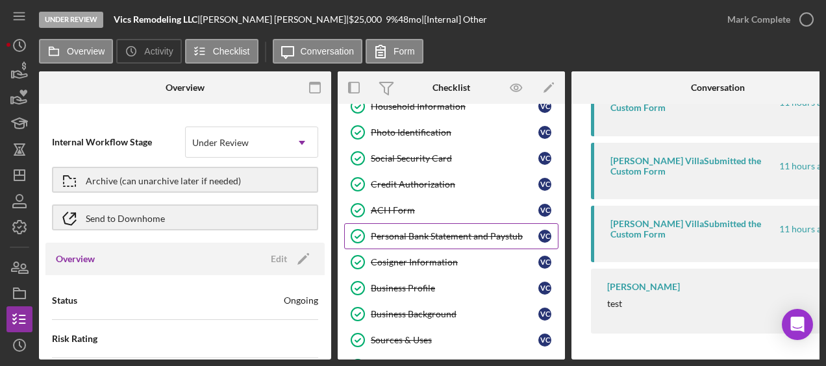
click at [424, 236] on div "Personal Bank Statement and Paystub" at bounding box center [455, 236] width 168 height 10
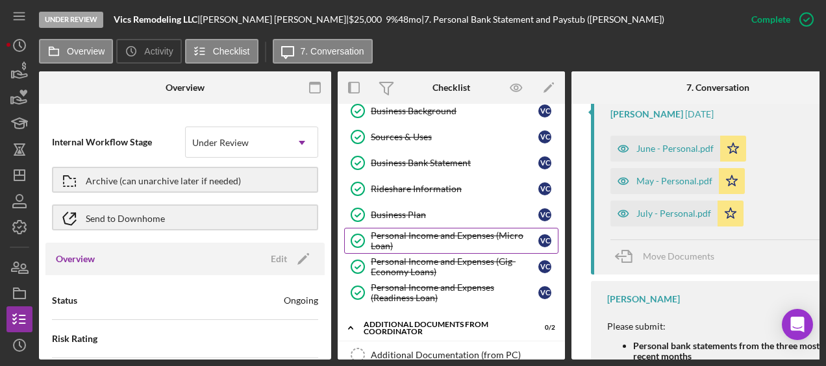
scroll to position [300, 0]
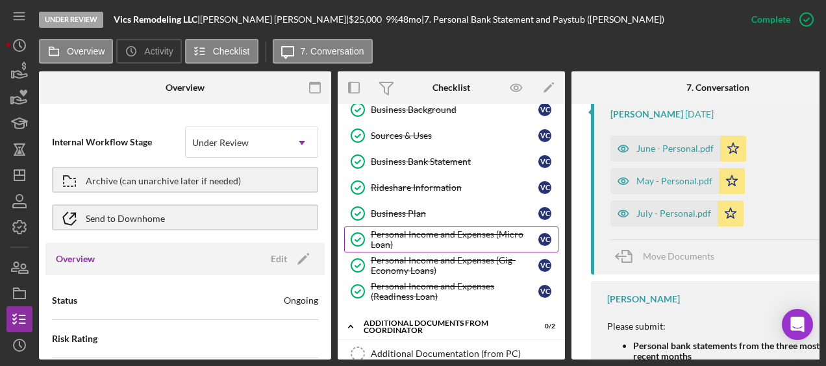
click at [452, 238] on div "Personal Income and Expenses (Micro Loan)" at bounding box center [455, 239] width 168 height 21
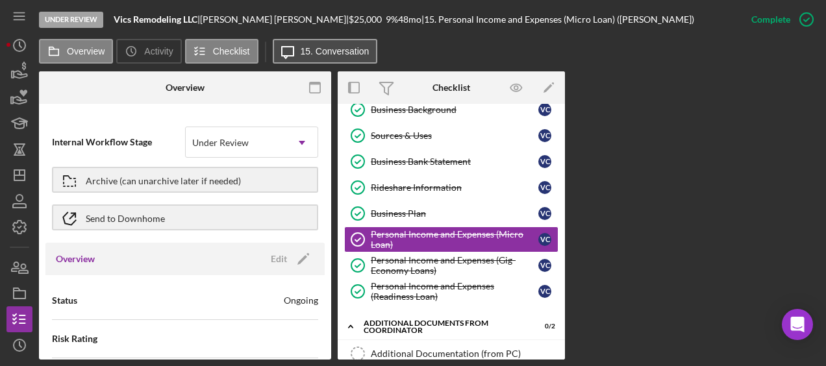
click at [357, 57] on button "Icon/Message 15. Conversation" at bounding box center [325, 51] width 105 height 25
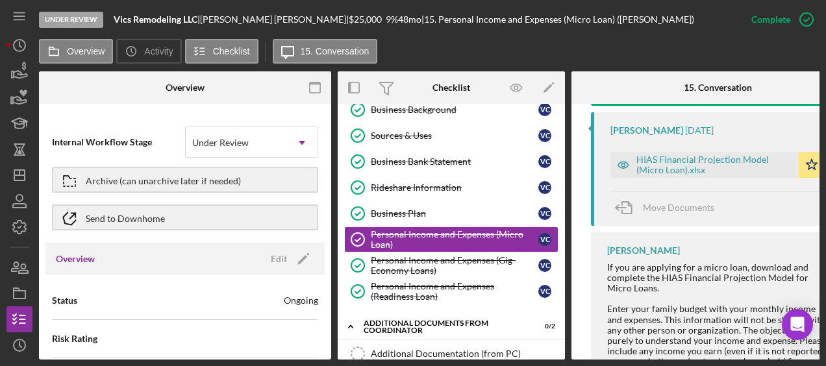
scroll to position [678, 0]
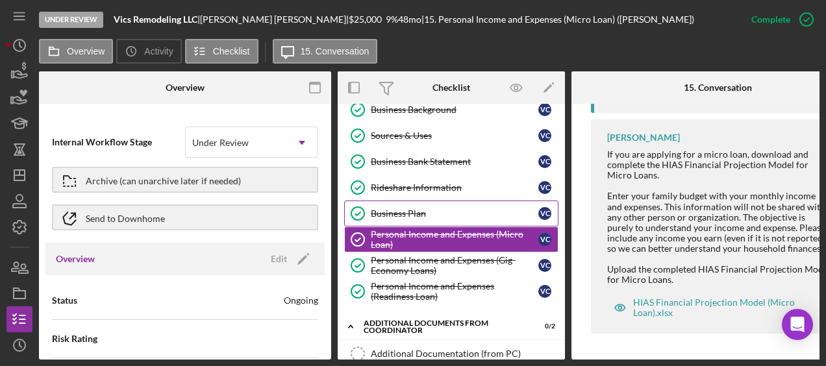
click at [431, 201] on link "Business Plan Business Plan V C" at bounding box center [451, 214] width 214 height 26
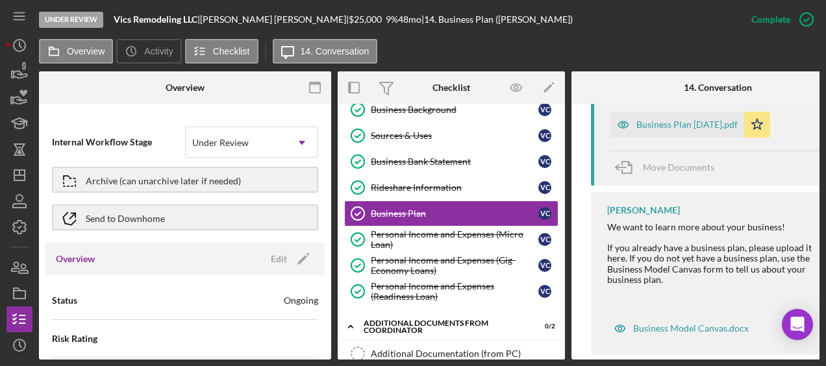
scroll to position [1282, 0]
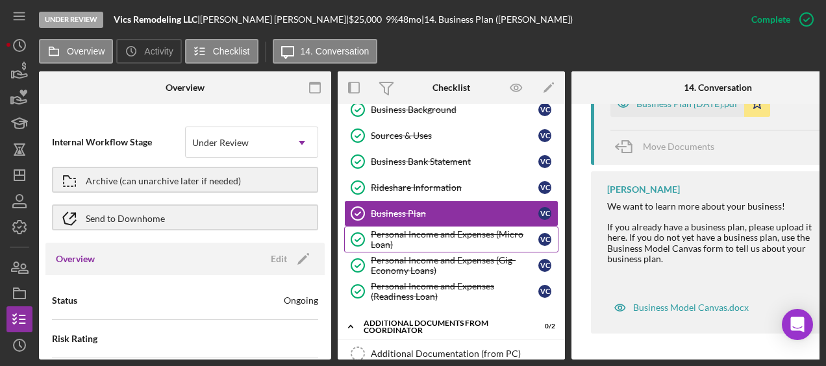
click at [476, 229] on div "Personal Income and Expenses (Micro Loan)" at bounding box center [455, 239] width 168 height 21
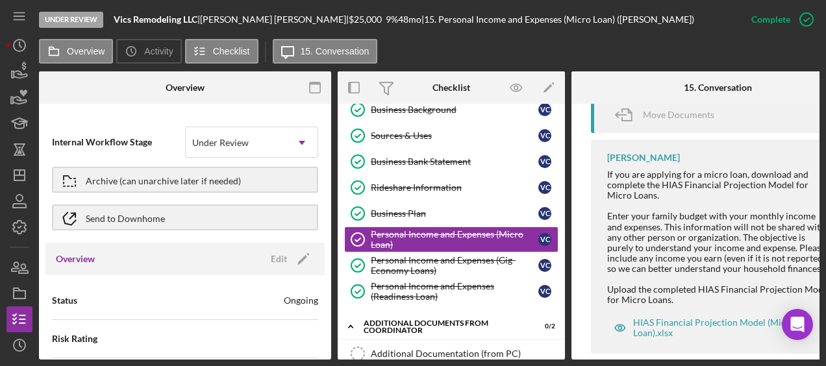
scroll to position [678, 0]
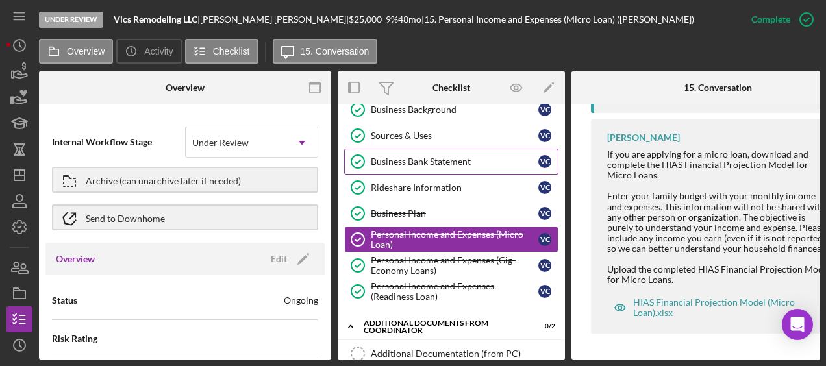
click at [411, 164] on link "Business Bank Statement Business Bank Statement V C" at bounding box center [451, 162] width 214 height 26
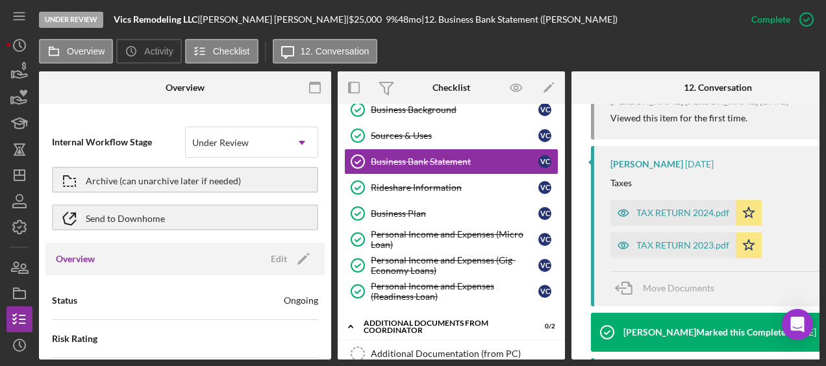
scroll to position [482, 0]
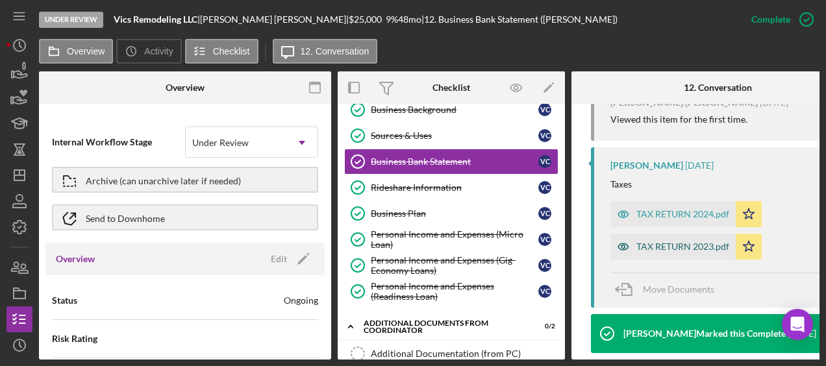
click at [679, 252] on div "TAX RETURN 2023.pdf" at bounding box center [673, 247] width 125 height 26
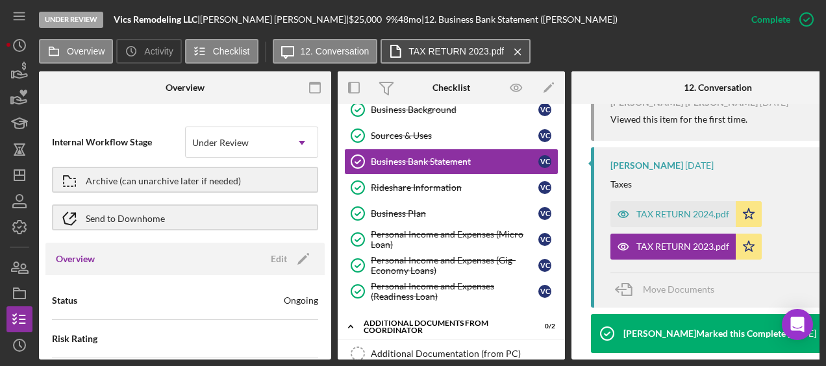
click at [478, 60] on button "TAX RETURN 2023.pdf Icon/Menu Close" at bounding box center [456, 51] width 150 height 25
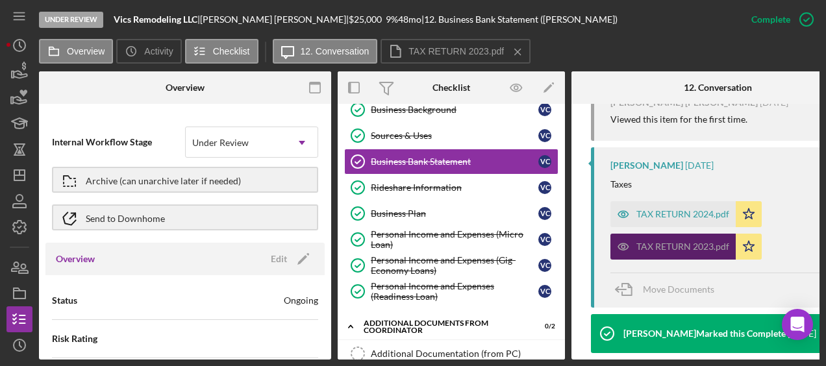
scroll to position [0, 44]
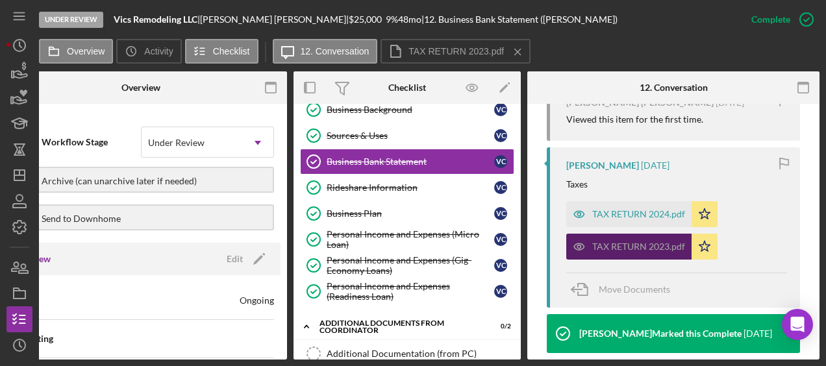
click at [648, 257] on div "TAX RETURN 2023.pdf" at bounding box center [629, 247] width 125 height 26
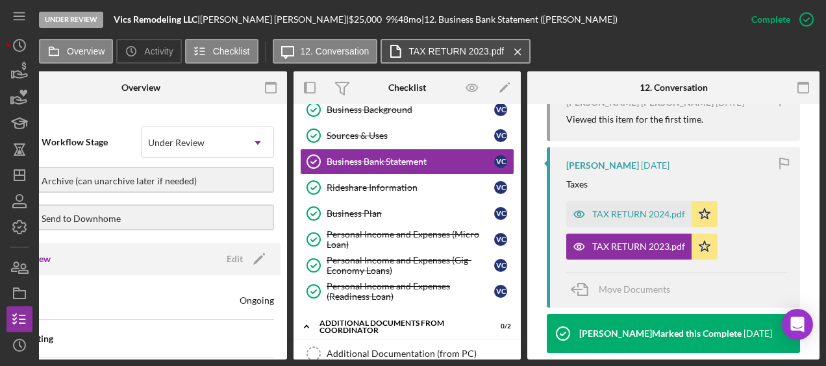
click at [465, 51] on label "TAX RETURN 2023.pdf" at bounding box center [457, 51] width 96 height 10
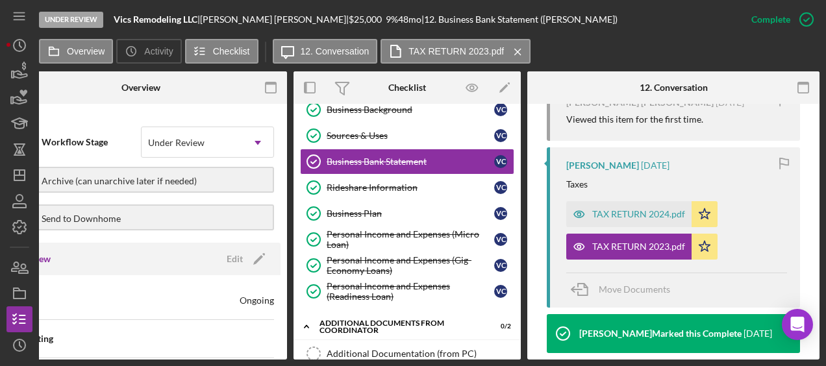
scroll to position [0, 440]
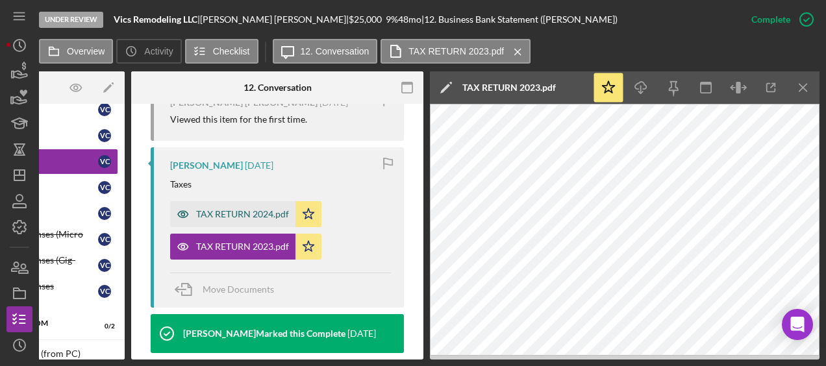
click at [213, 216] on div "TAX RETURN 2024.pdf" at bounding box center [242, 214] width 93 height 10
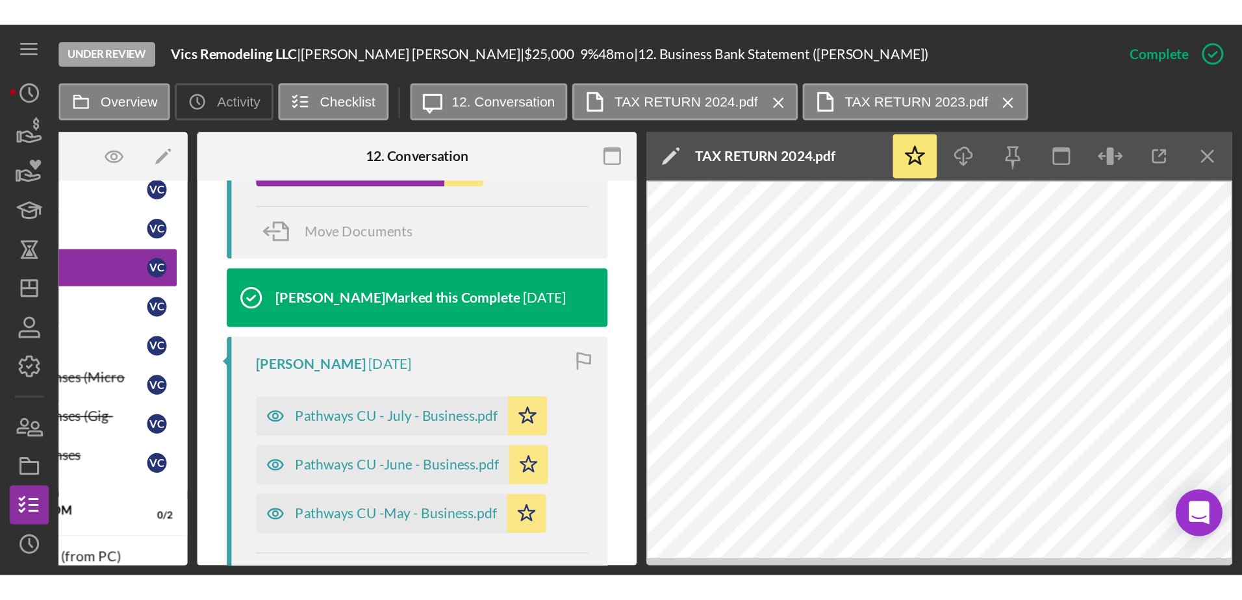
scroll to position [636, 0]
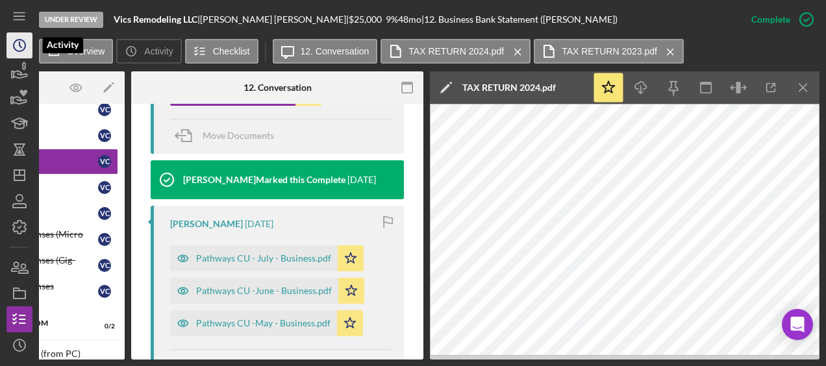
click at [16, 35] on icon "Icon/History" at bounding box center [19, 45] width 32 height 32
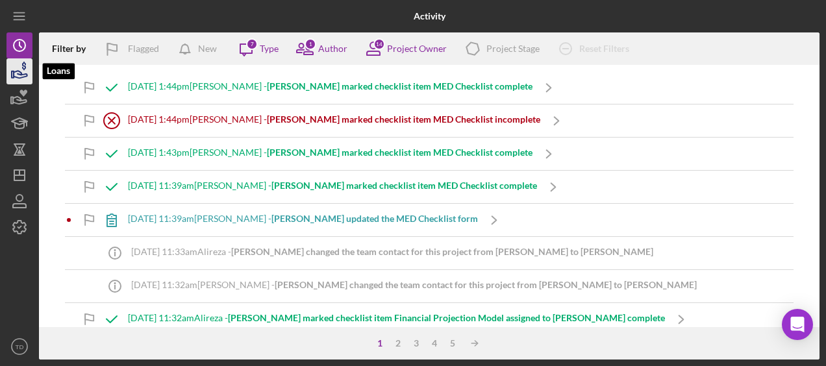
click at [20, 79] on icon "button" at bounding box center [19, 71] width 32 height 32
